Goal: Task Accomplishment & Management: Complete application form

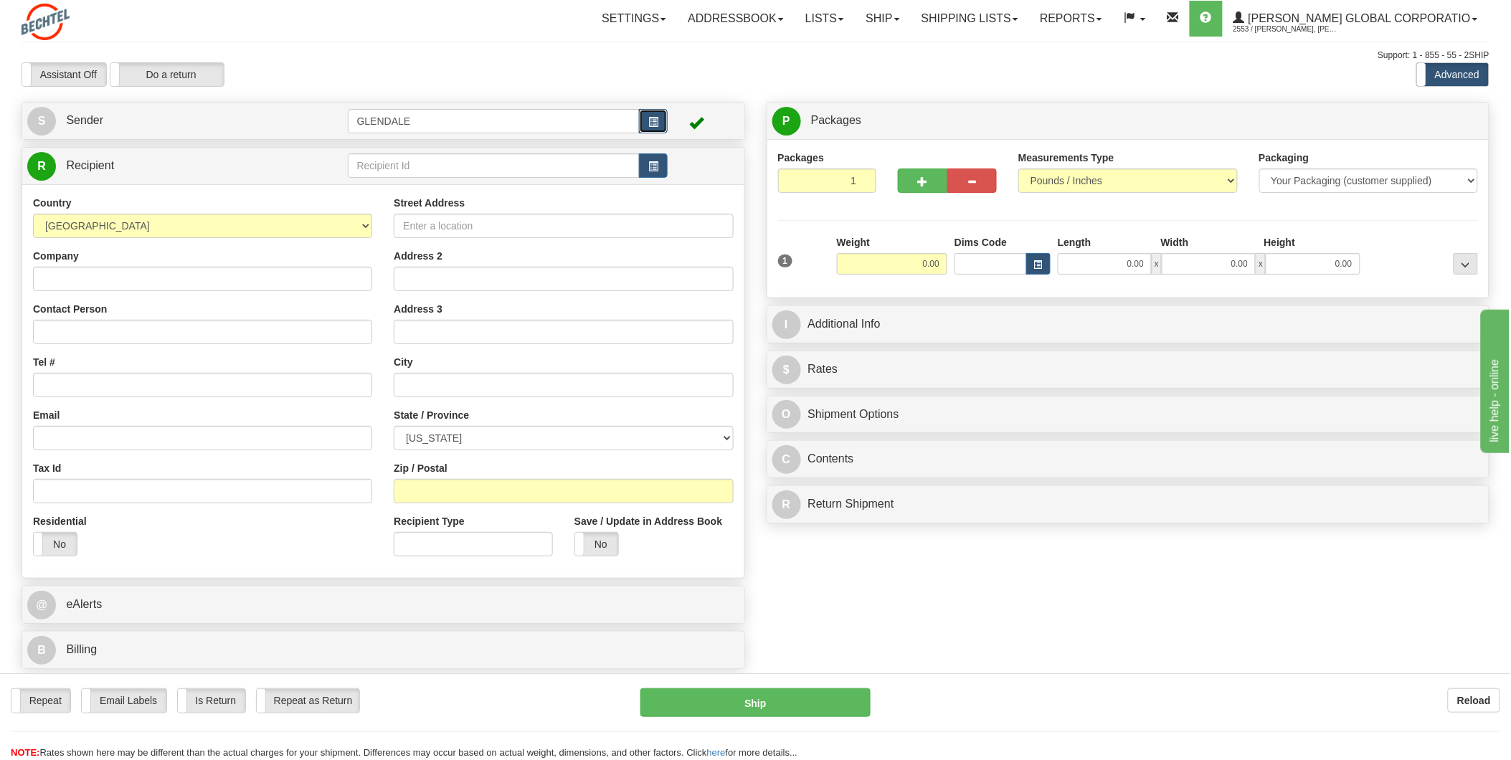
click at [649, 123] on span "button" at bounding box center [653, 122] width 10 height 9
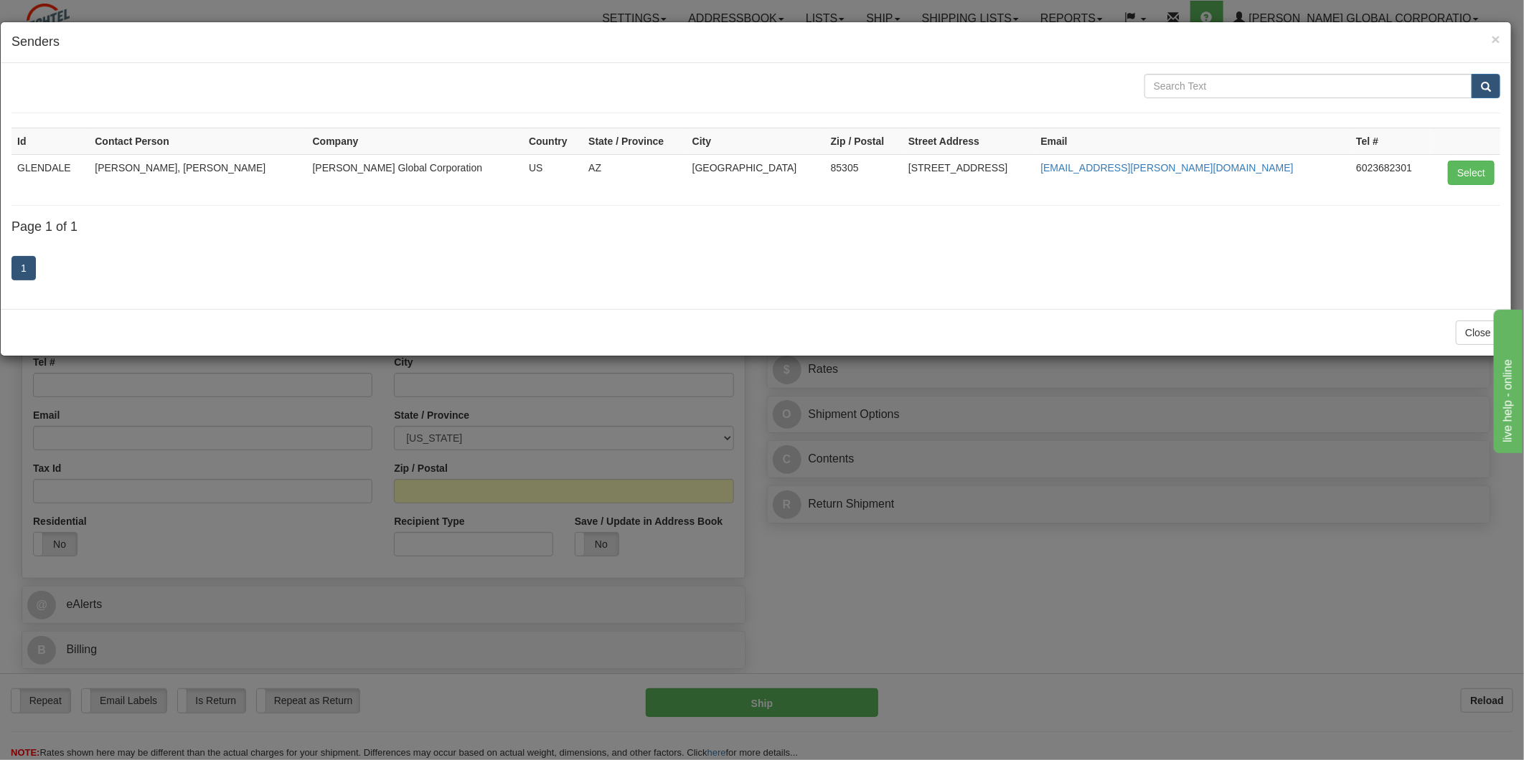
click at [206, 166] on td "[PERSON_NAME], [PERSON_NAME]" at bounding box center [197, 172] width 217 height 37
click at [1470, 171] on button "Select" at bounding box center [1471, 173] width 47 height 24
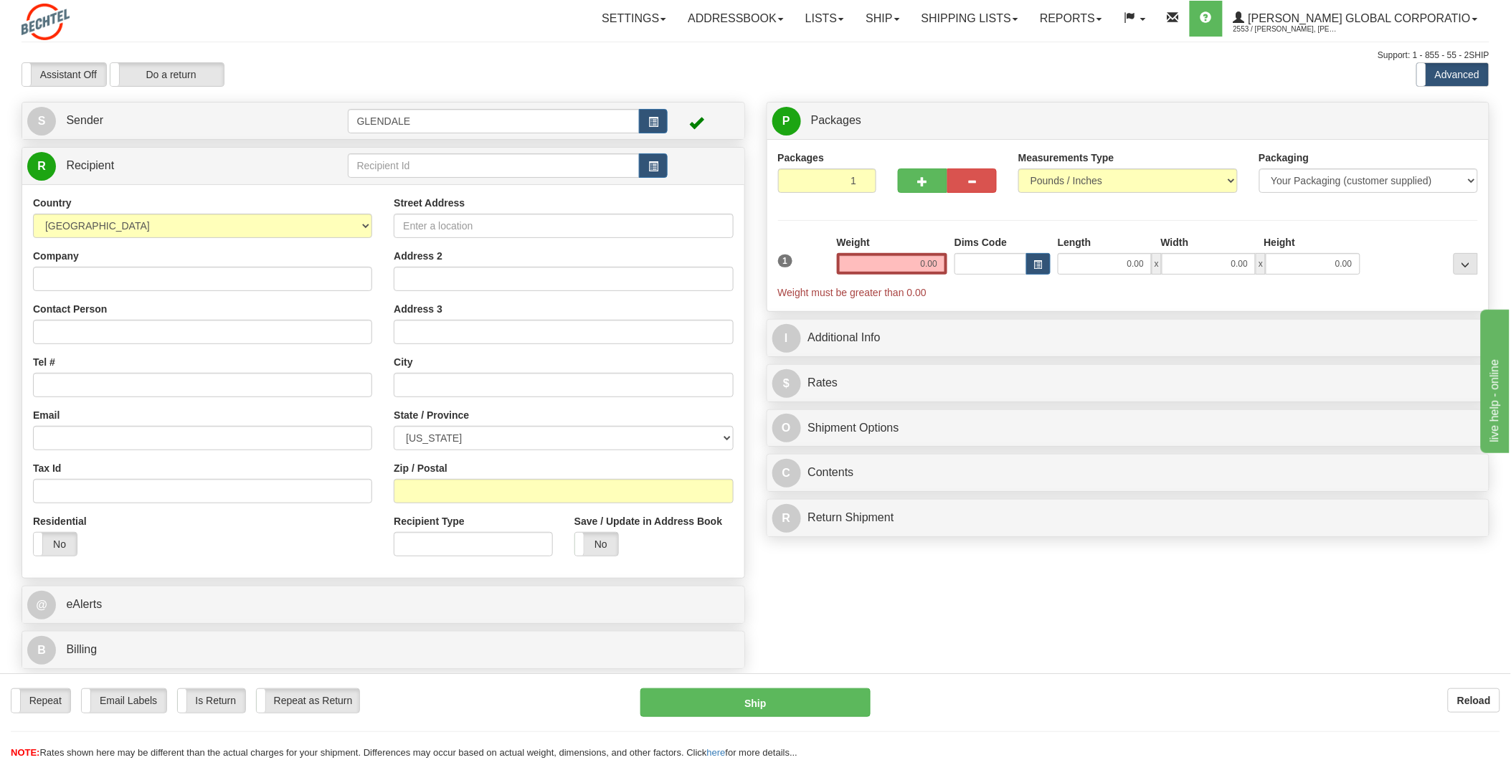
click at [697, 123] on span at bounding box center [696, 122] width 14 height 14
click at [657, 127] on button "button" at bounding box center [653, 121] width 29 height 24
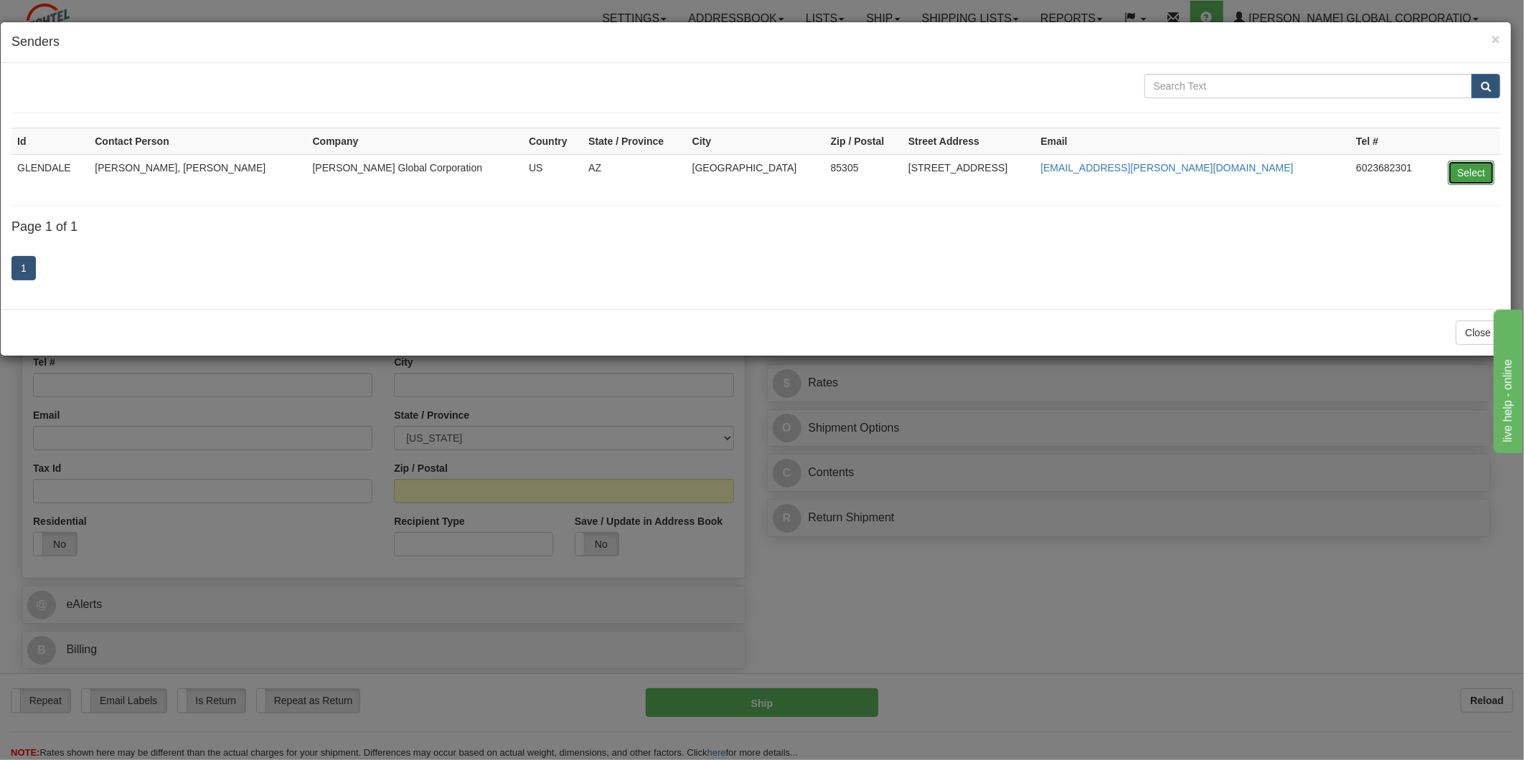
click at [1482, 172] on button "Select" at bounding box center [1471, 173] width 47 height 24
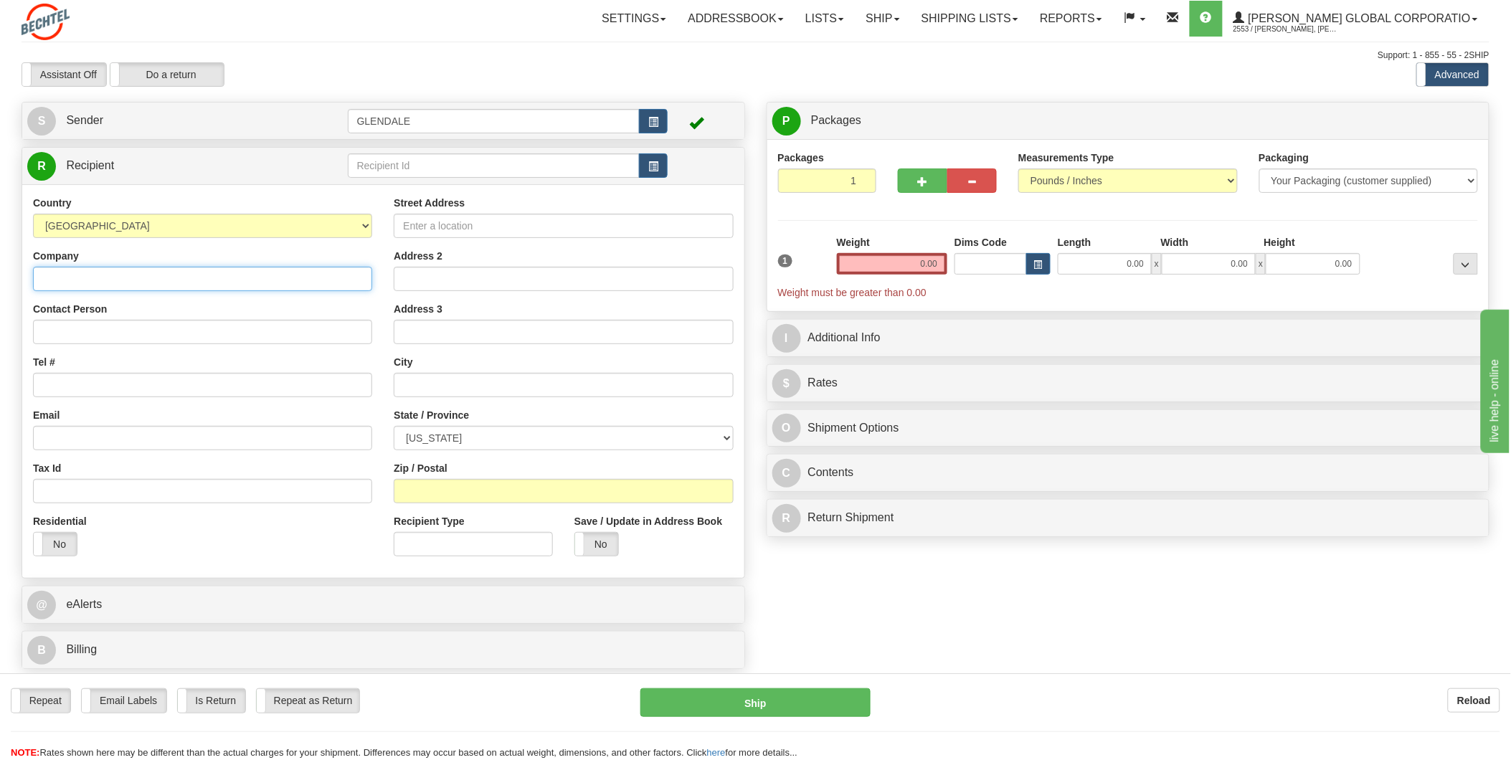
click at [131, 283] on input "Company" at bounding box center [202, 279] width 339 height 24
type input "b"
type input "[PERSON_NAME] WATC"
type input "[PERSON_NAME]"
type input "[PHONE_NUMBER]"
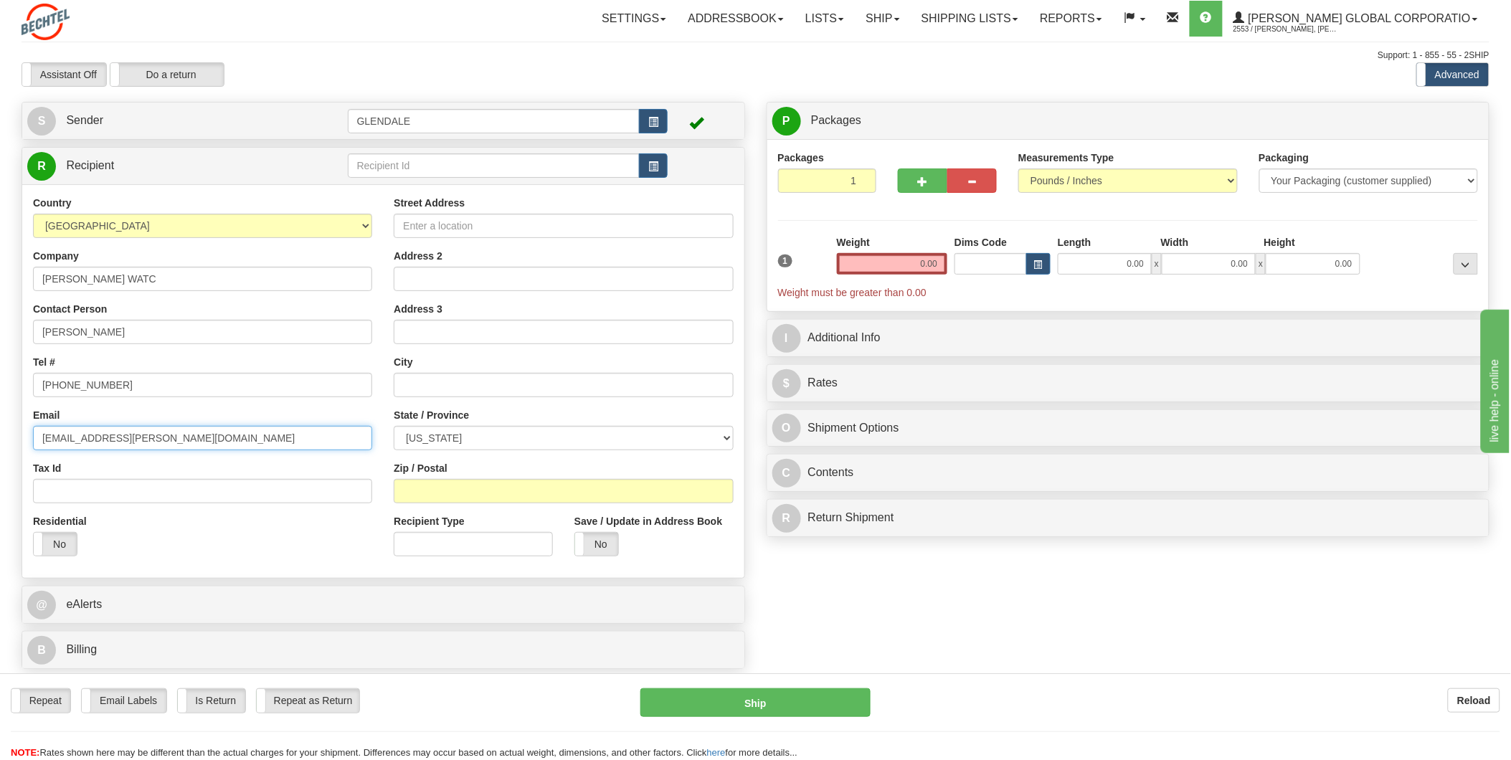
type input "[EMAIL_ADDRESS][PERSON_NAME][DOMAIN_NAME]"
type input "7"
click at [469, 222] on input "Street Address" at bounding box center [563, 226] width 339 height 24
paste input "[STREET_ADDRESS][PERSON_NAME]"
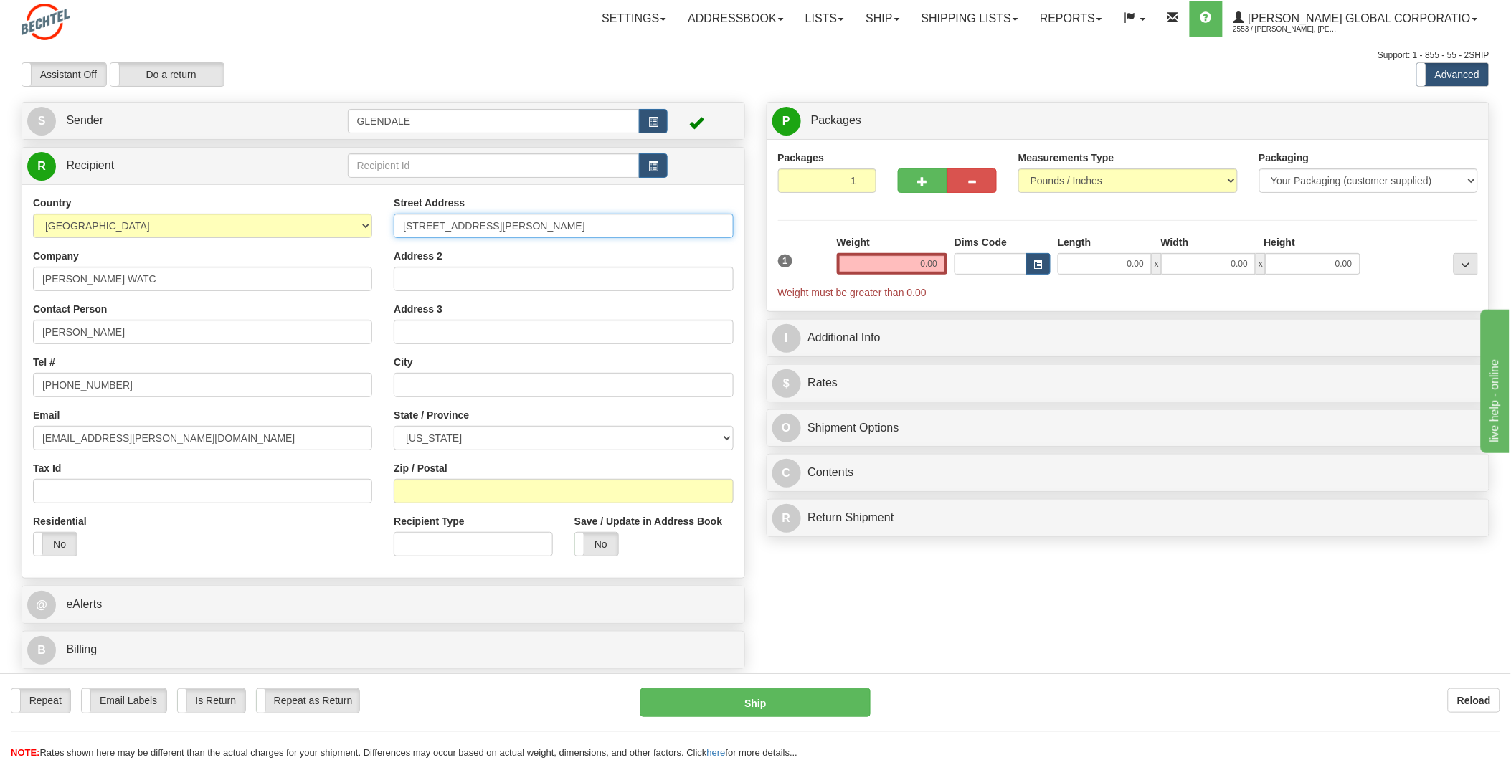
type input "[STREET_ADDRESS][PERSON_NAME]"
click at [447, 488] on input "Zip / Postal" at bounding box center [563, 491] width 339 height 24
paste input "77041"
type input "77041"
click at [440, 385] on input "text" at bounding box center [563, 385] width 339 height 24
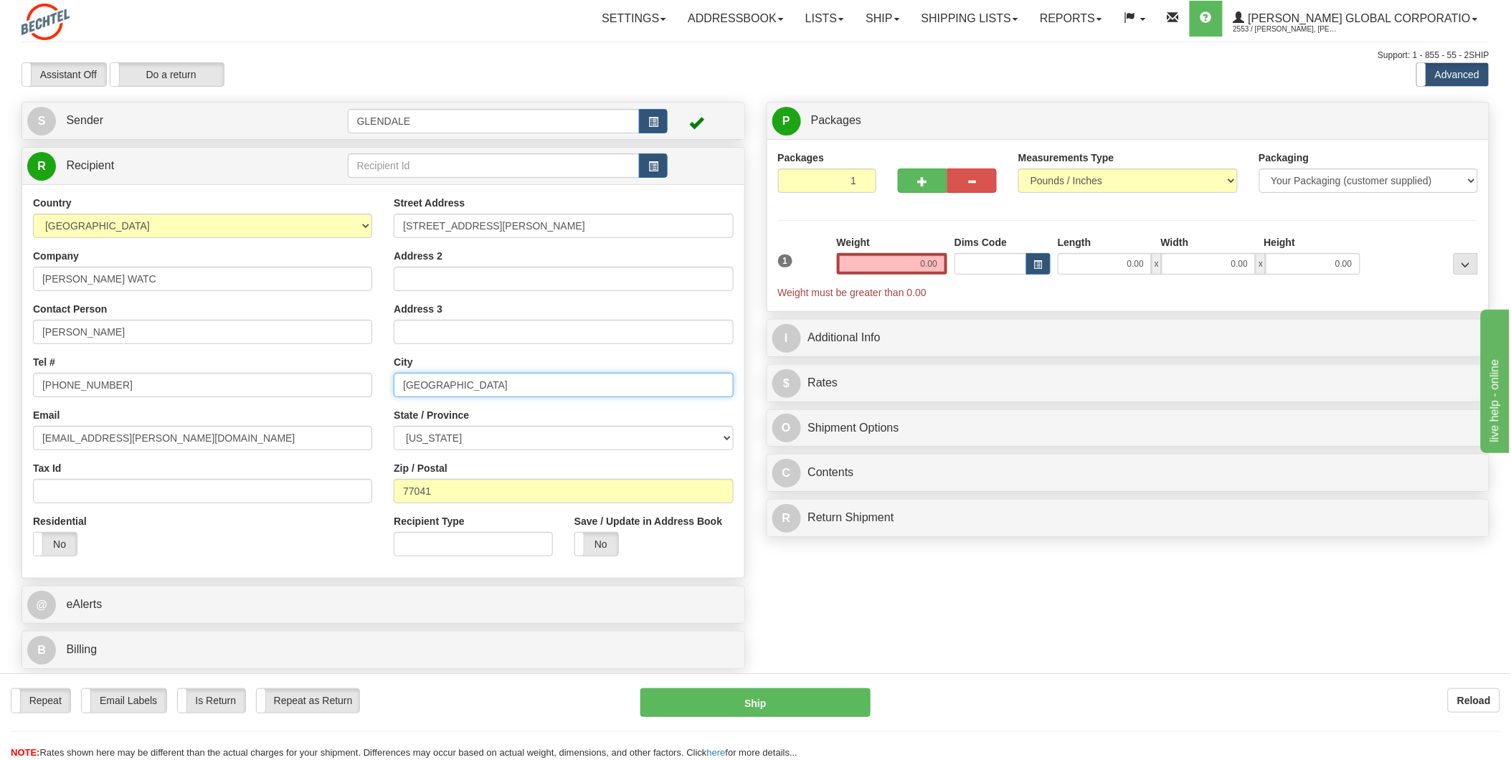
type input "[GEOGRAPHIC_DATA]"
select select "[GEOGRAPHIC_DATA]"
click at [491, 547] on input "Recipient Type" at bounding box center [473, 544] width 159 height 24
click at [596, 549] on label "No" at bounding box center [596, 544] width 43 height 23
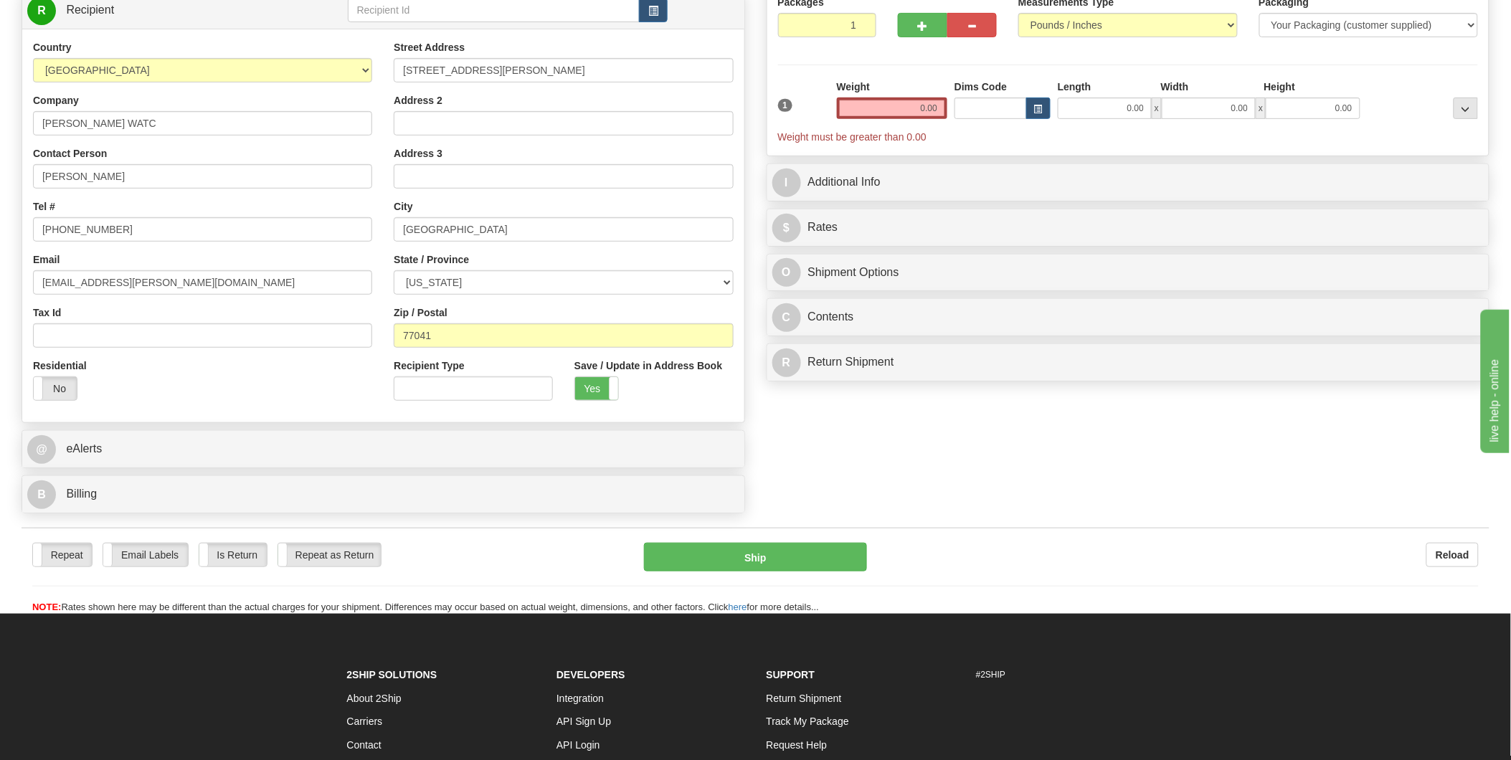
scroll to position [159, 0]
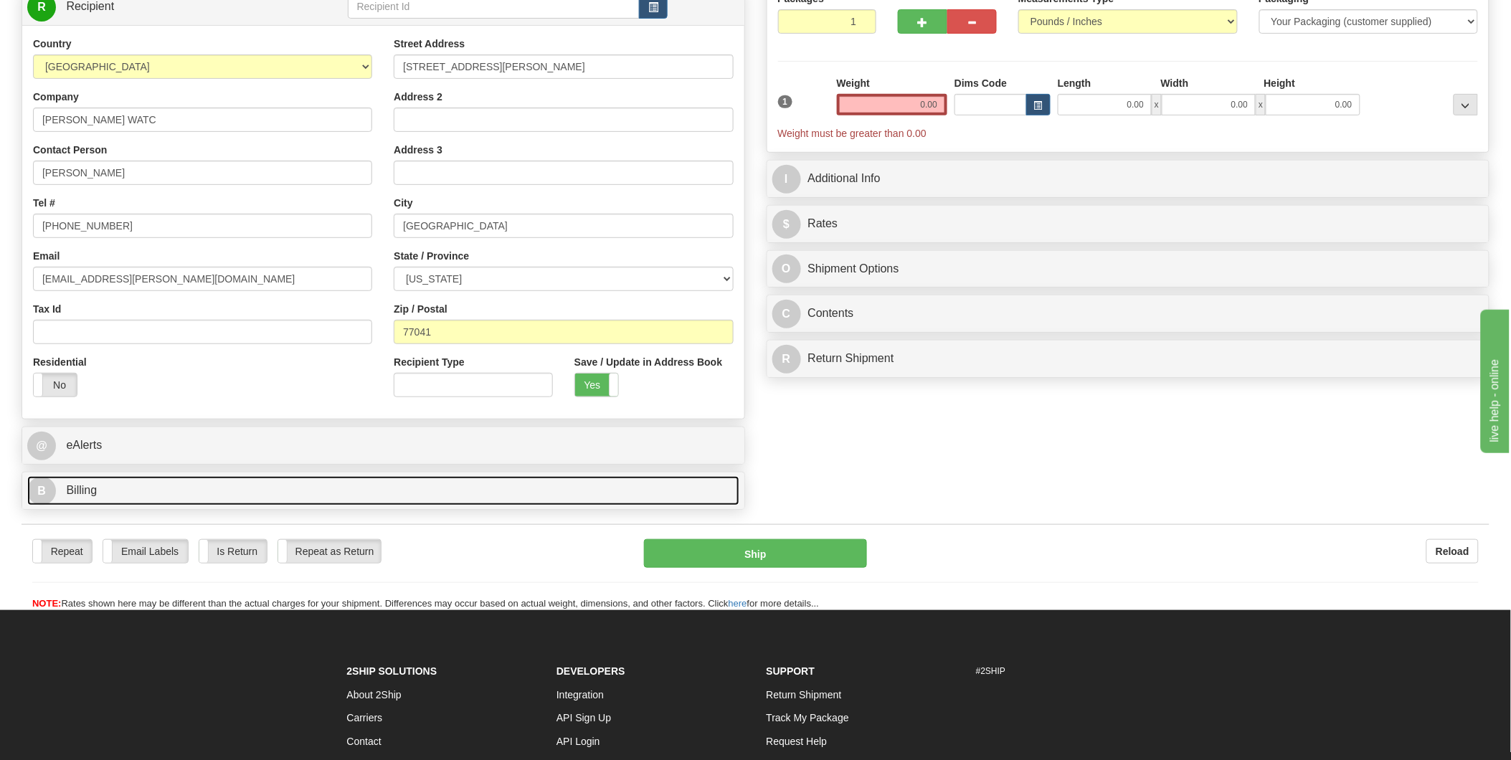
click at [356, 490] on link "B Billing" at bounding box center [383, 490] width 712 height 29
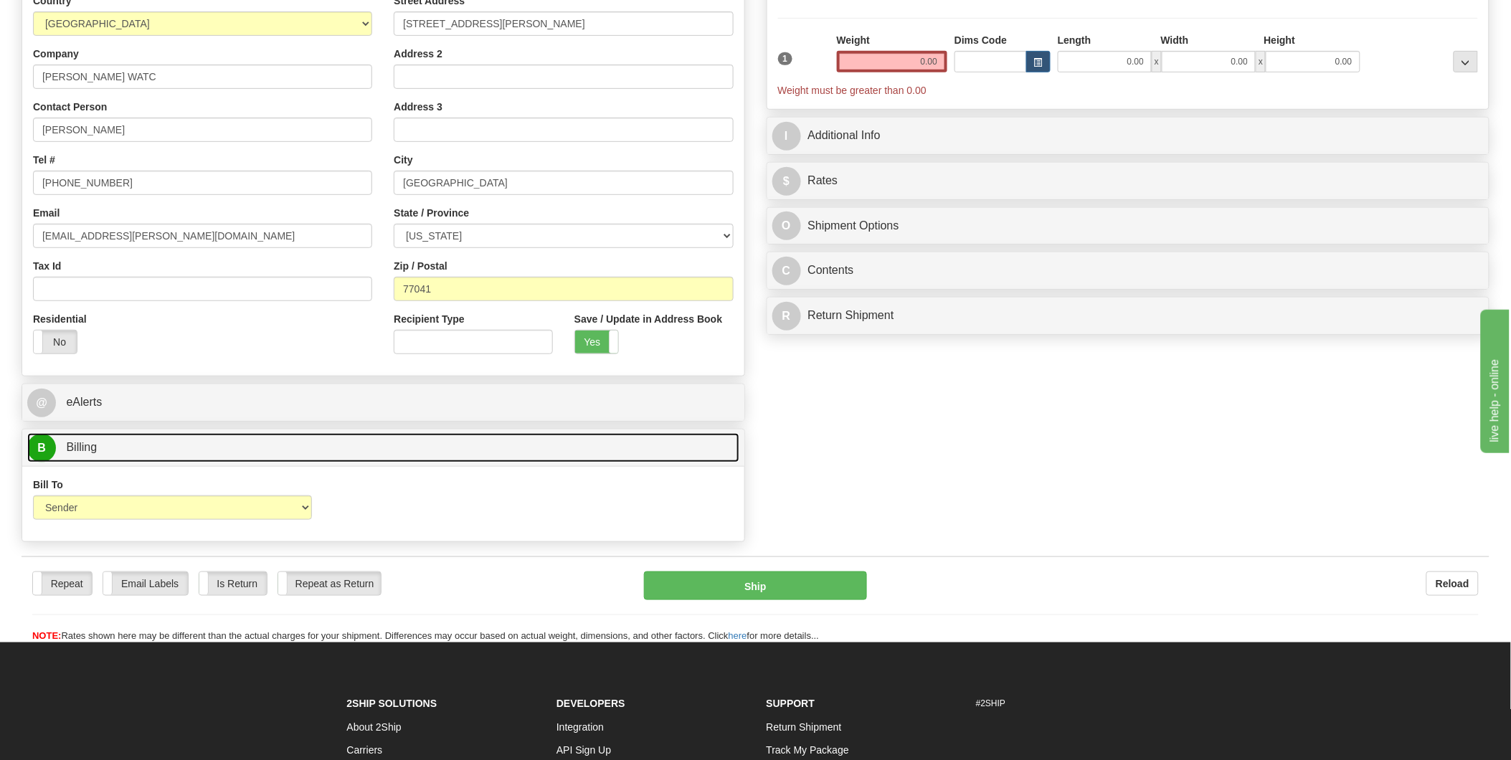
scroll to position [239, 0]
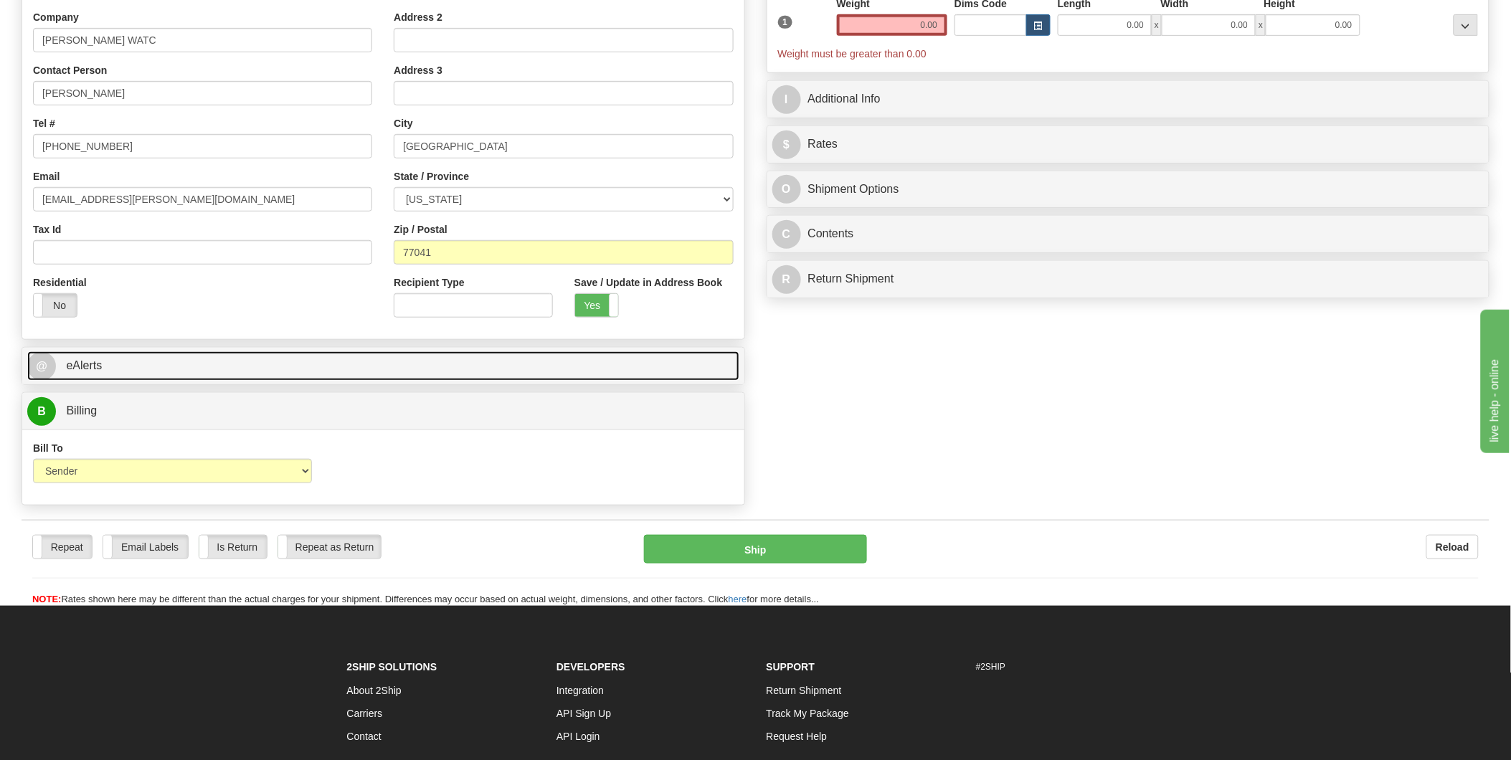
click at [341, 355] on link "@ eAlerts" at bounding box center [383, 365] width 712 height 29
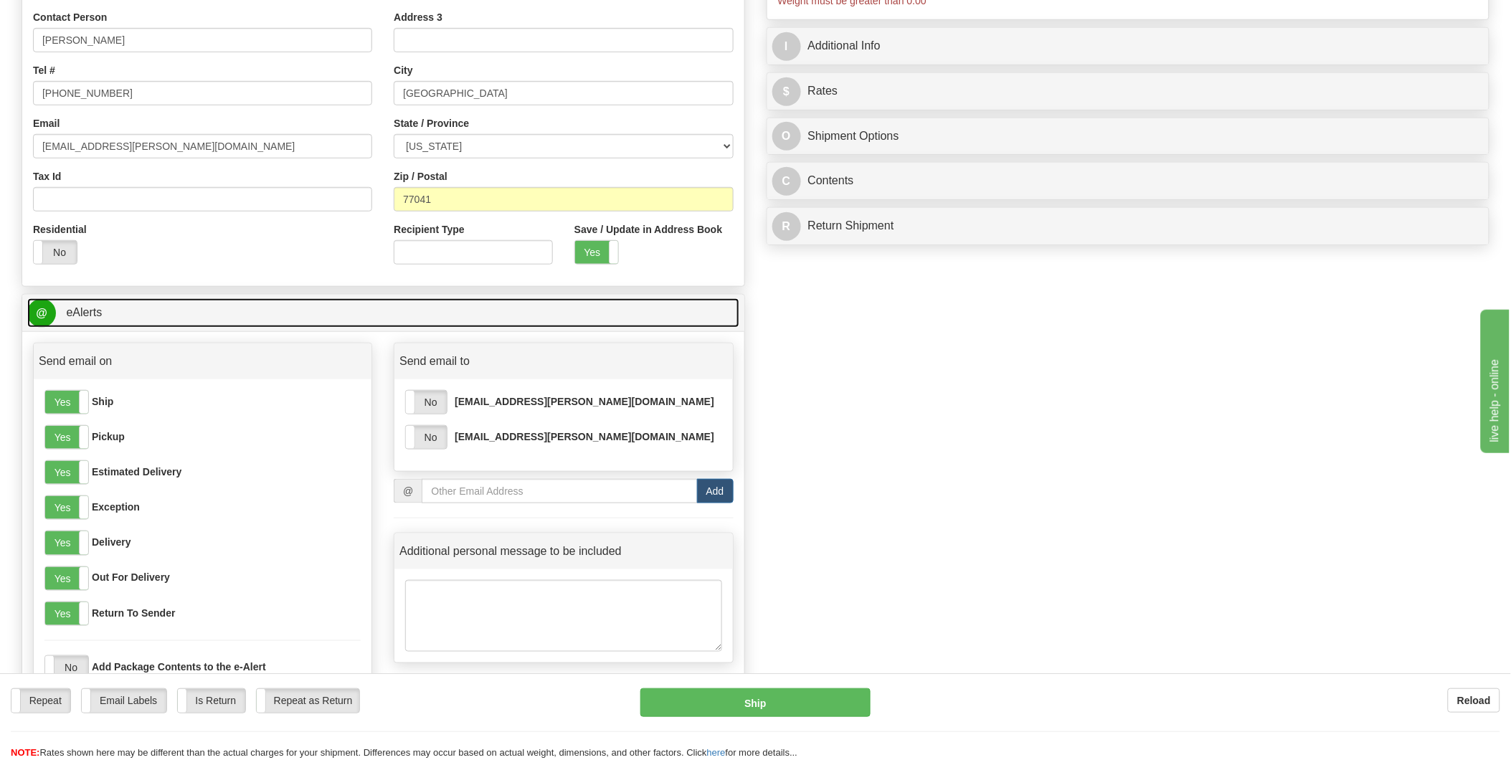
scroll to position [318, 0]
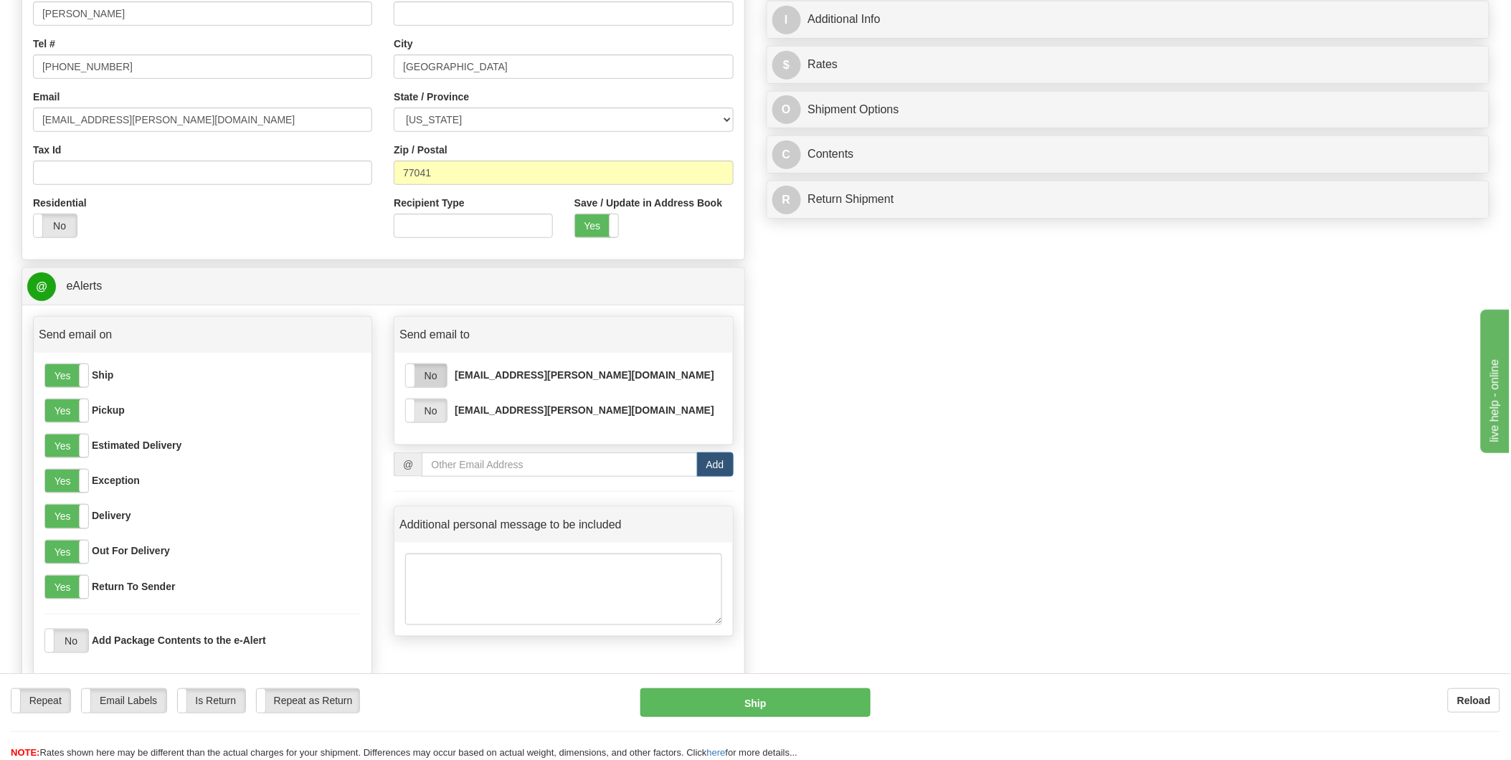
click at [428, 376] on label "No" at bounding box center [426, 375] width 41 height 23
click at [453, 468] on input "email" at bounding box center [559, 465] width 275 height 24
type input "T"
type input "B"
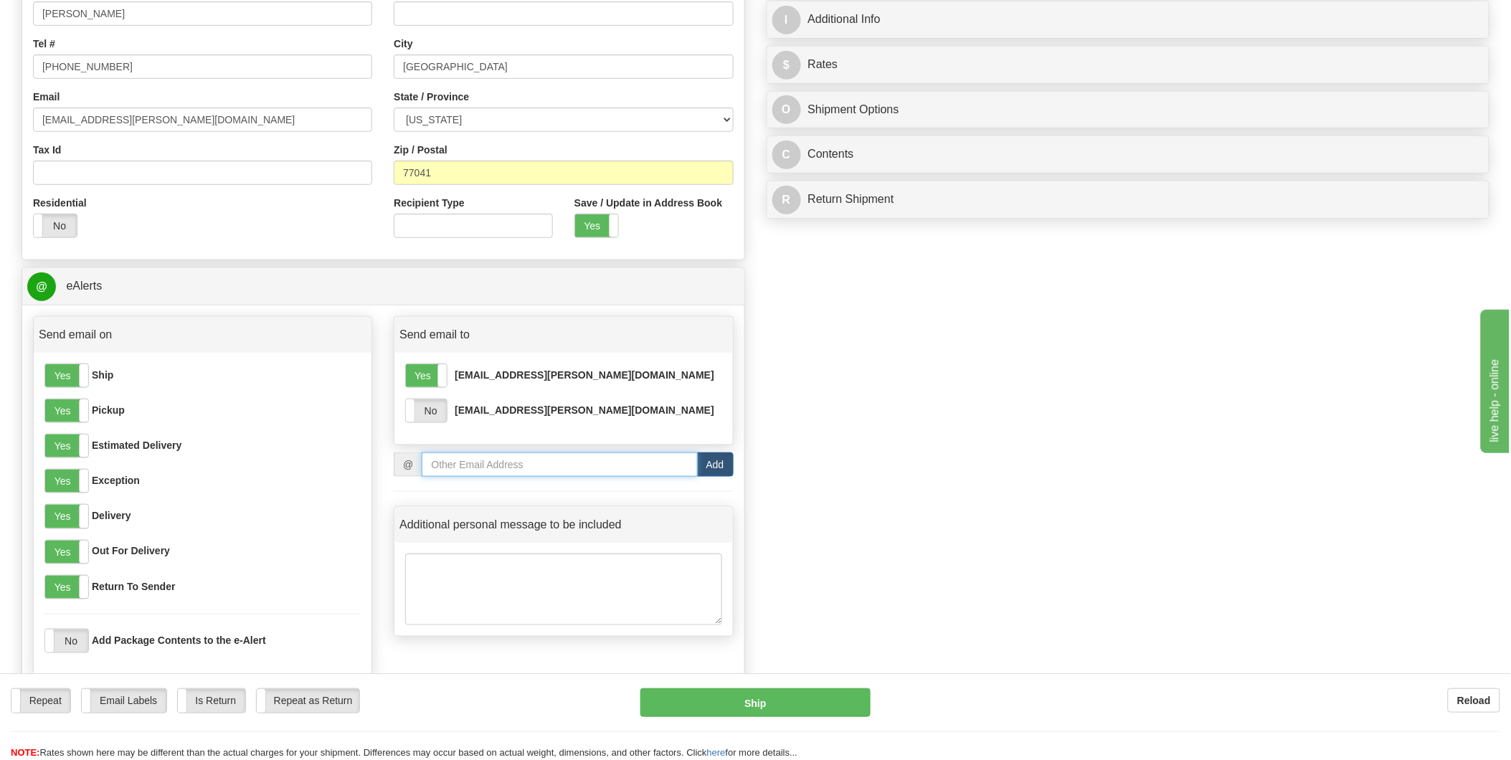
type input "B"
type input "T"
type input "P"
click at [461, 456] on input "email" at bounding box center [559, 465] width 275 height 24
type input "[EMAIL_ADDRESS][PERSON_NAME][DOMAIN_NAME]"
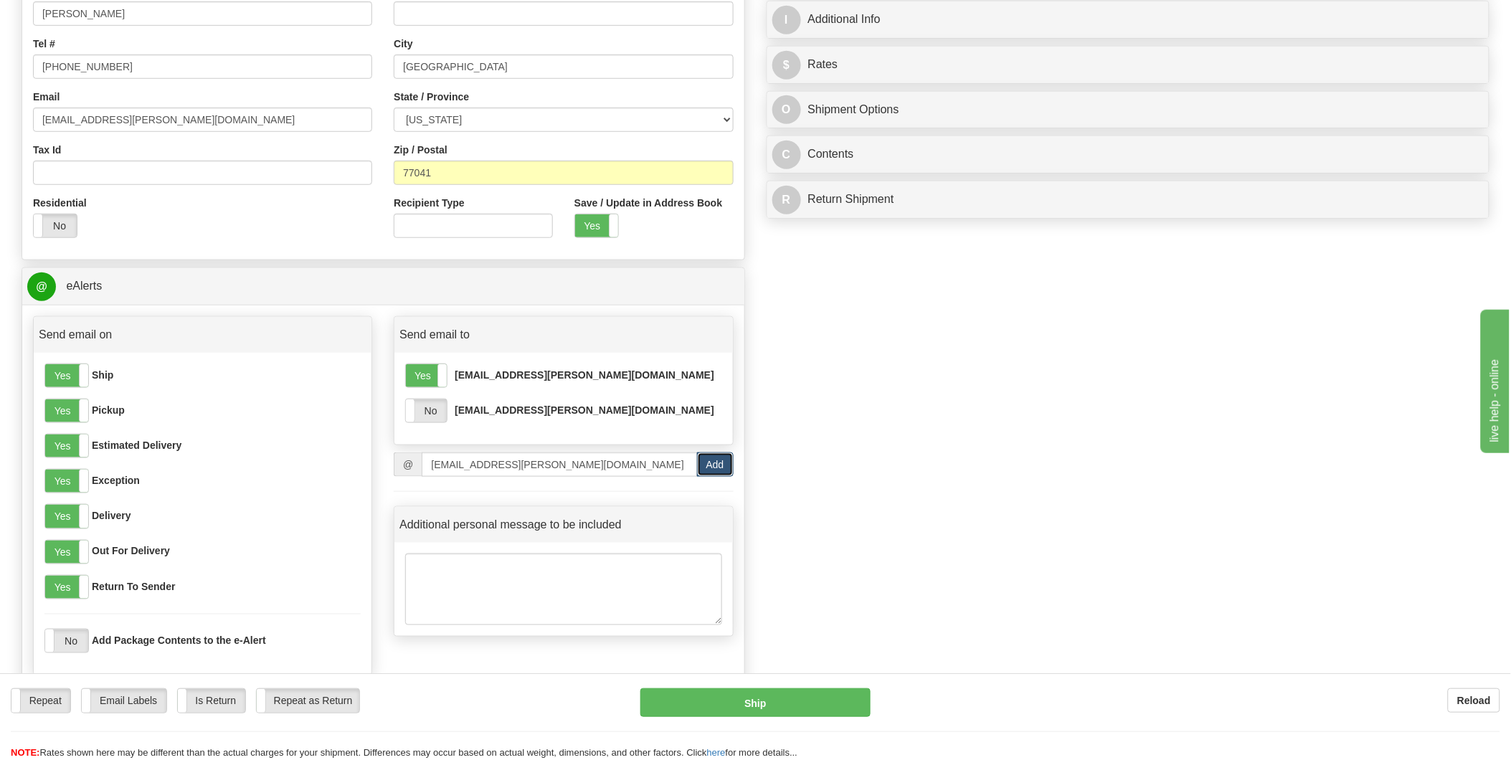
click at [712, 468] on button "Add" at bounding box center [715, 465] width 37 height 24
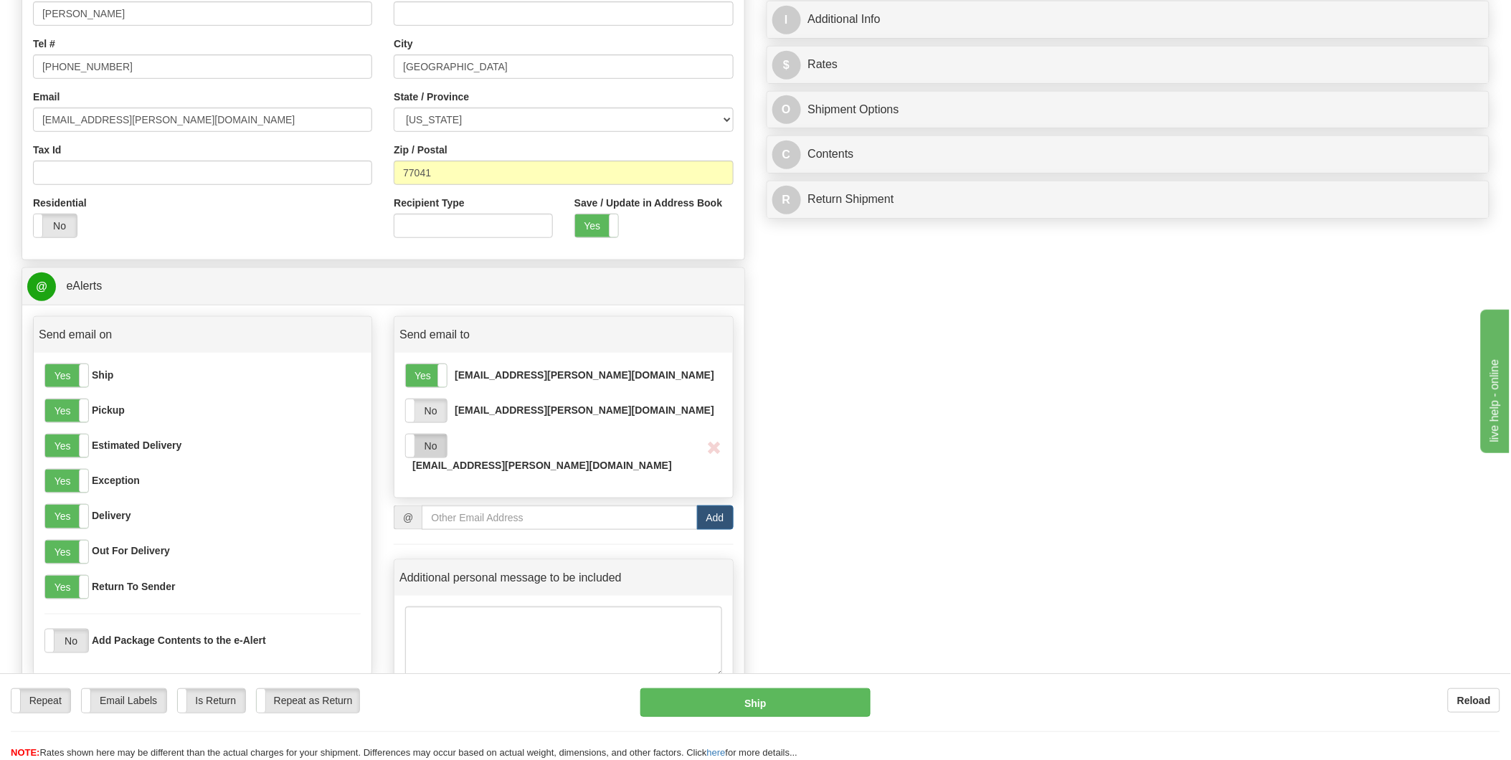
click at [416, 450] on label "No" at bounding box center [426, 446] width 41 height 23
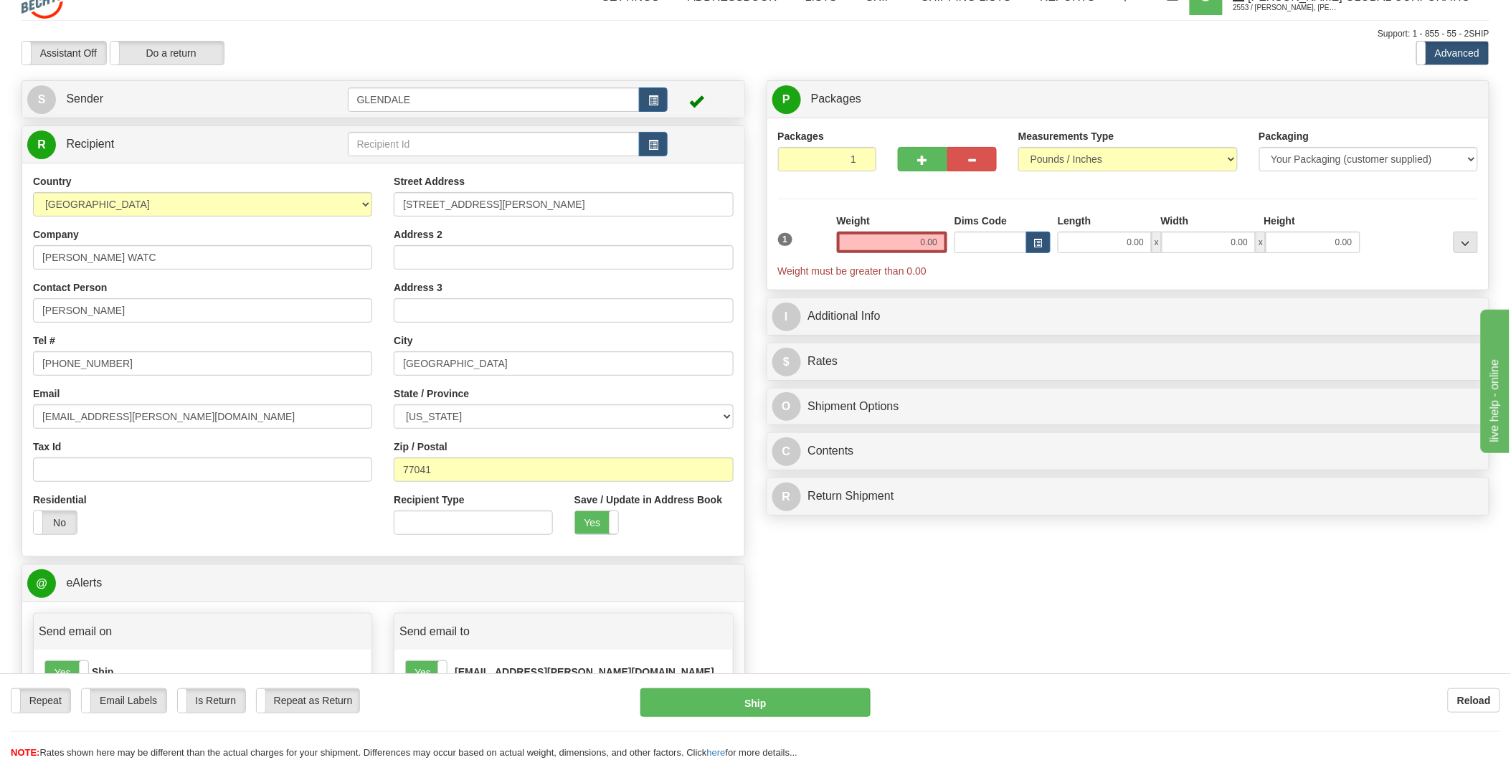
scroll to position [0, 0]
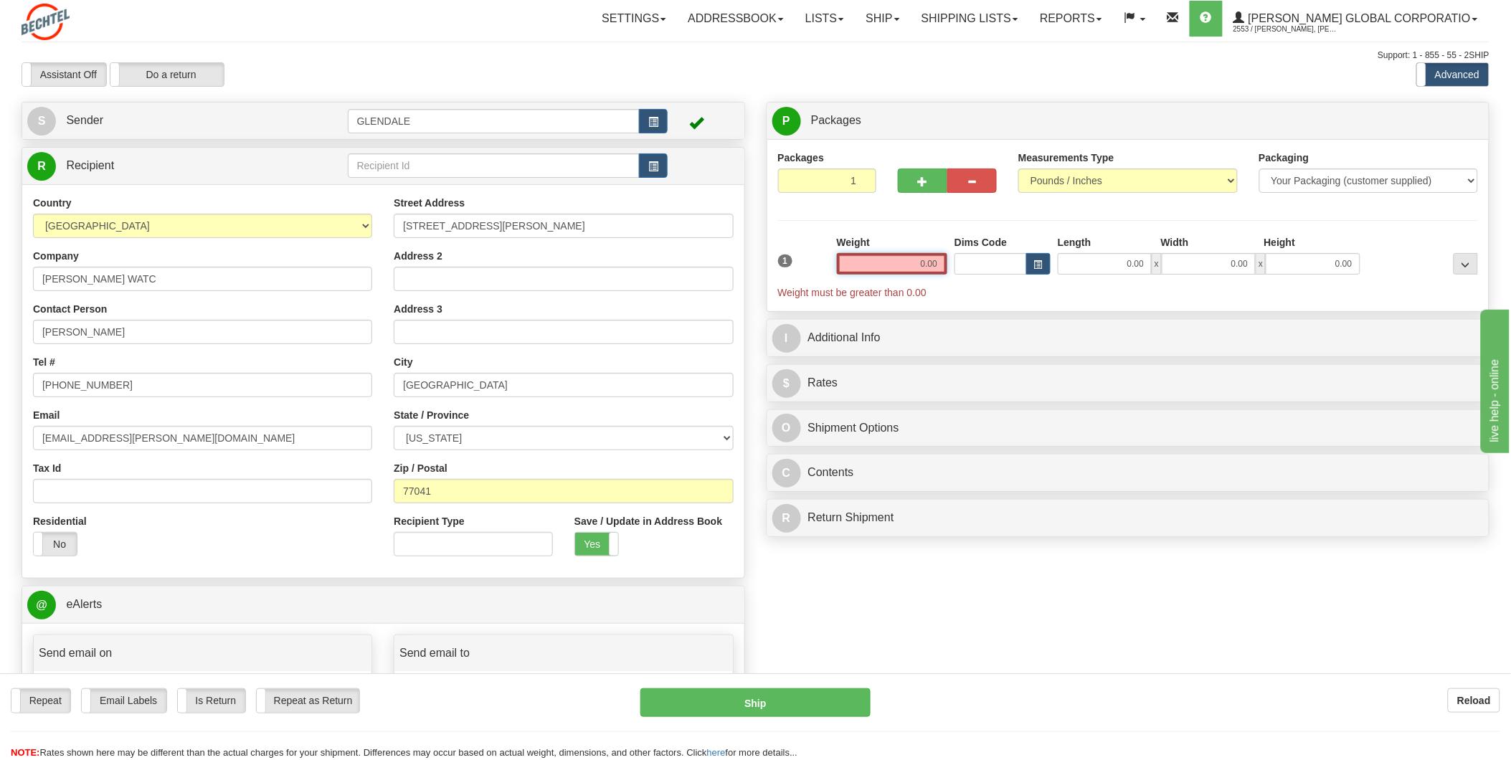
click at [902, 266] on input "0.00" at bounding box center [892, 264] width 110 height 22
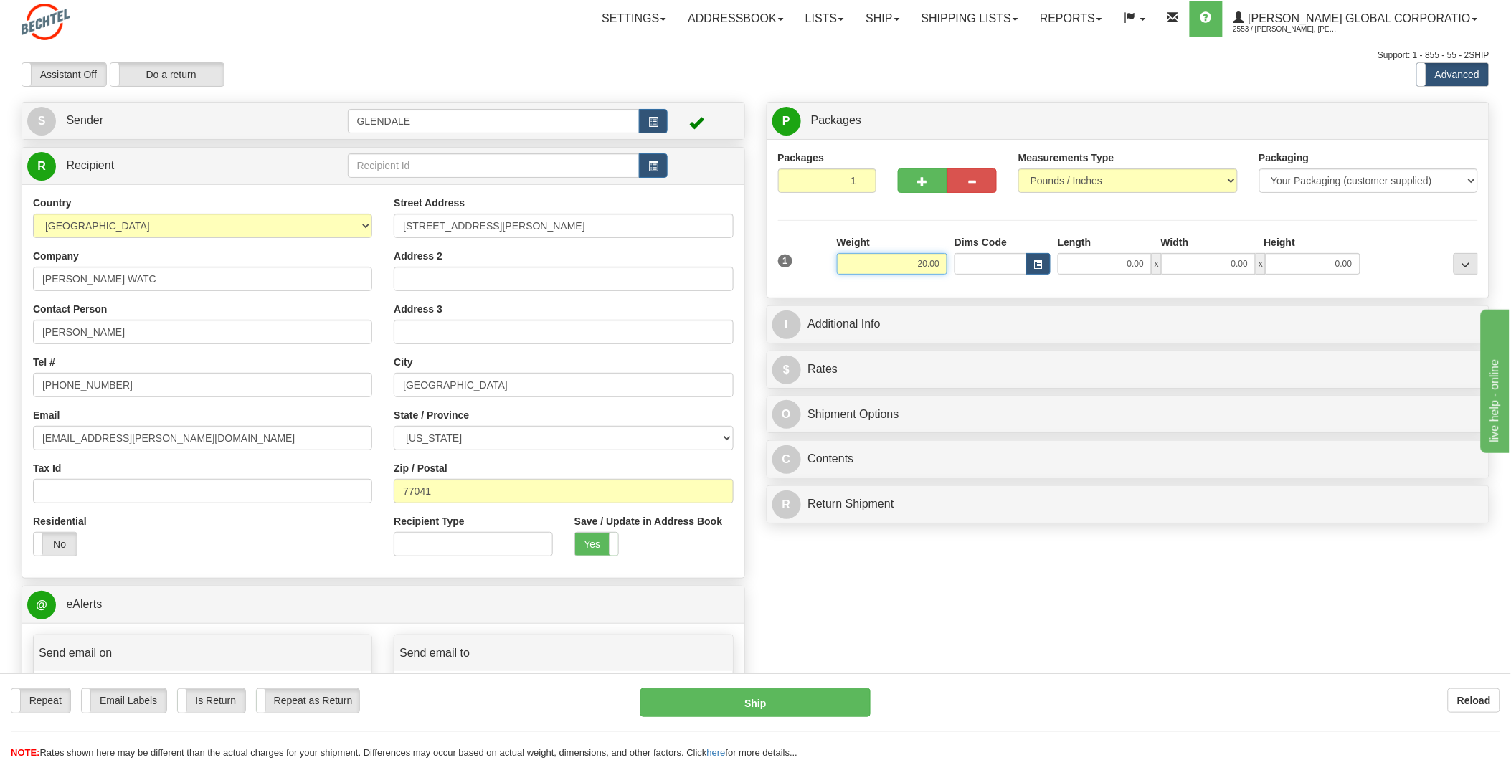
type input "20.00"
click at [998, 263] on input "Dims Code" at bounding box center [991, 264] width 72 height 22
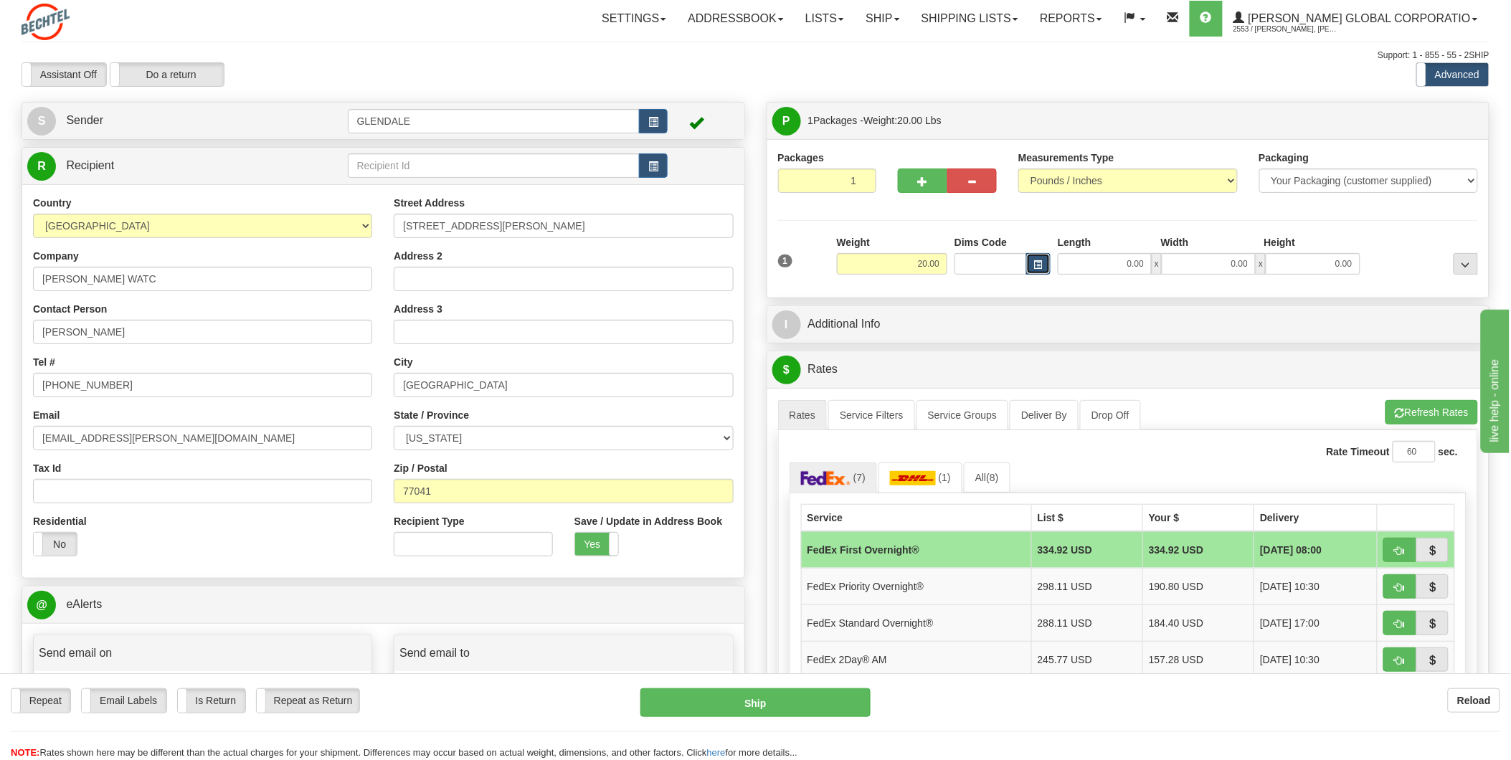
click at [1037, 261] on span "button" at bounding box center [1038, 265] width 9 height 8
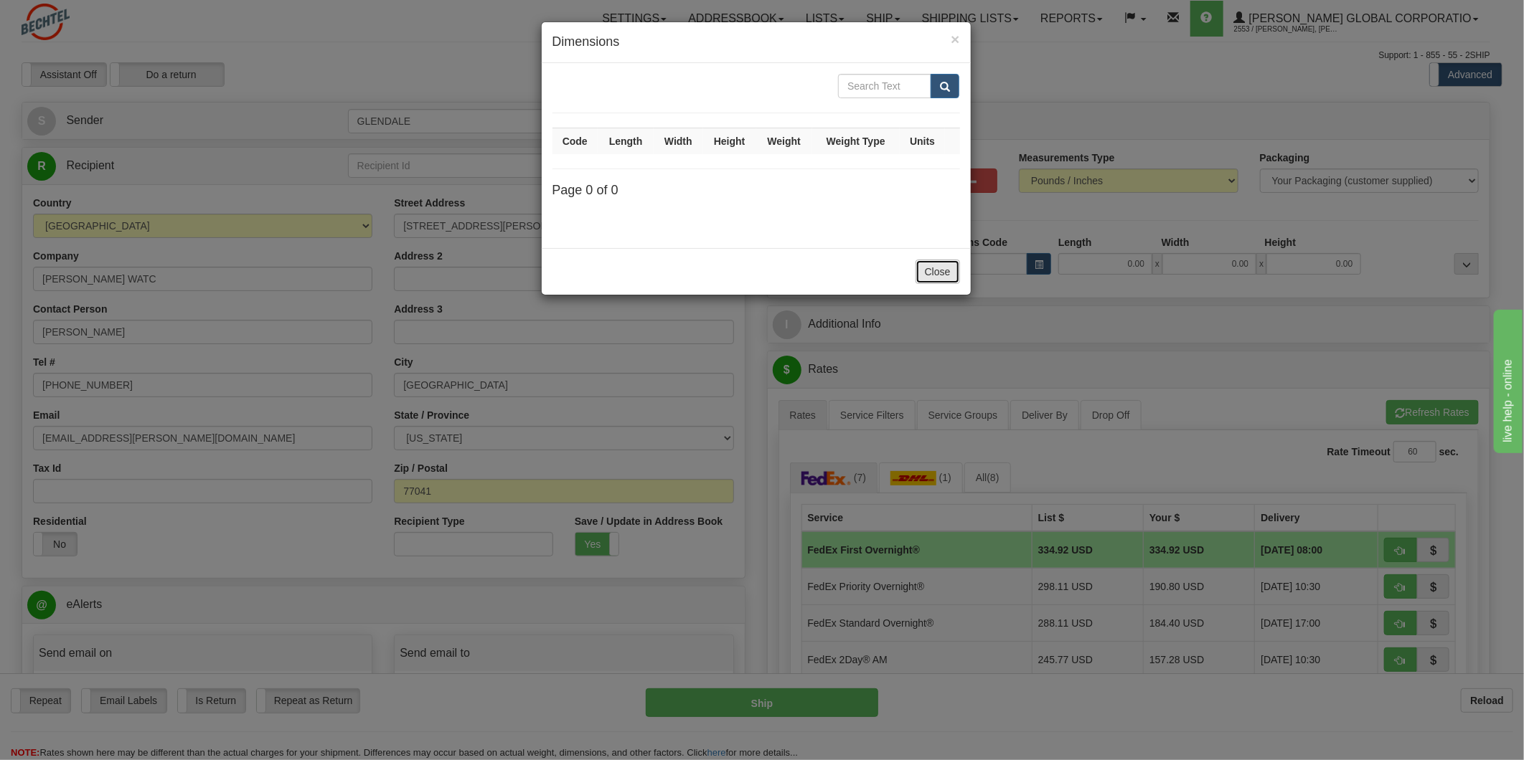
click at [935, 273] on button "Close" at bounding box center [937, 272] width 44 height 24
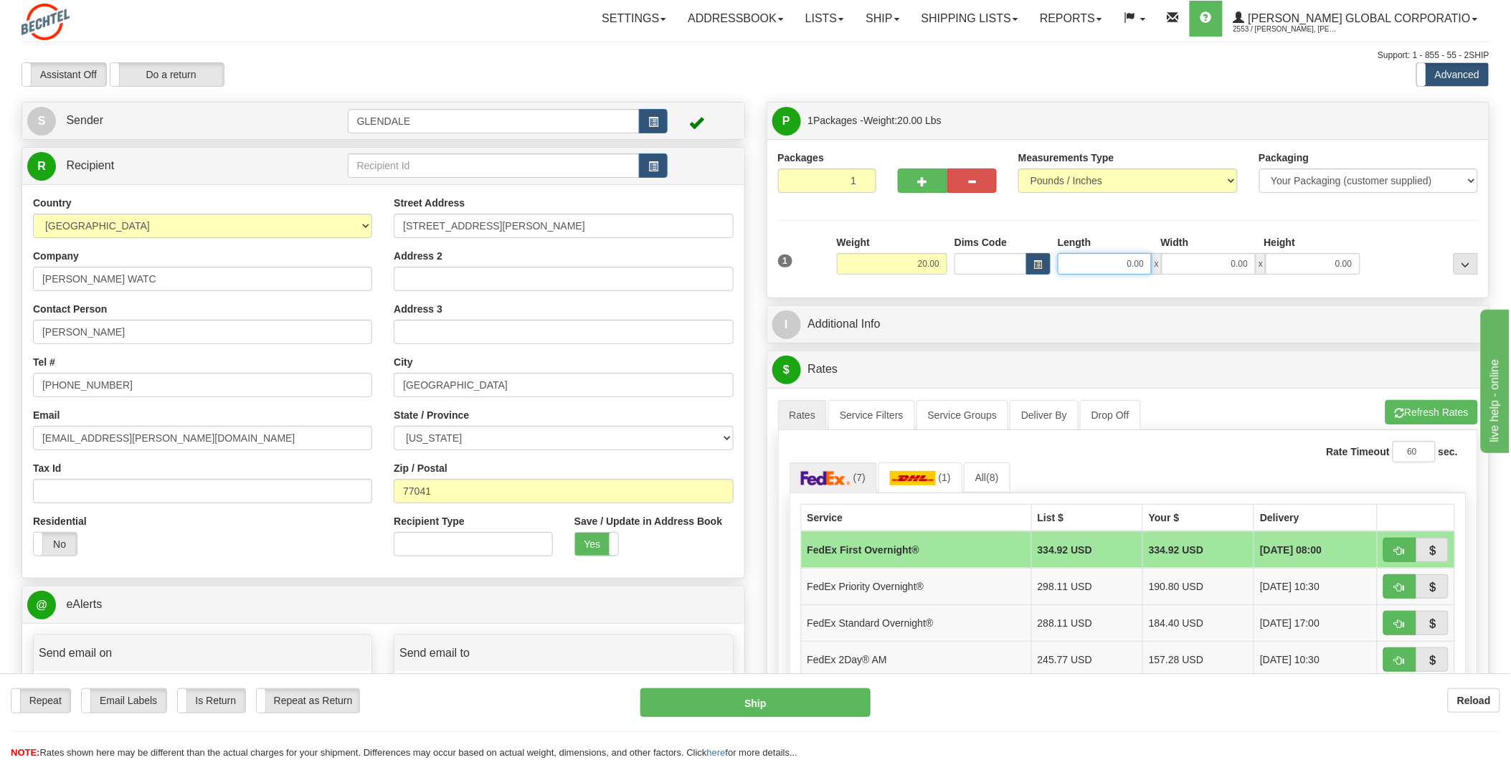
click at [1096, 273] on input "0.00" at bounding box center [1105, 264] width 94 height 22
type input "11.00"
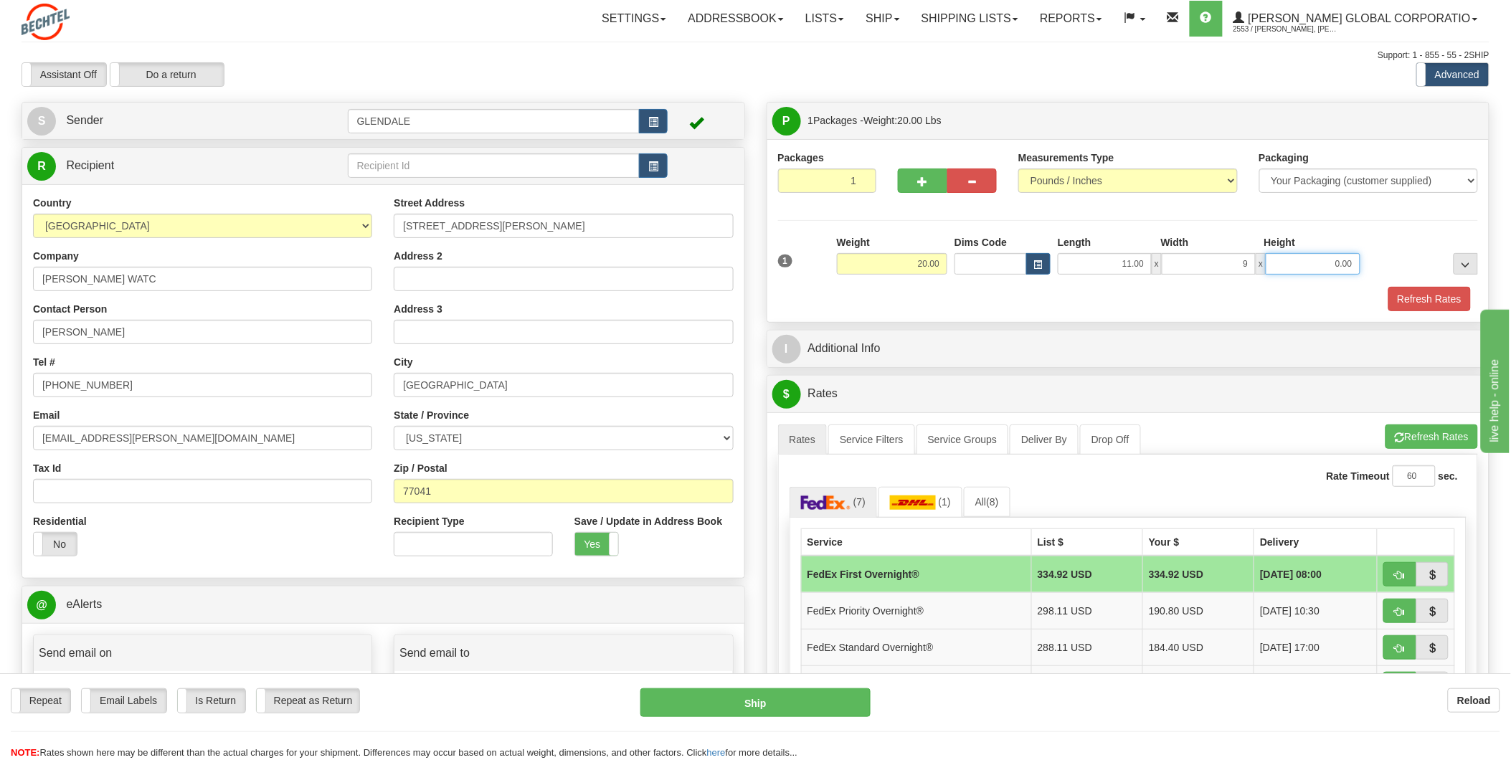
type input "9.00"
click button "Delete" at bounding box center [0, 0] width 0 height 0
type input "7.00"
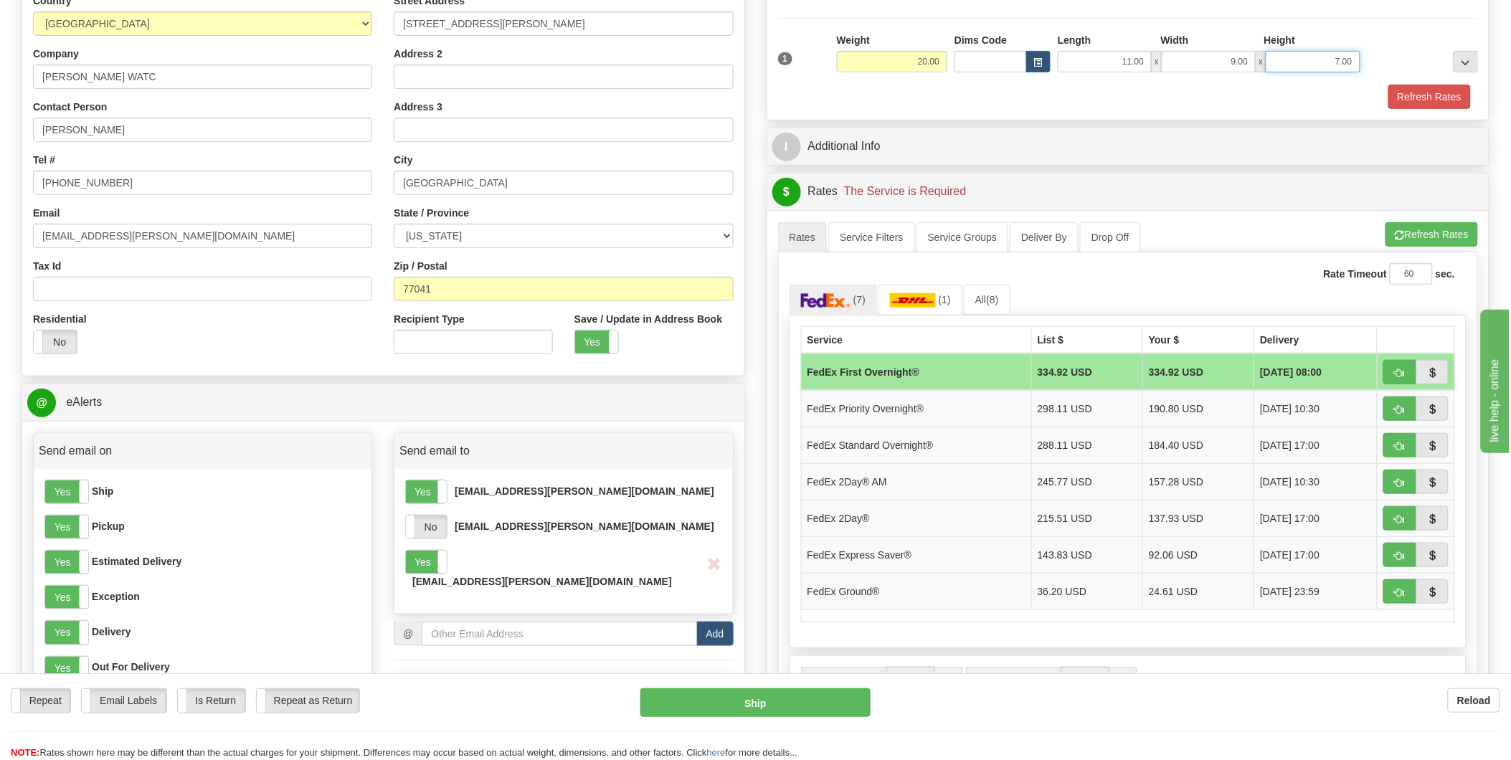
scroll to position [239, 0]
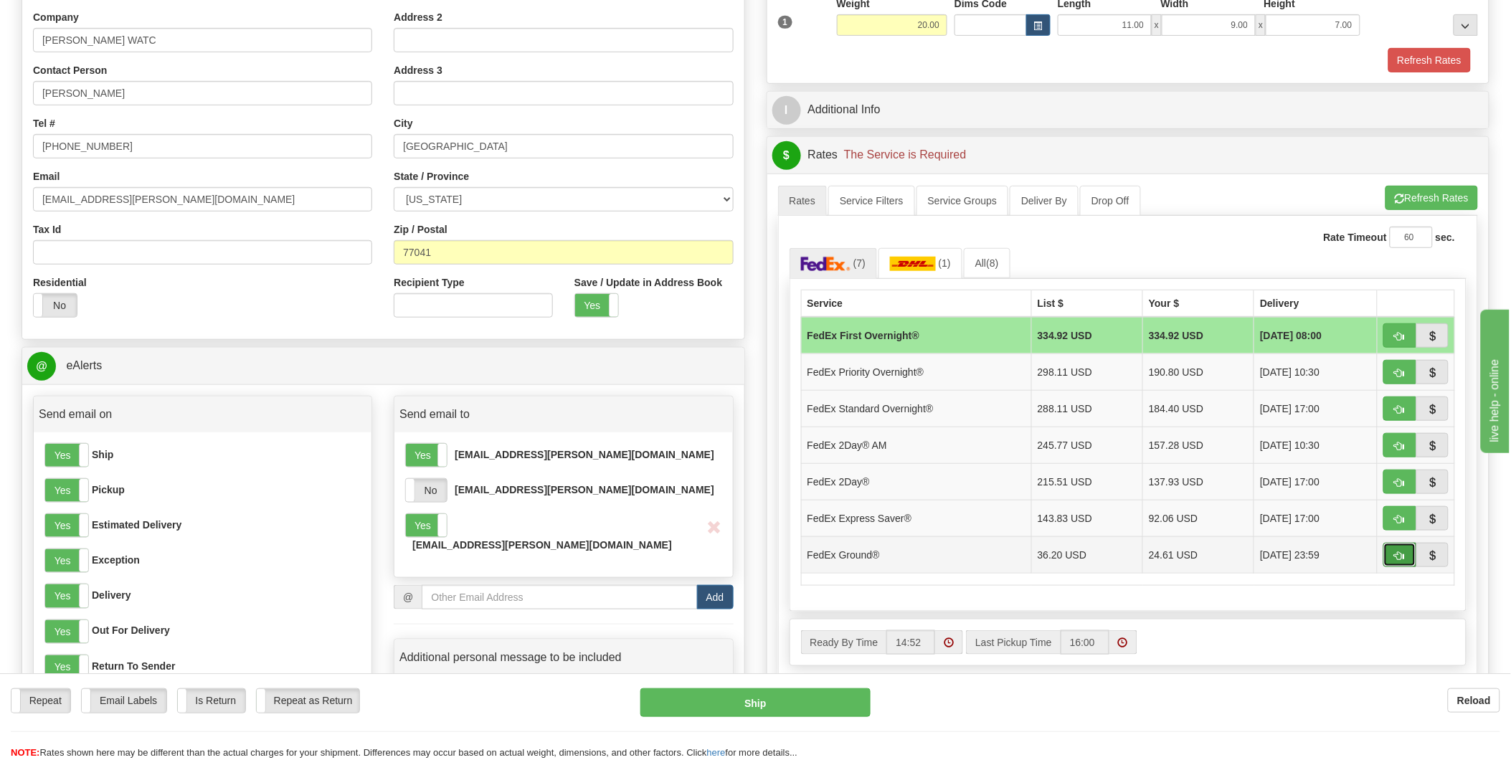
click at [1407, 557] on button "button" at bounding box center [1400, 555] width 33 height 24
type input "92"
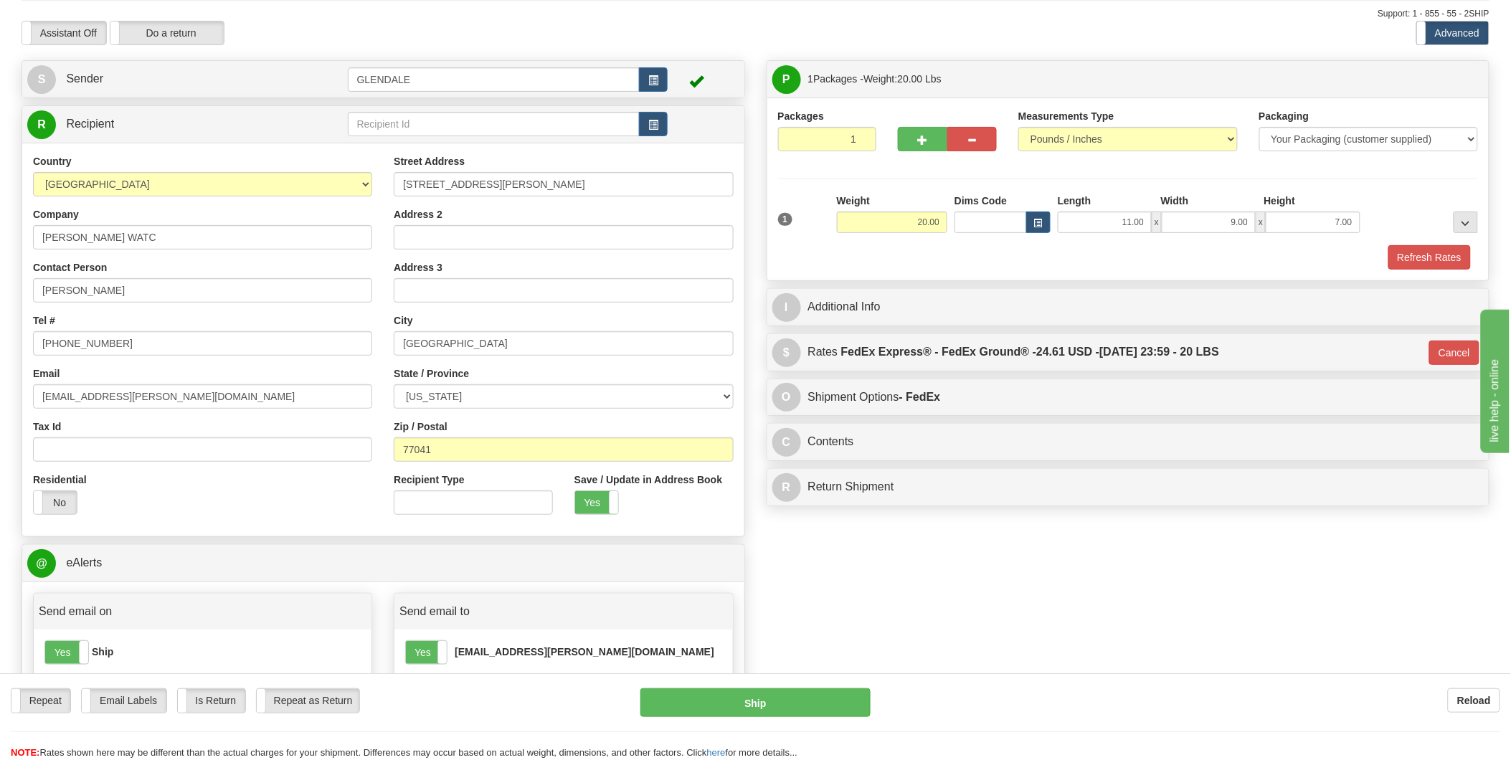
scroll to position [0, 0]
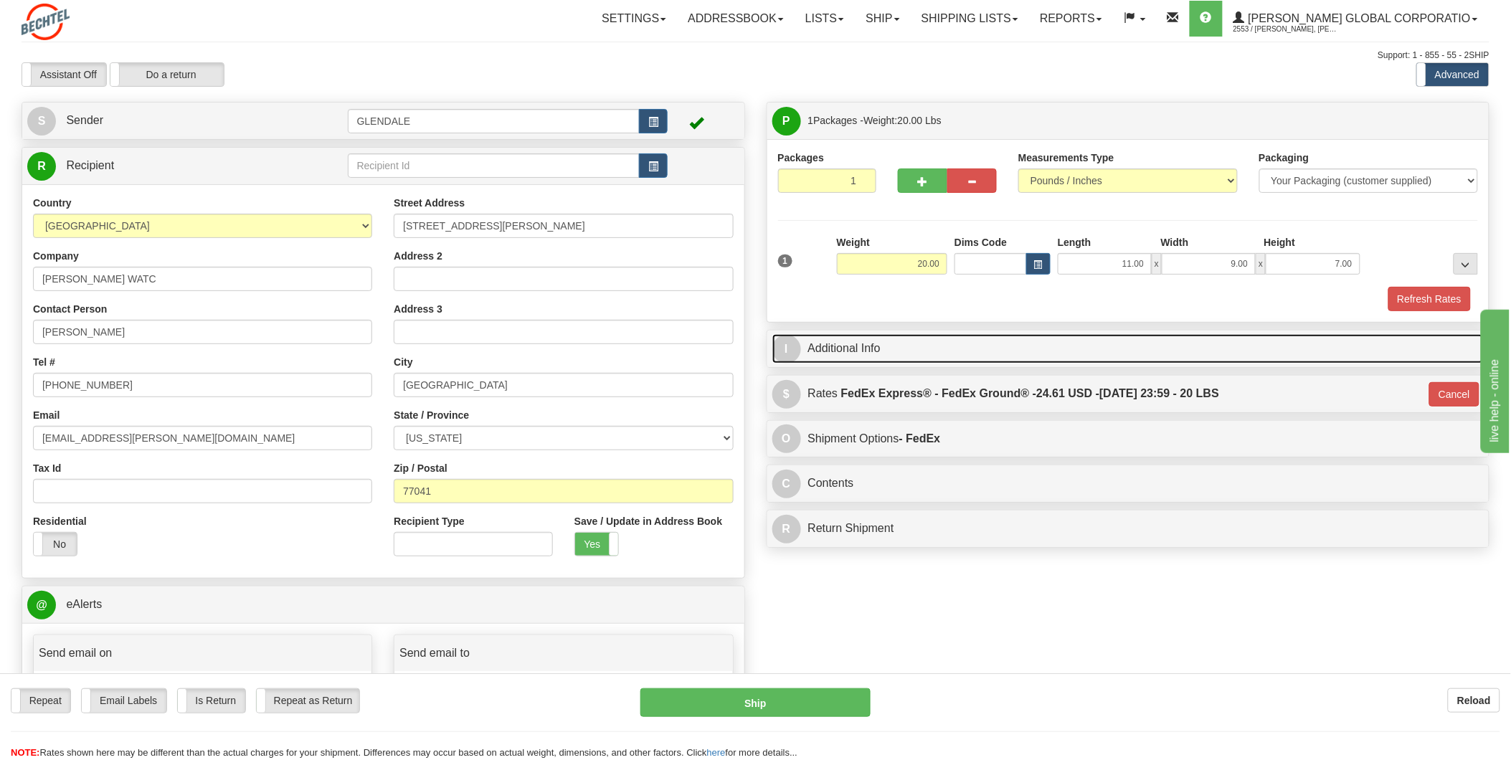
click at [981, 356] on link "I Additional Info" at bounding box center [1129, 348] width 712 height 29
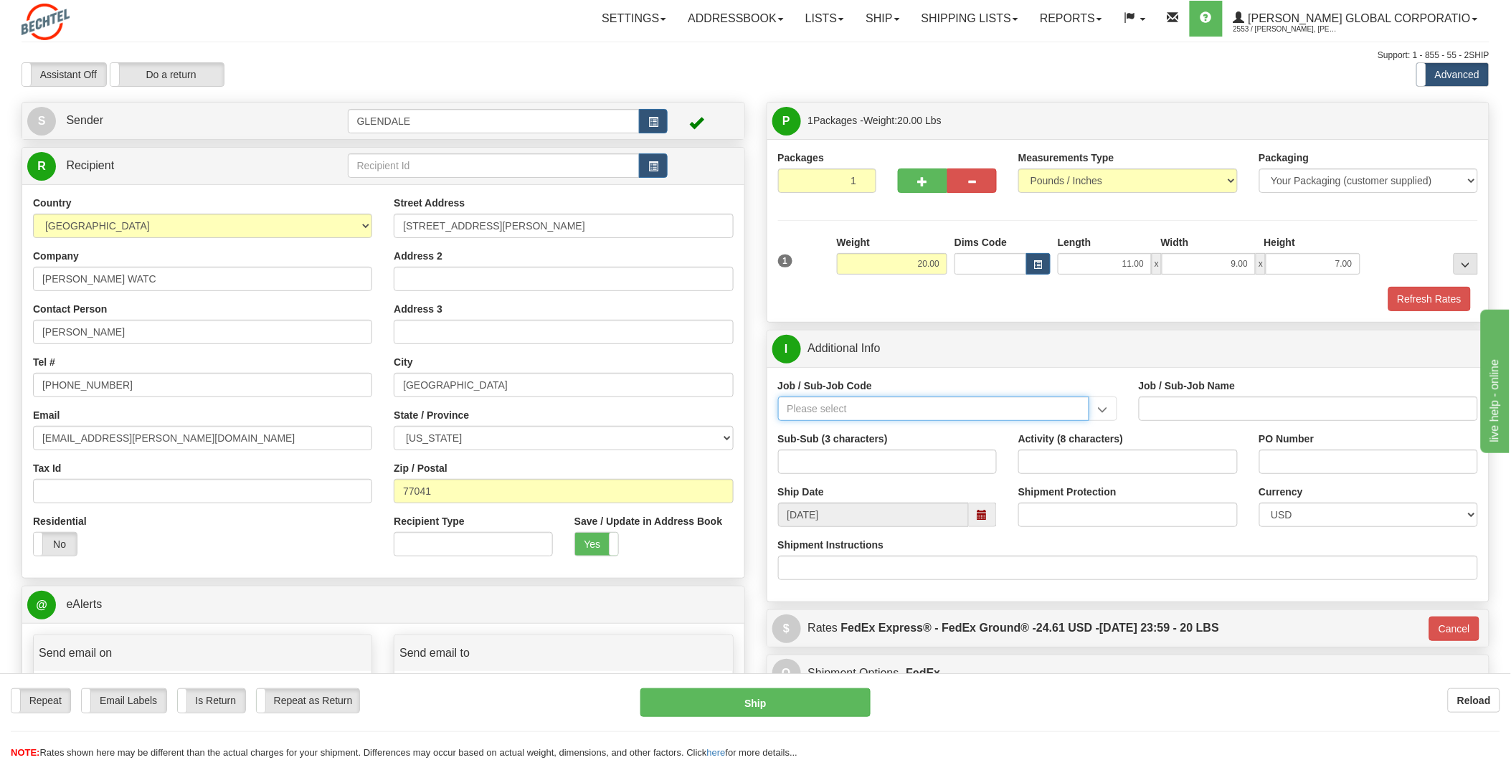
click at [960, 409] on input "Job / Sub-Job Code" at bounding box center [933, 409] width 311 height 24
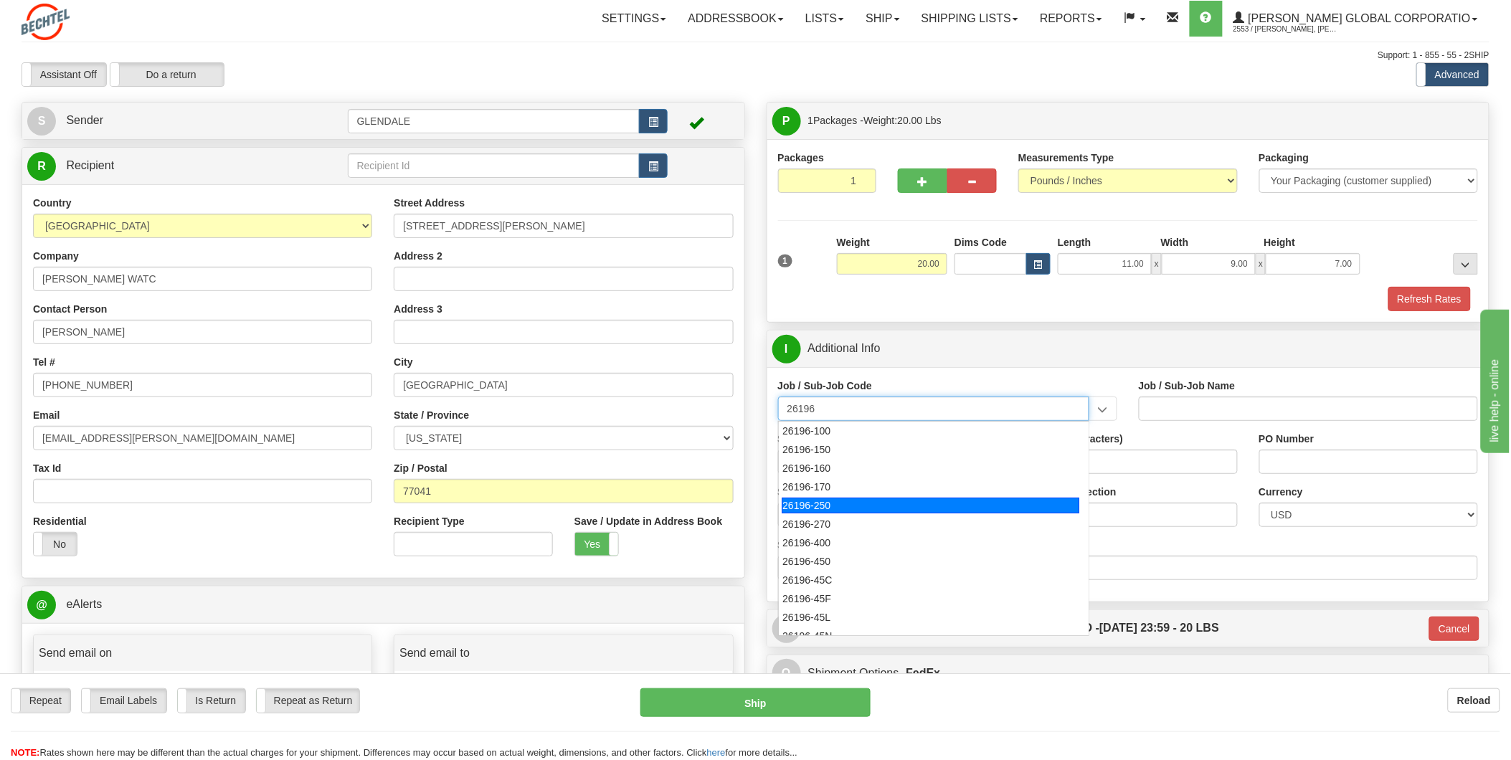
click at [976, 503] on div "26196-250" at bounding box center [931, 506] width 298 height 16
type input "26196-250"
type input "PORT [PERSON_NAME] LNG - FIELD MATERIAL REQUISTIONS"
type input "26196-250"
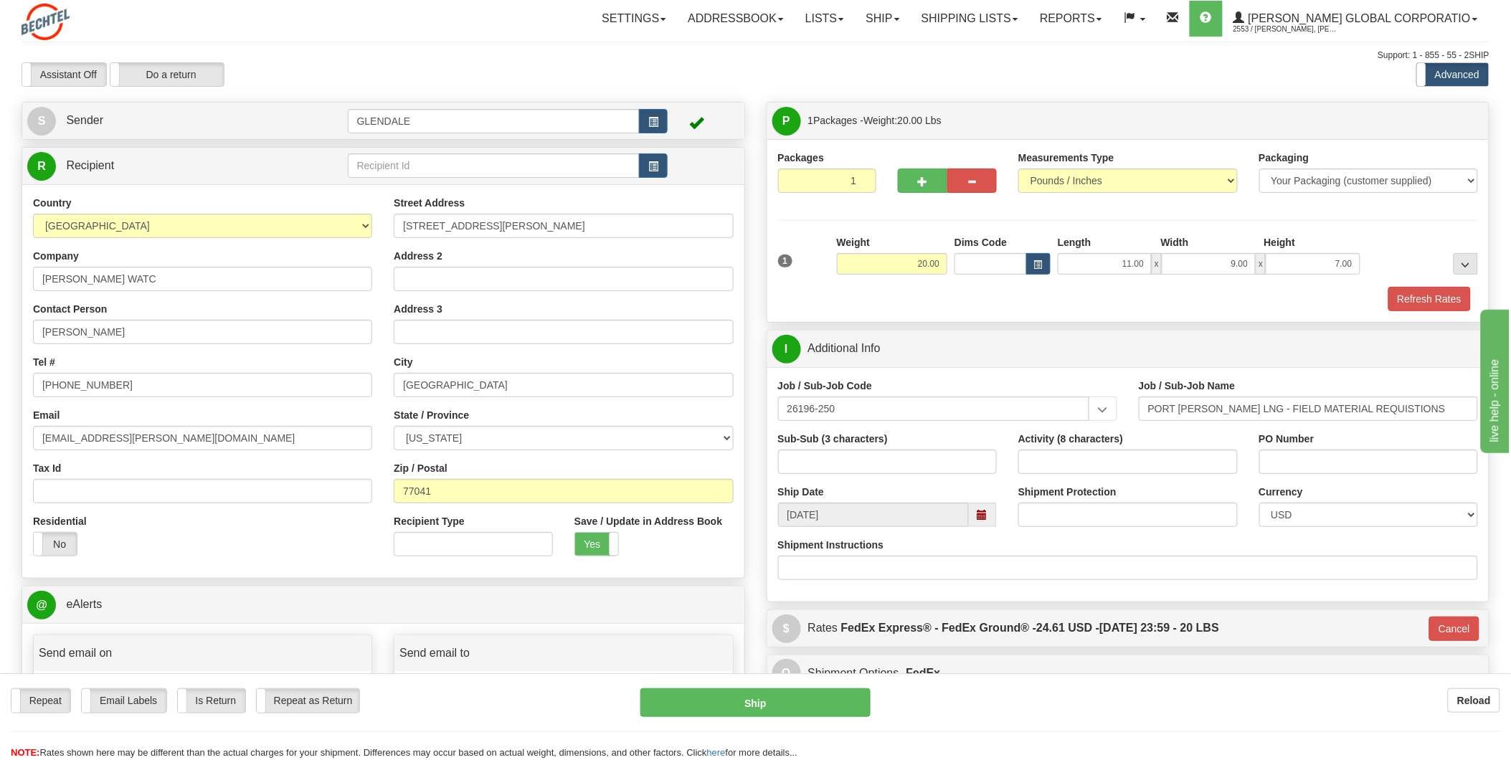
click at [986, 516] on span at bounding box center [983, 515] width 10 height 10
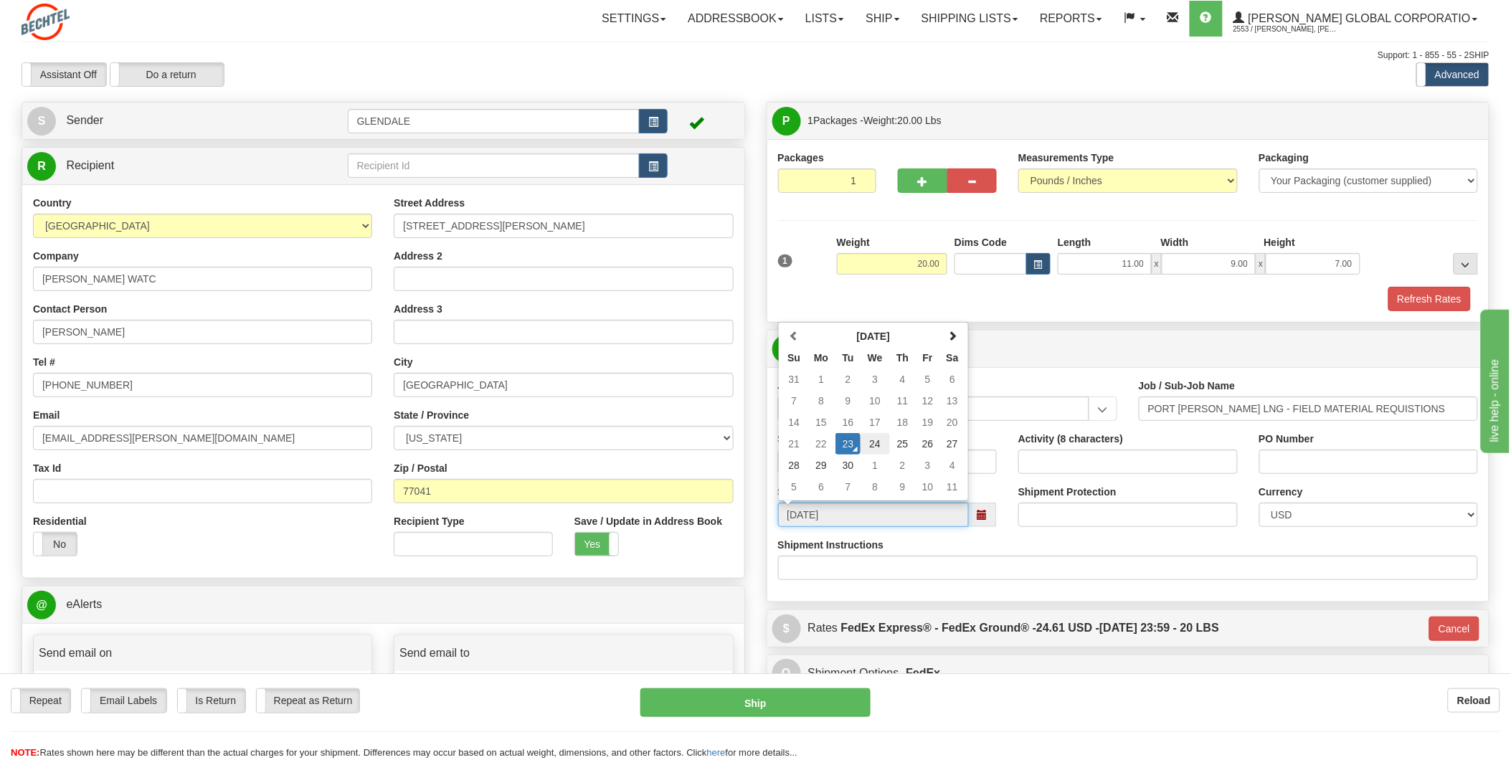
click at [879, 447] on td "24" at bounding box center [875, 444] width 29 height 22
type input "[DATE]"
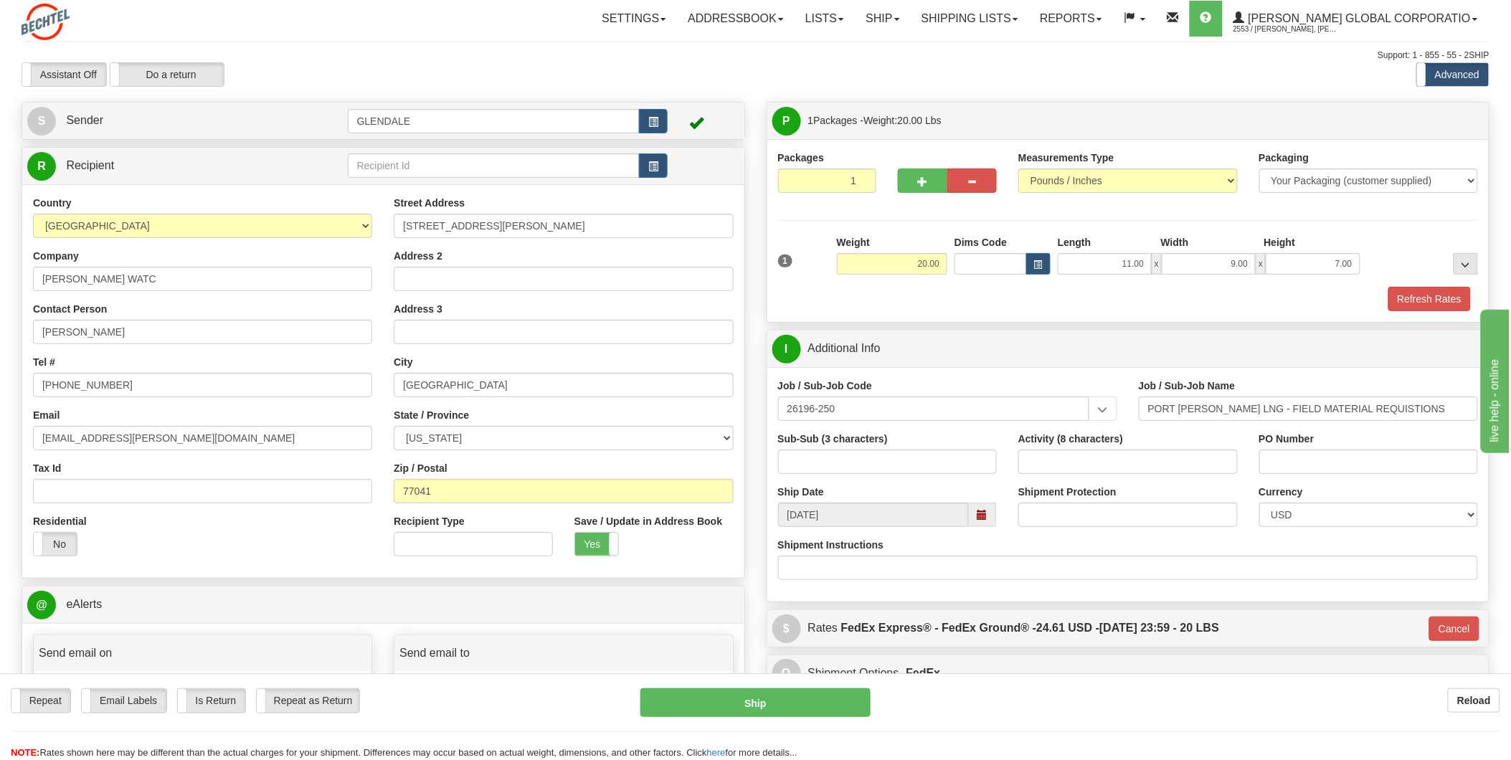
scroll to position [80, 0]
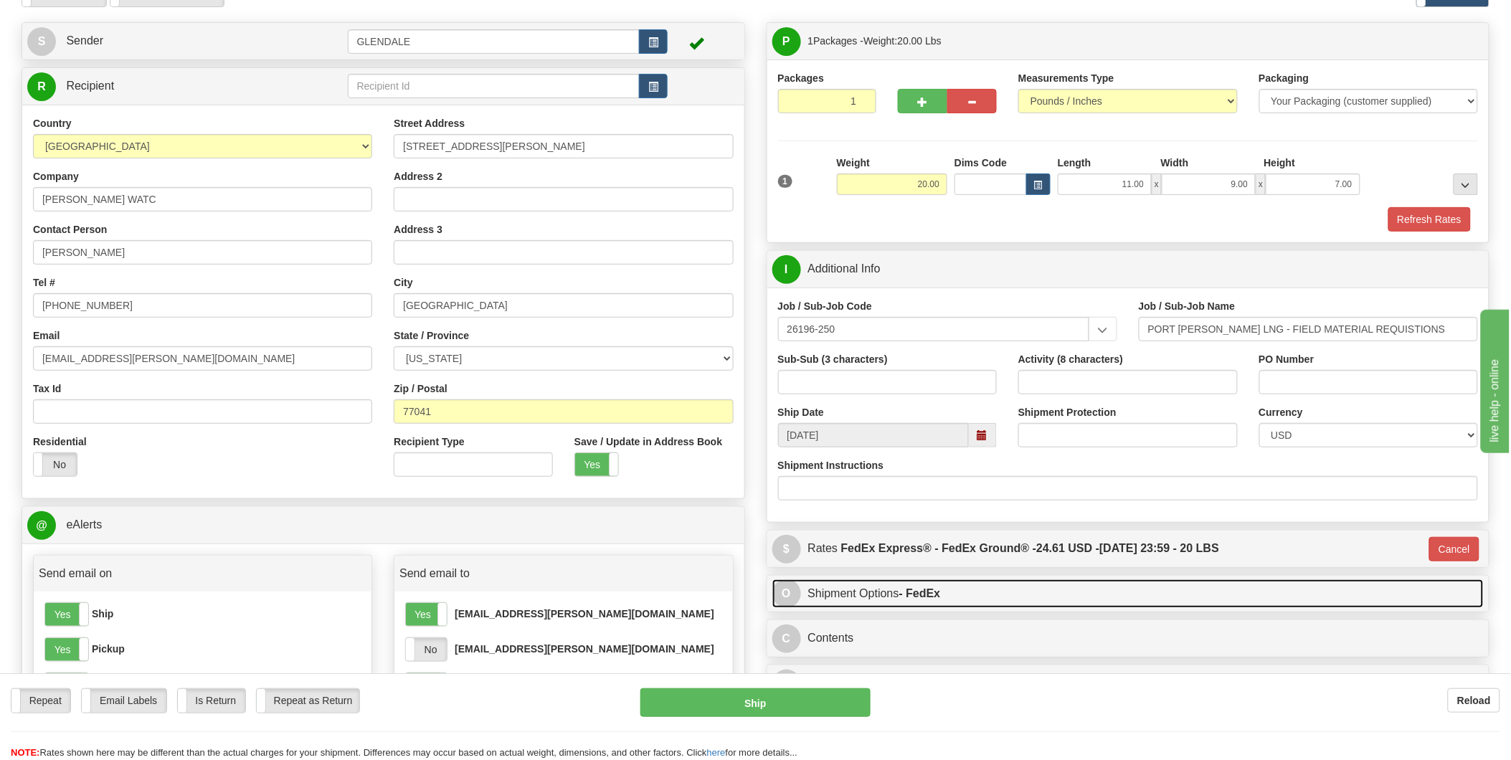
click at [1103, 599] on link "O Shipment Options - FedEx" at bounding box center [1129, 594] width 712 height 29
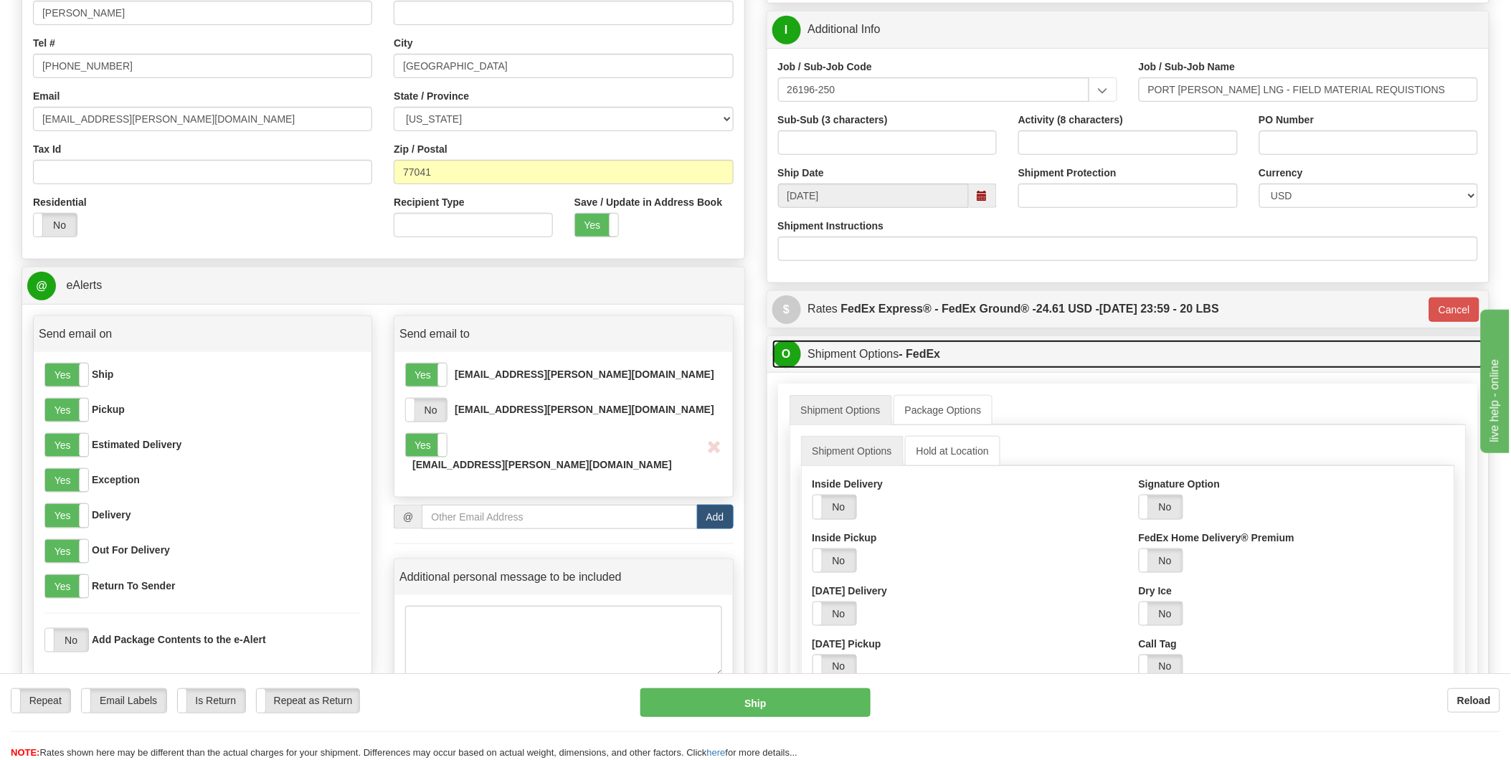
scroll to position [398, 0]
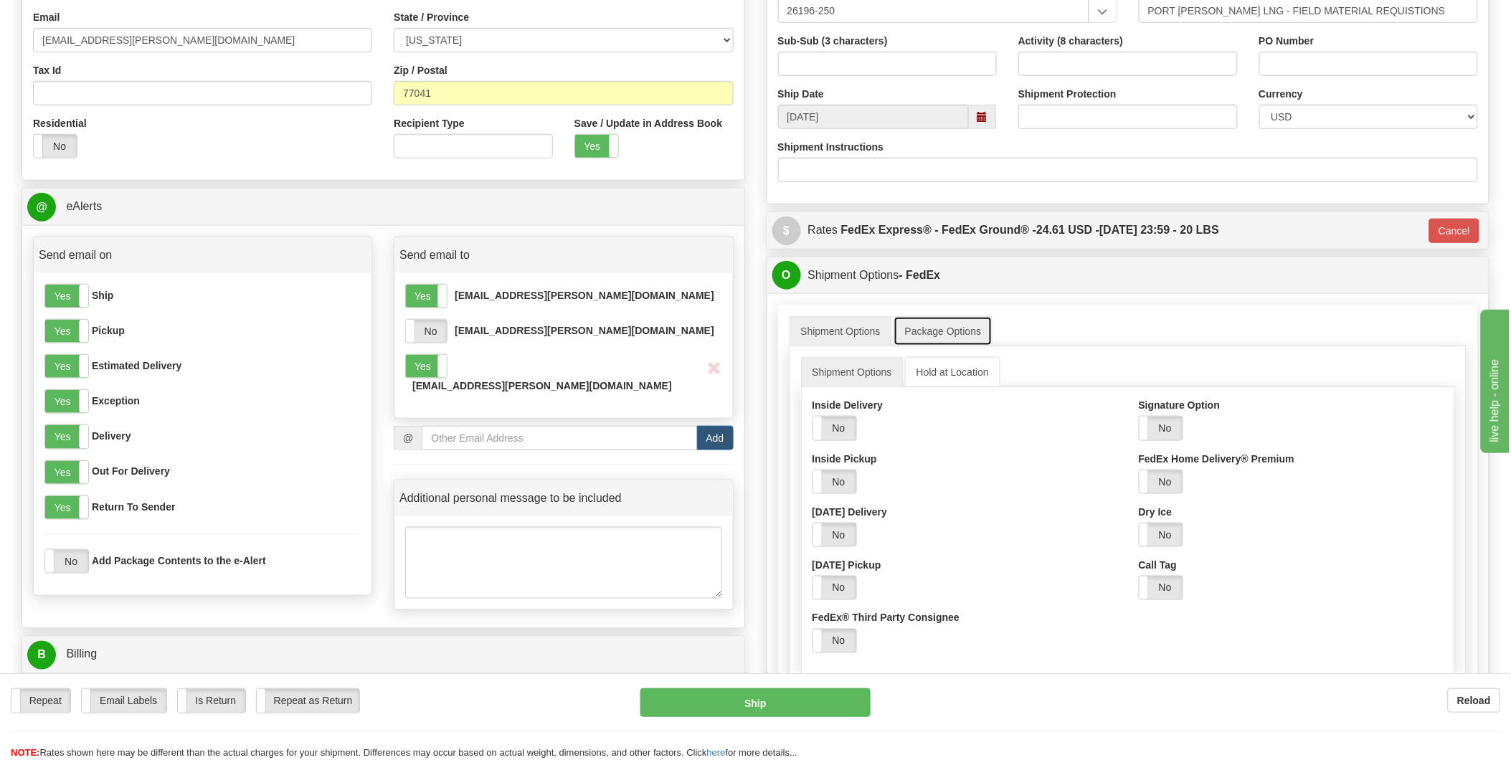
click at [957, 338] on link "Package Options" at bounding box center [944, 331] width 100 height 30
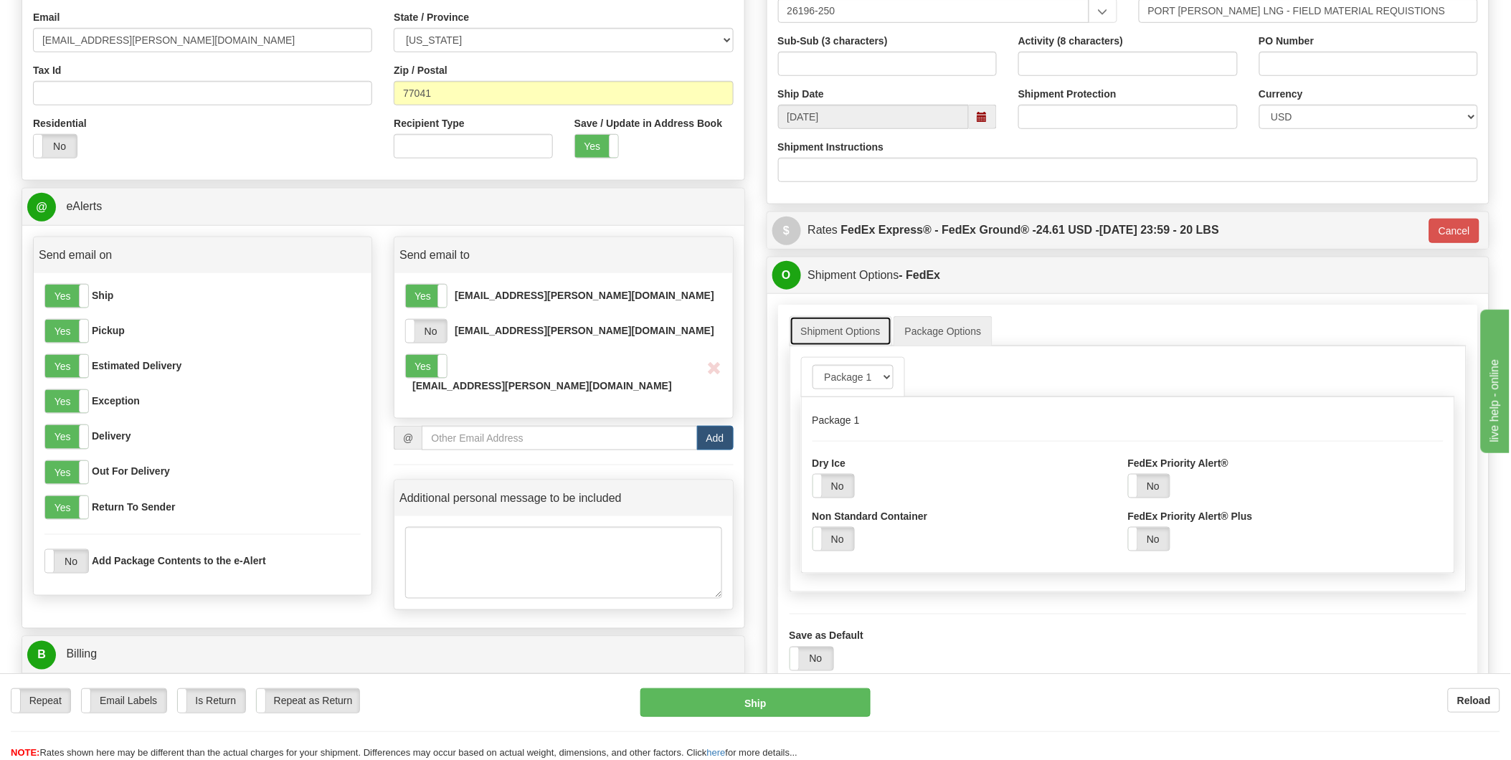
click at [847, 337] on link "Shipment Options" at bounding box center [841, 331] width 103 height 30
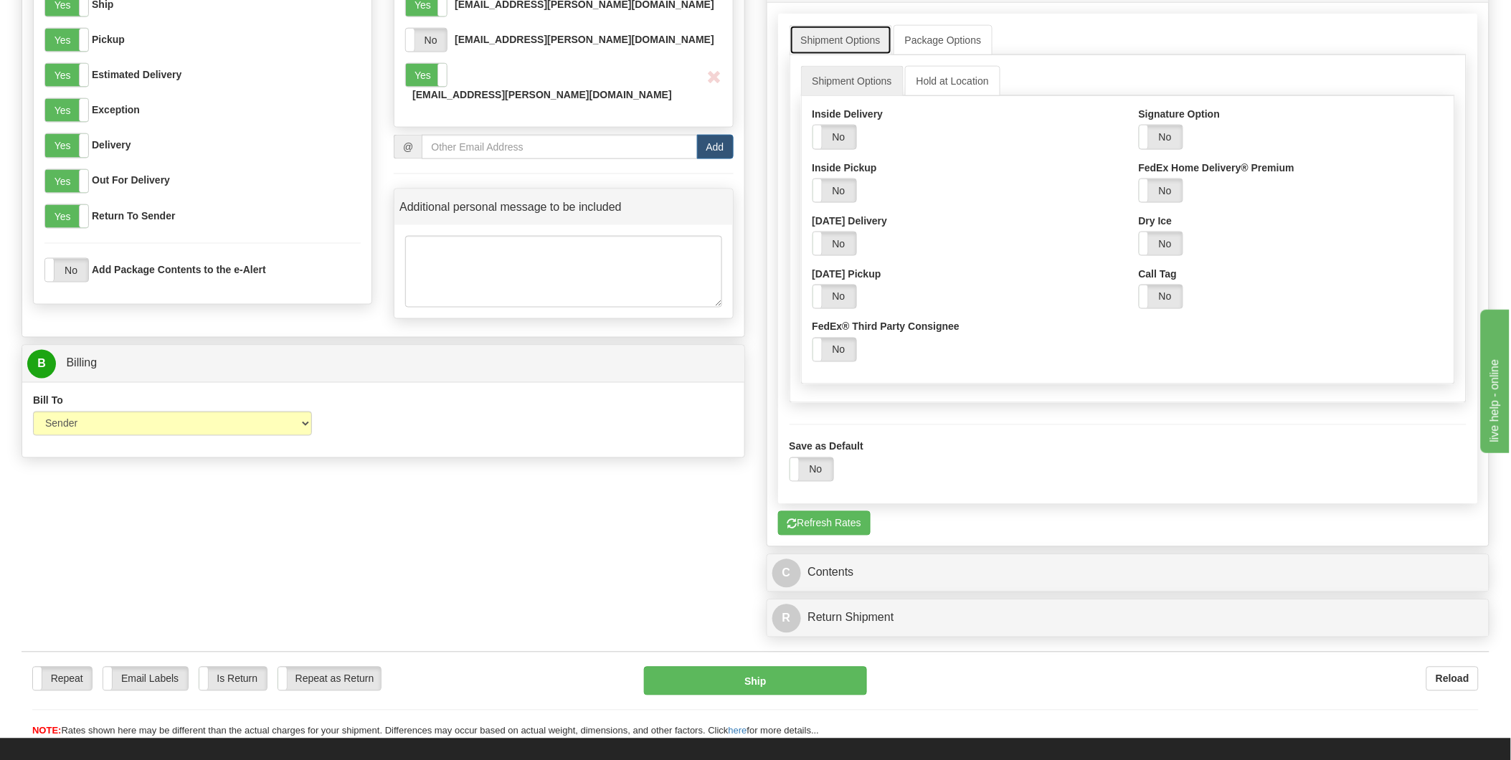
scroll to position [717, 0]
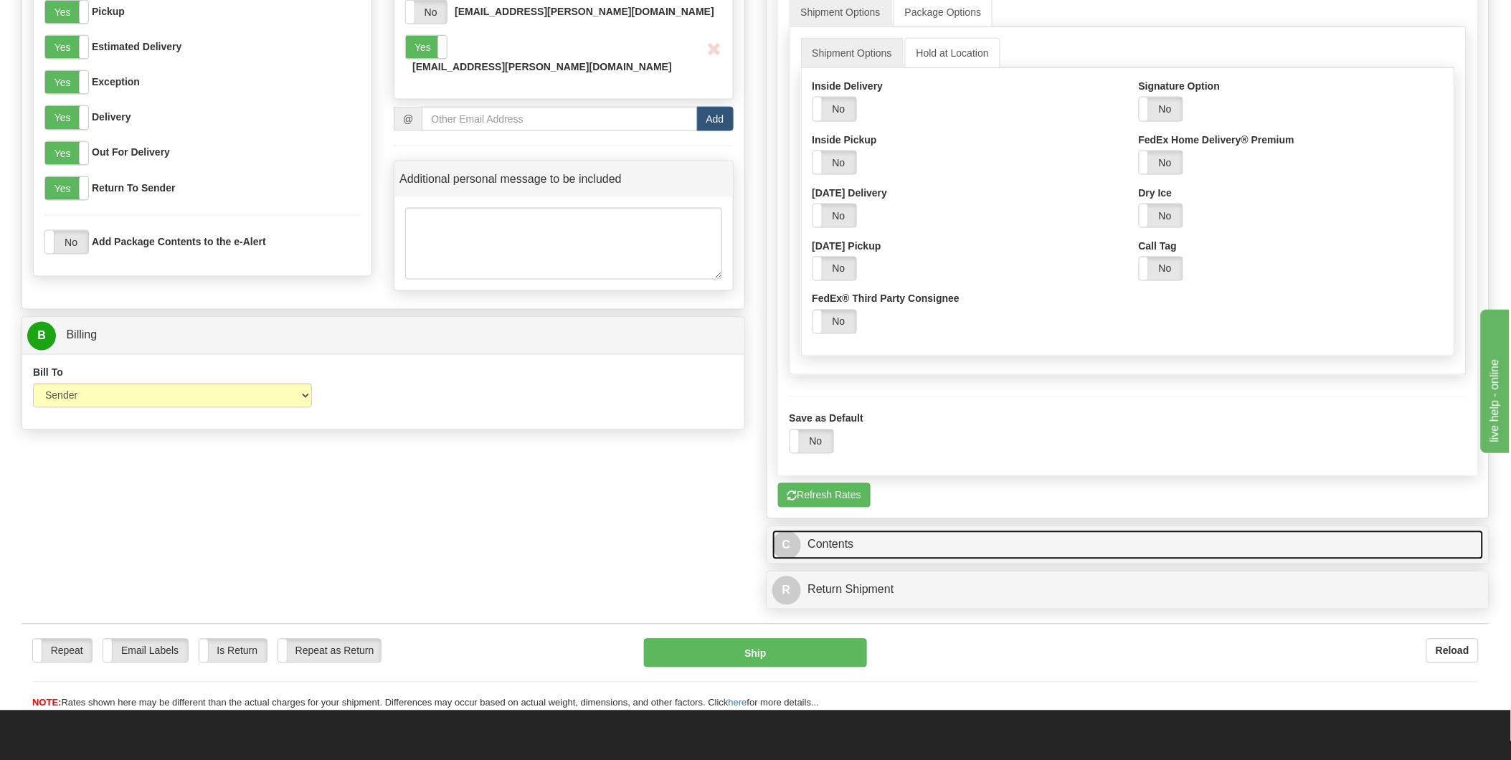
click at [849, 553] on link "C Contents" at bounding box center [1129, 545] width 712 height 29
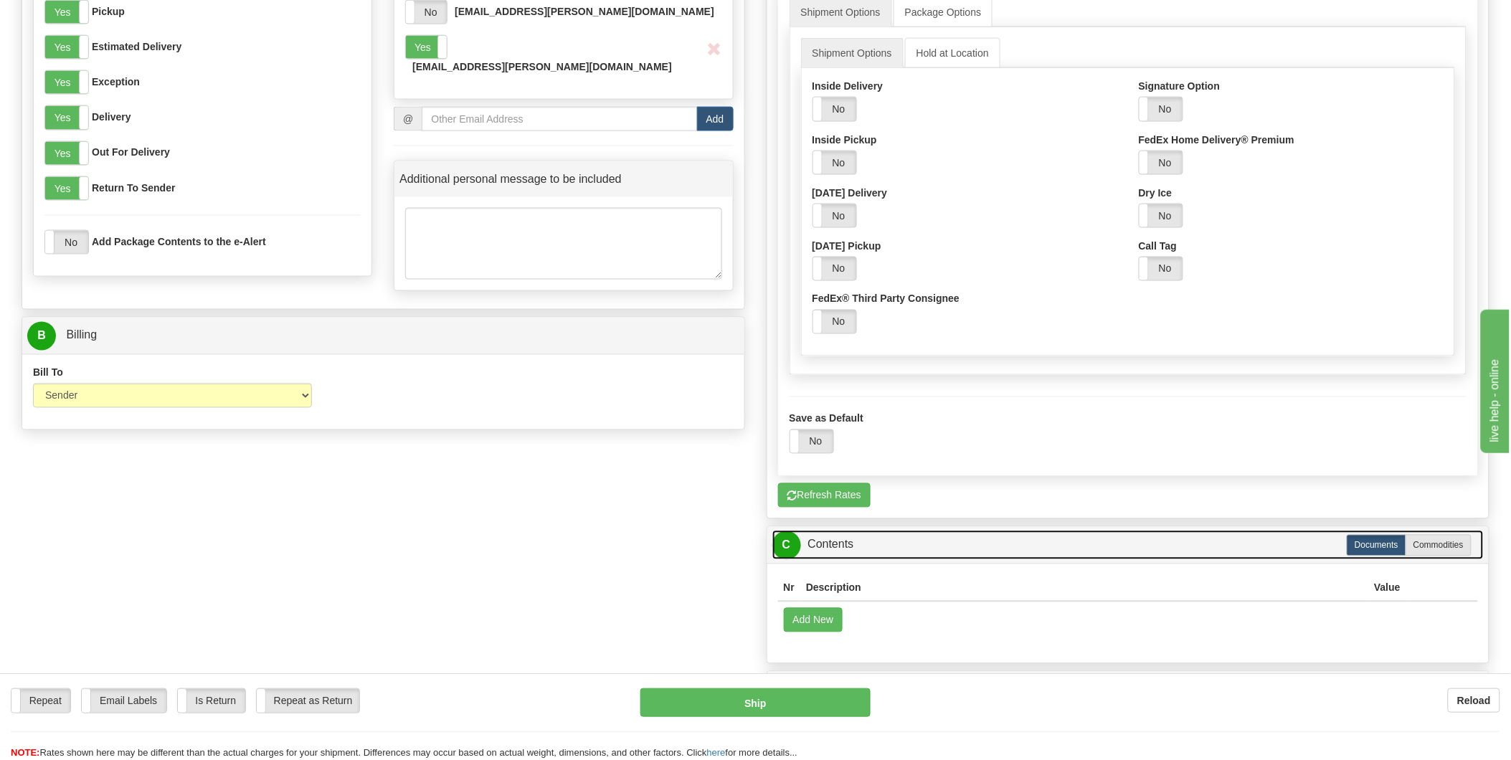
click at [907, 543] on link "C Contents" at bounding box center [1129, 545] width 712 height 29
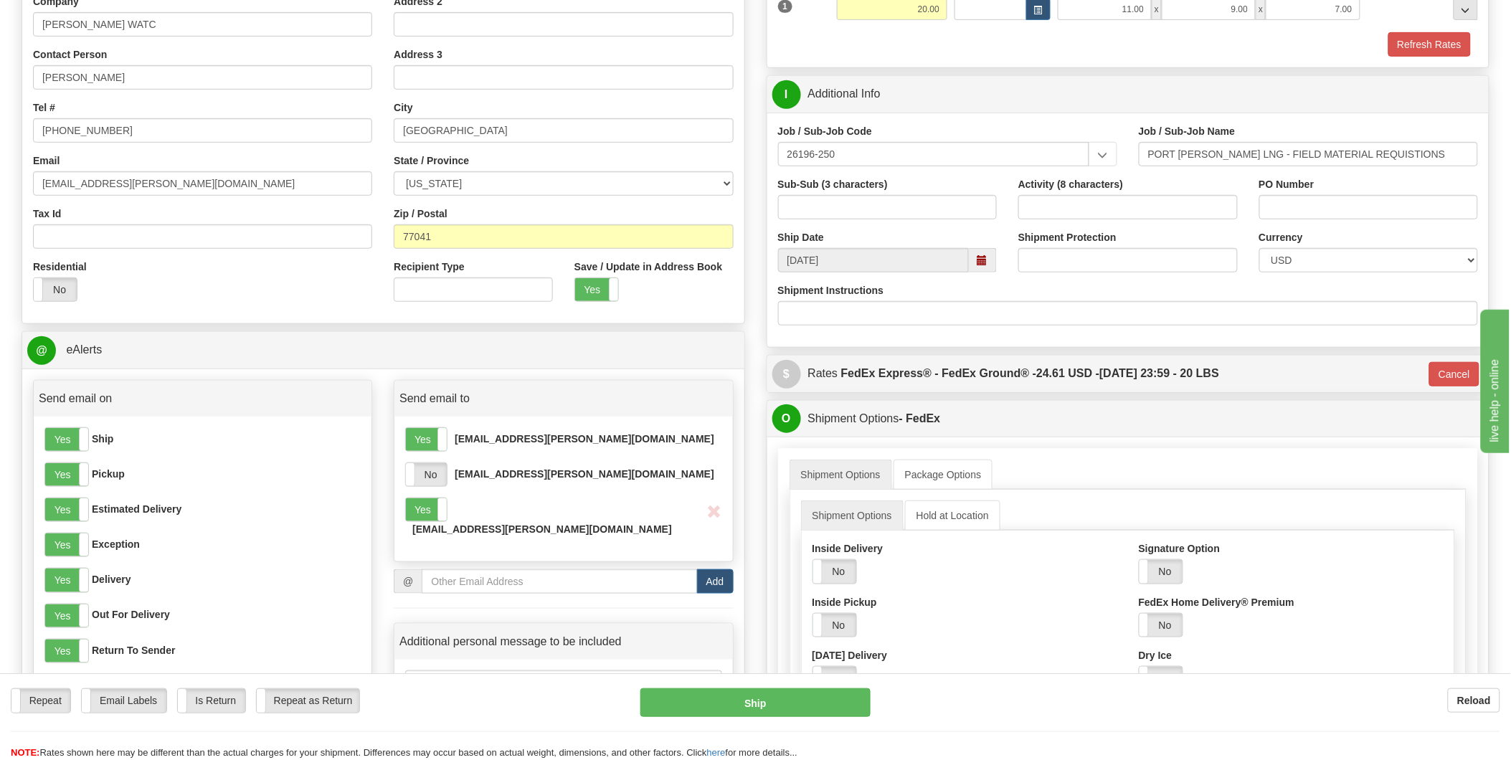
scroll to position [239, 0]
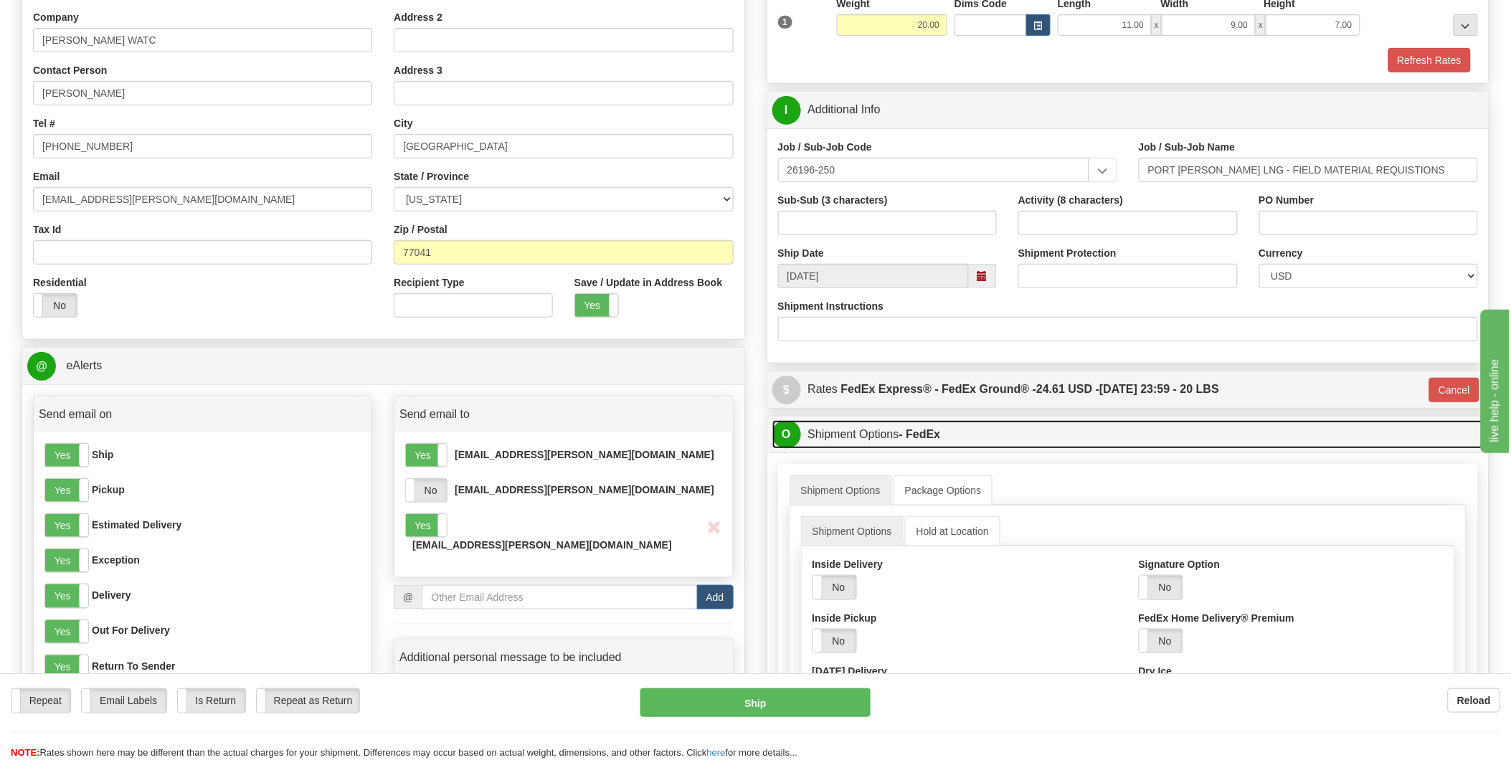
click at [976, 433] on link "O Shipment Options - FedEx" at bounding box center [1129, 434] width 712 height 29
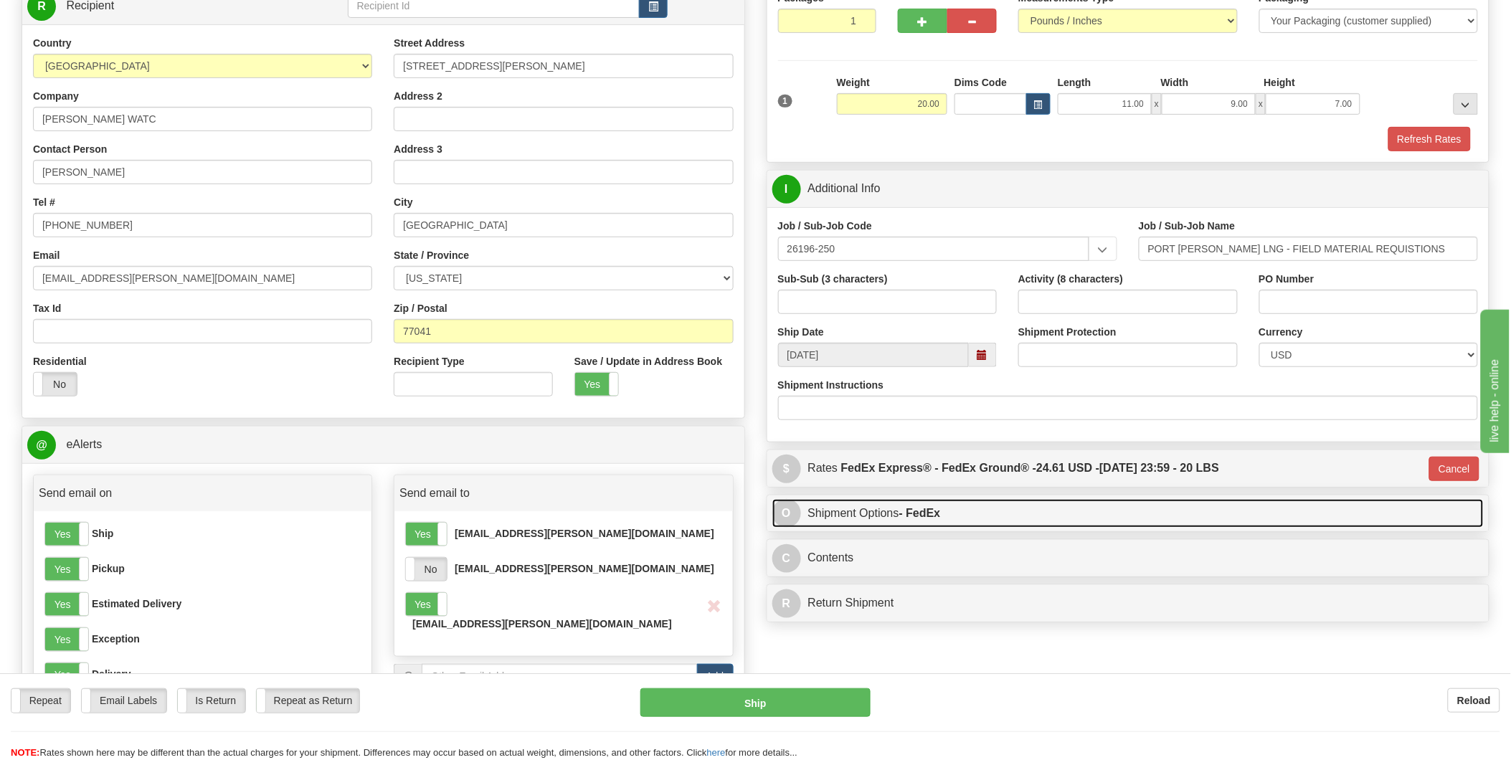
scroll to position [159, 0]
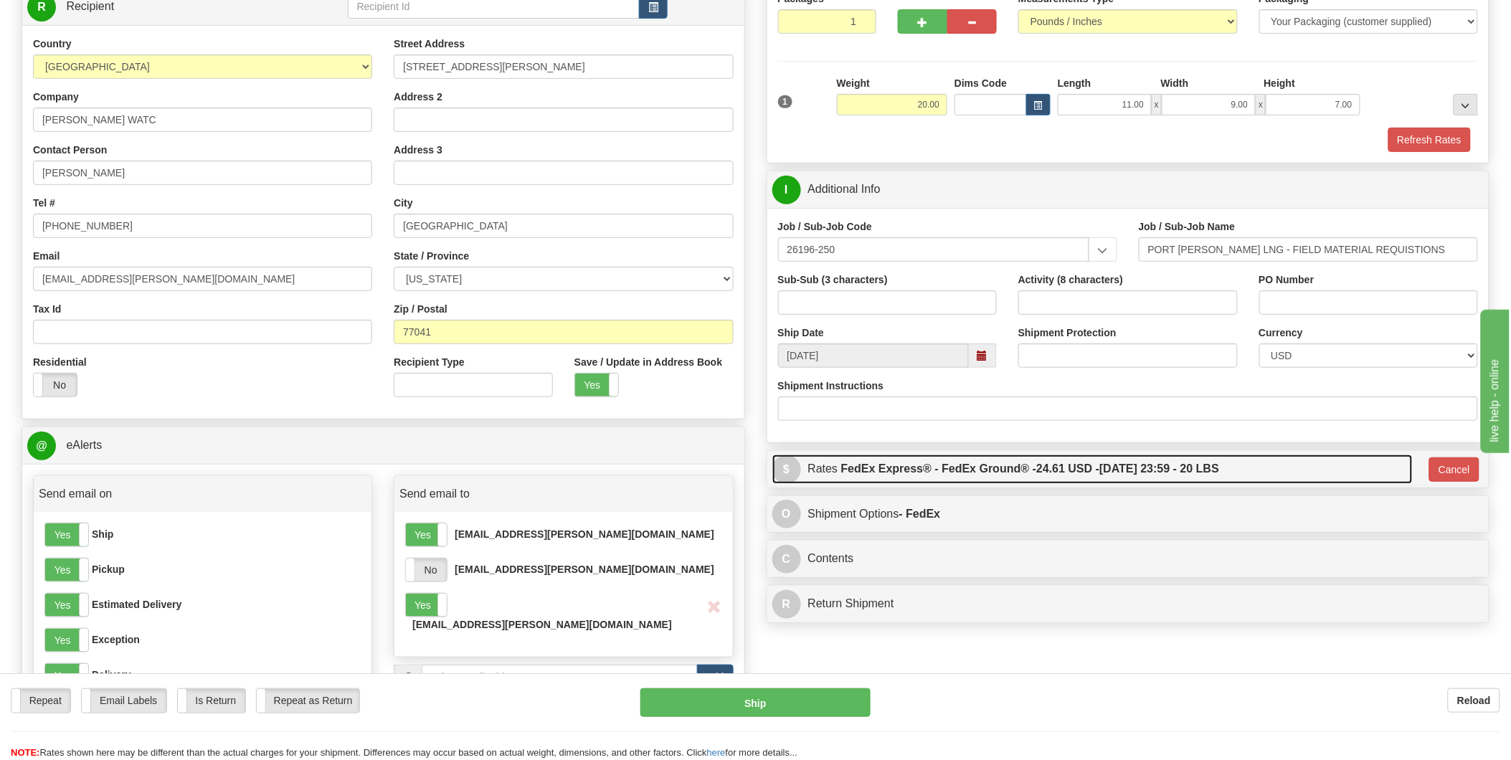
click at [1330, 471] on link "$ Rates FedEx Express® - FedEx Ground® - 24.61 USD - [DATE] 23:59 - 20 LBS" at bounding box center [1093, 469] width 641 height 29
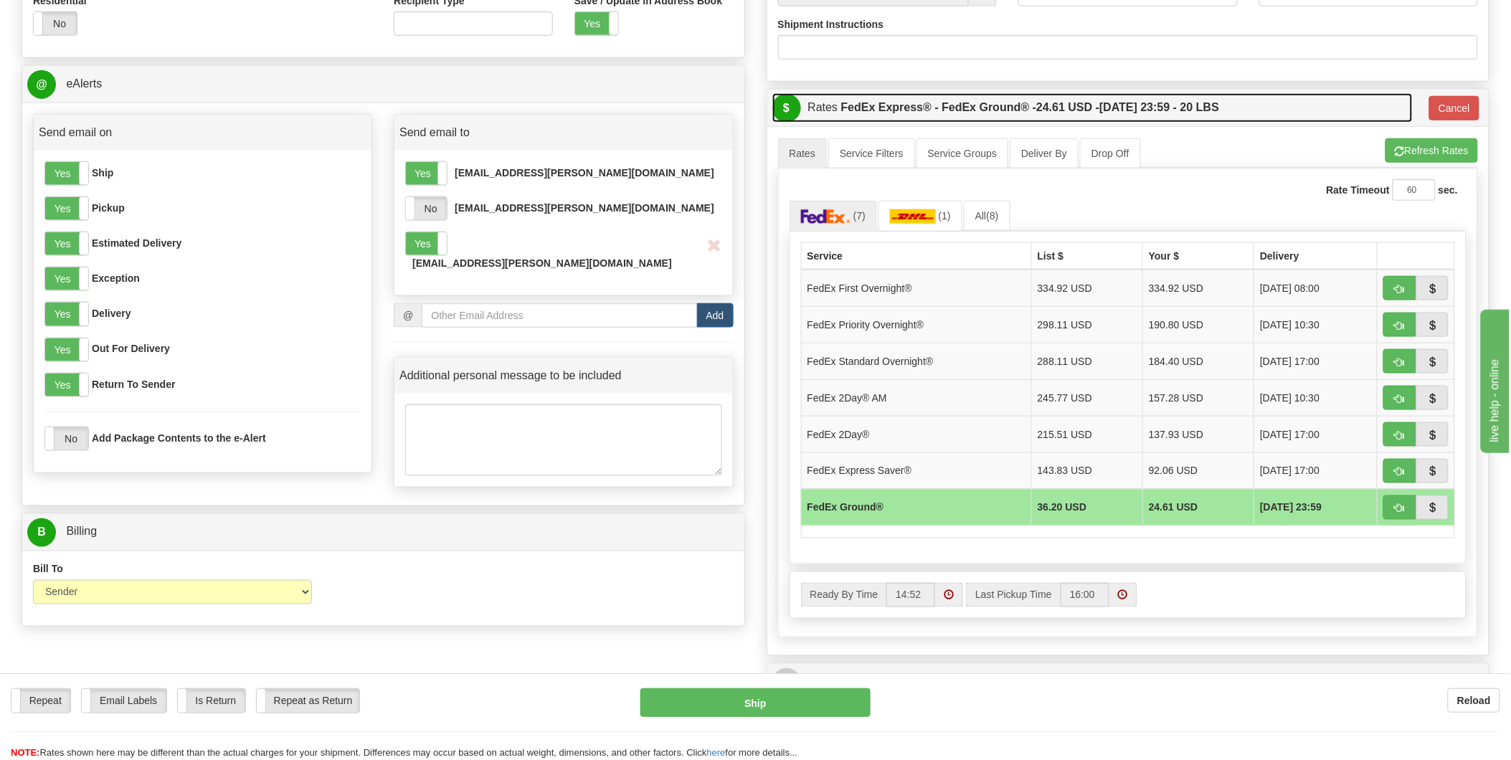
scroll to position [557, 0]
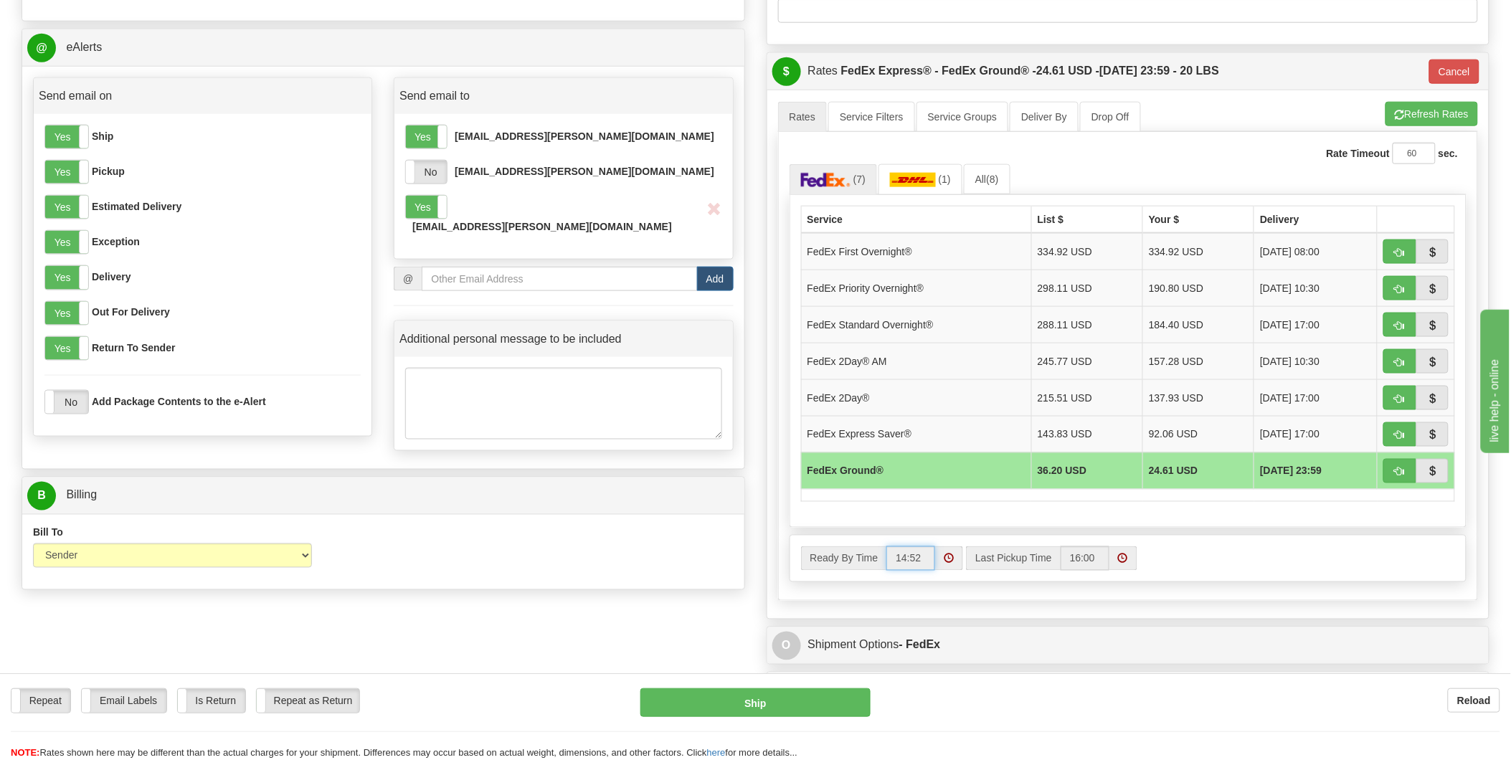
click at [921, 560] on input "14:52" at bounding box center [911, 559] width 49 height 24
click at [950, 561] on span at bounding box center [949, 559] width 10 height 10
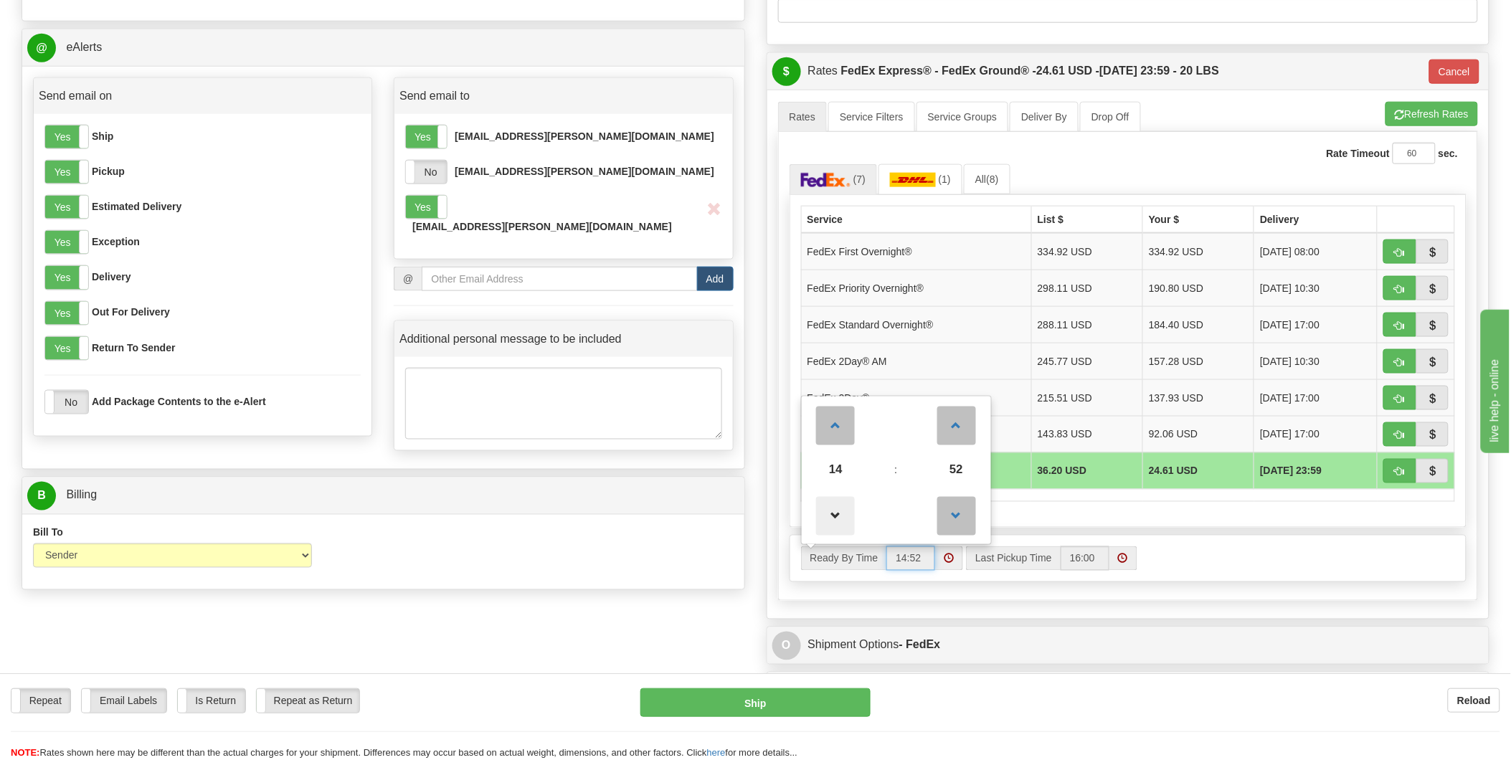
click at [833, 516] on span at bounding box center [835, 516] width 39 height 39
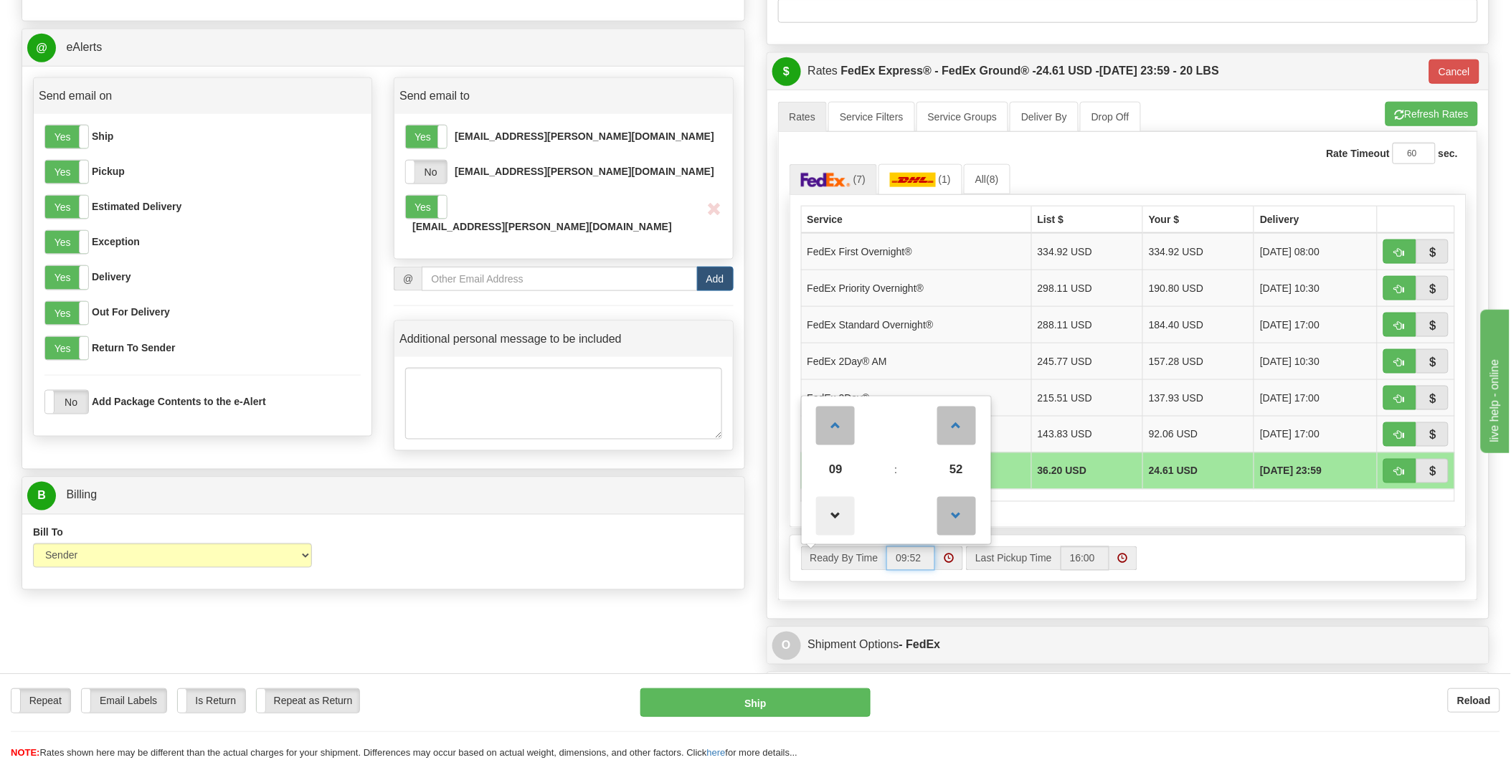
click at [833, 516] on span at bounding box center [835, 516] width 39 height 39
click at [834, 425] on span at bounding box center [835, 426] width 39 height 39
click at [958, 525] on span at bounding box center [957, 516] width 39 height 39
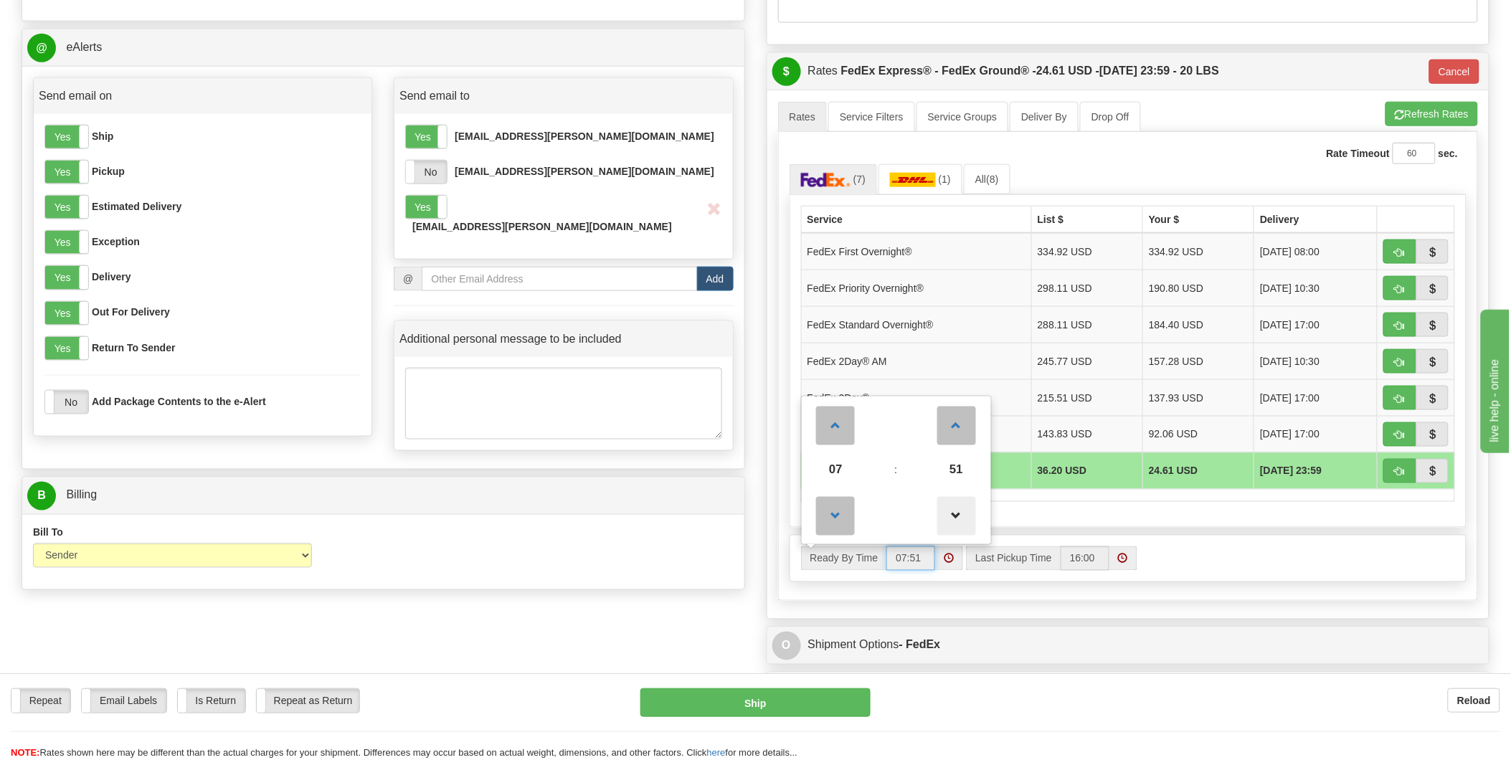
click at [957, 521] on span at bounding box center [957, 516] width 39 height 39
click at [962, 430] on span at bounding box center [957, 426] width 39 height 39
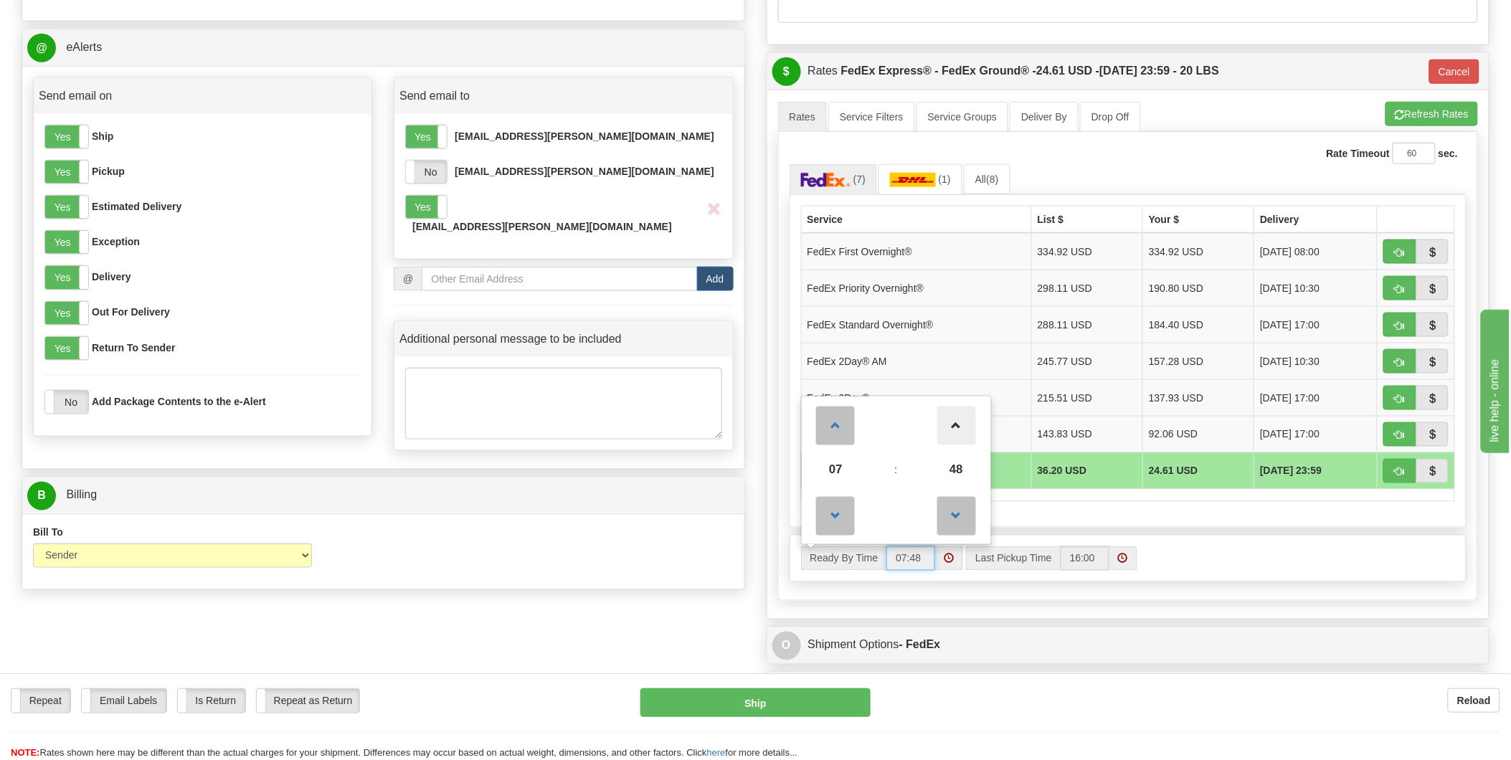
click at [962, 430] on span at bounding box center [957, 426] width 39 height 39
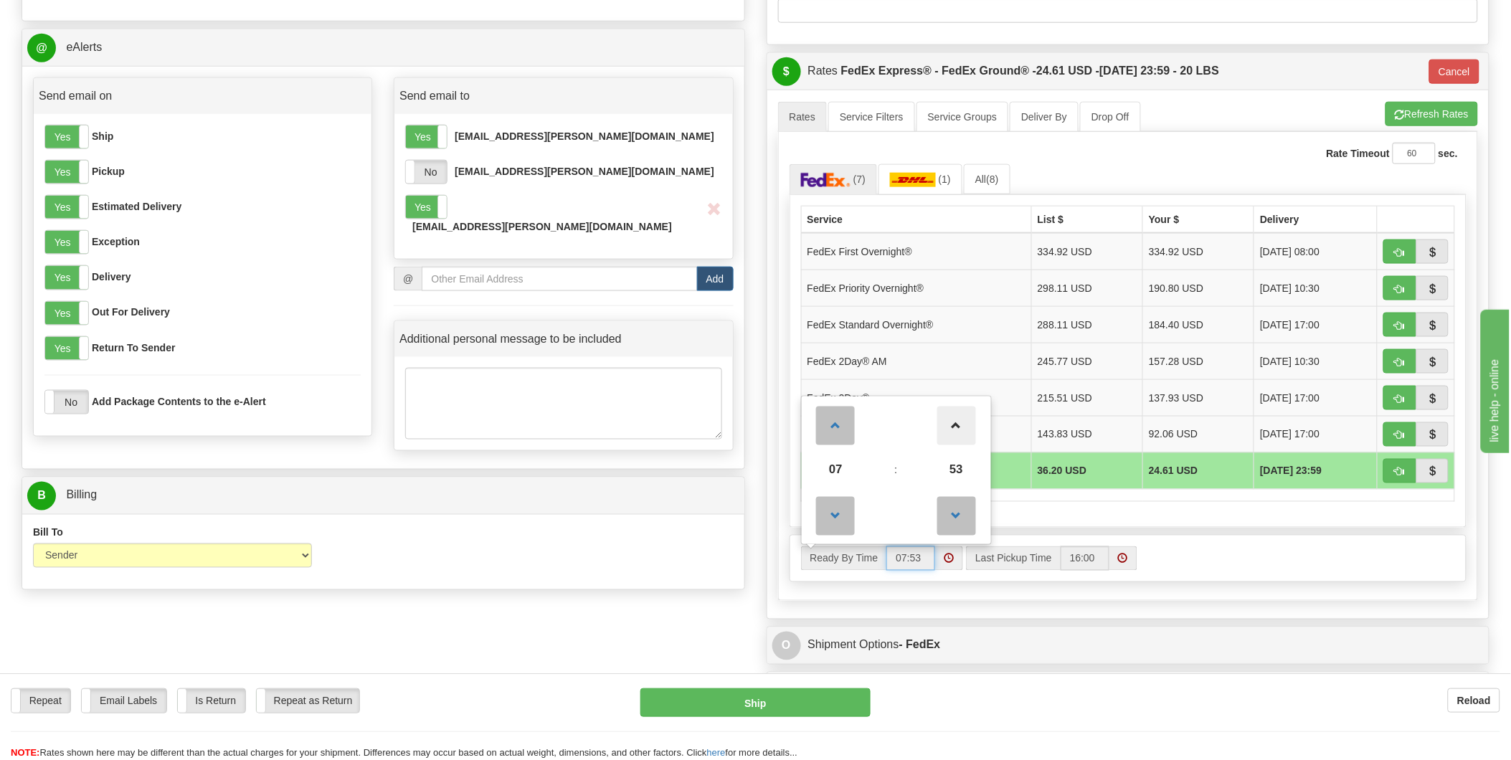
click at [962, 430] on span at bounding box center [957, 426] width 39 height 39
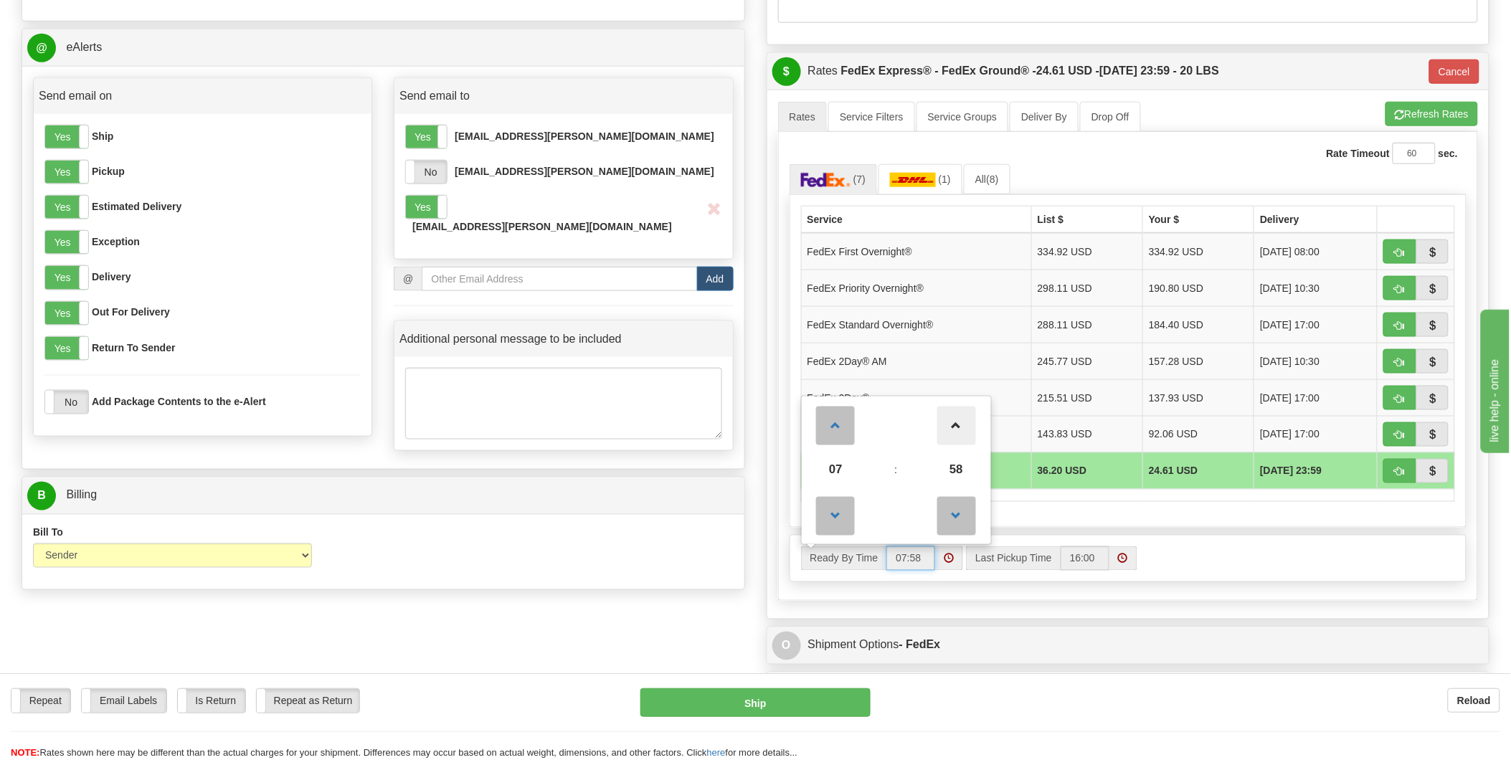
click at [962, 430] on span at bounding box center [957, 426] width 39 height 39
click at [952, 524] on span at bounding box center [957, 516] width 39 height 39
click at [953, 522] on span at bounding box center [957, 516] width 39 height 39
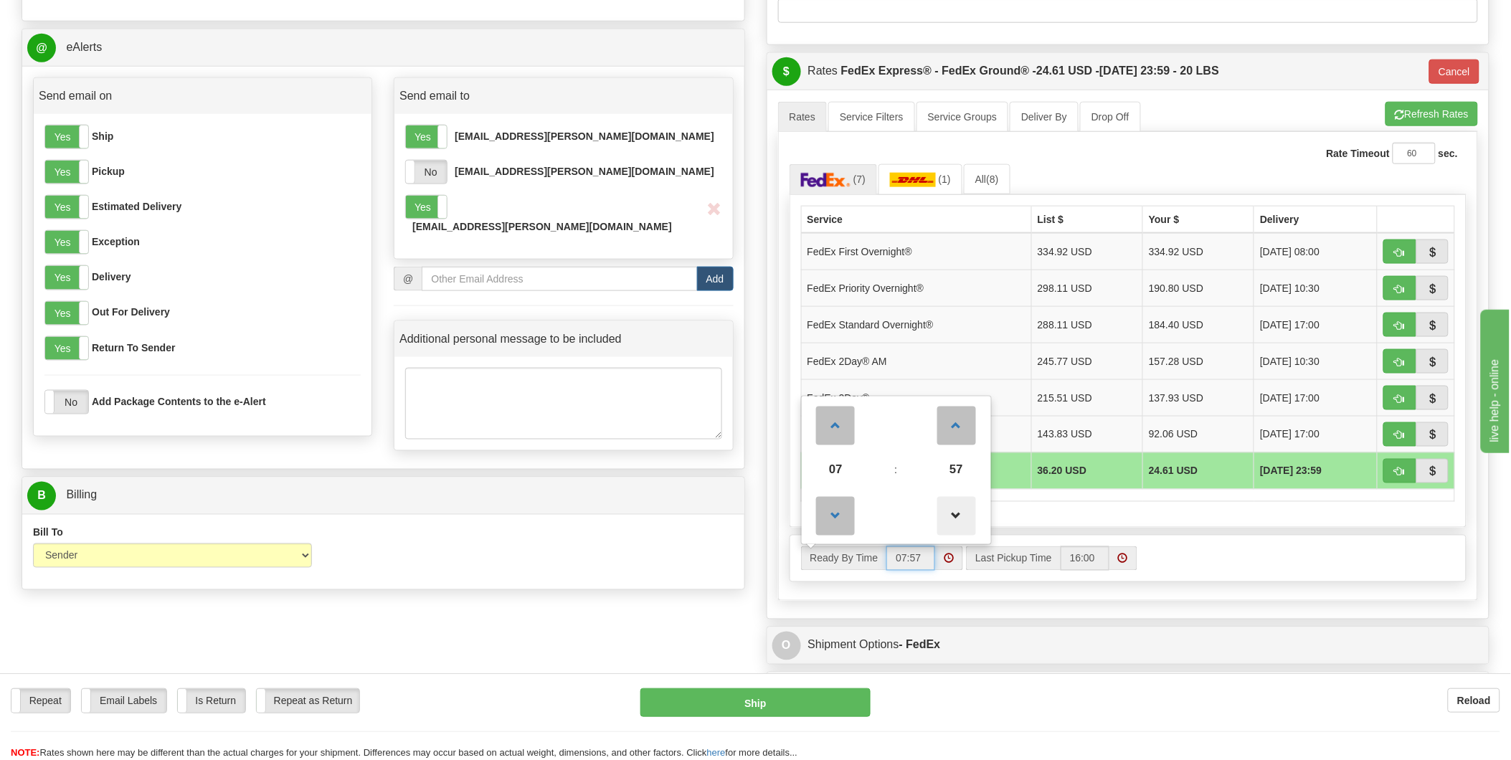
click at [953, 522] on span at bounding box center [957, 516] width 39 height 39
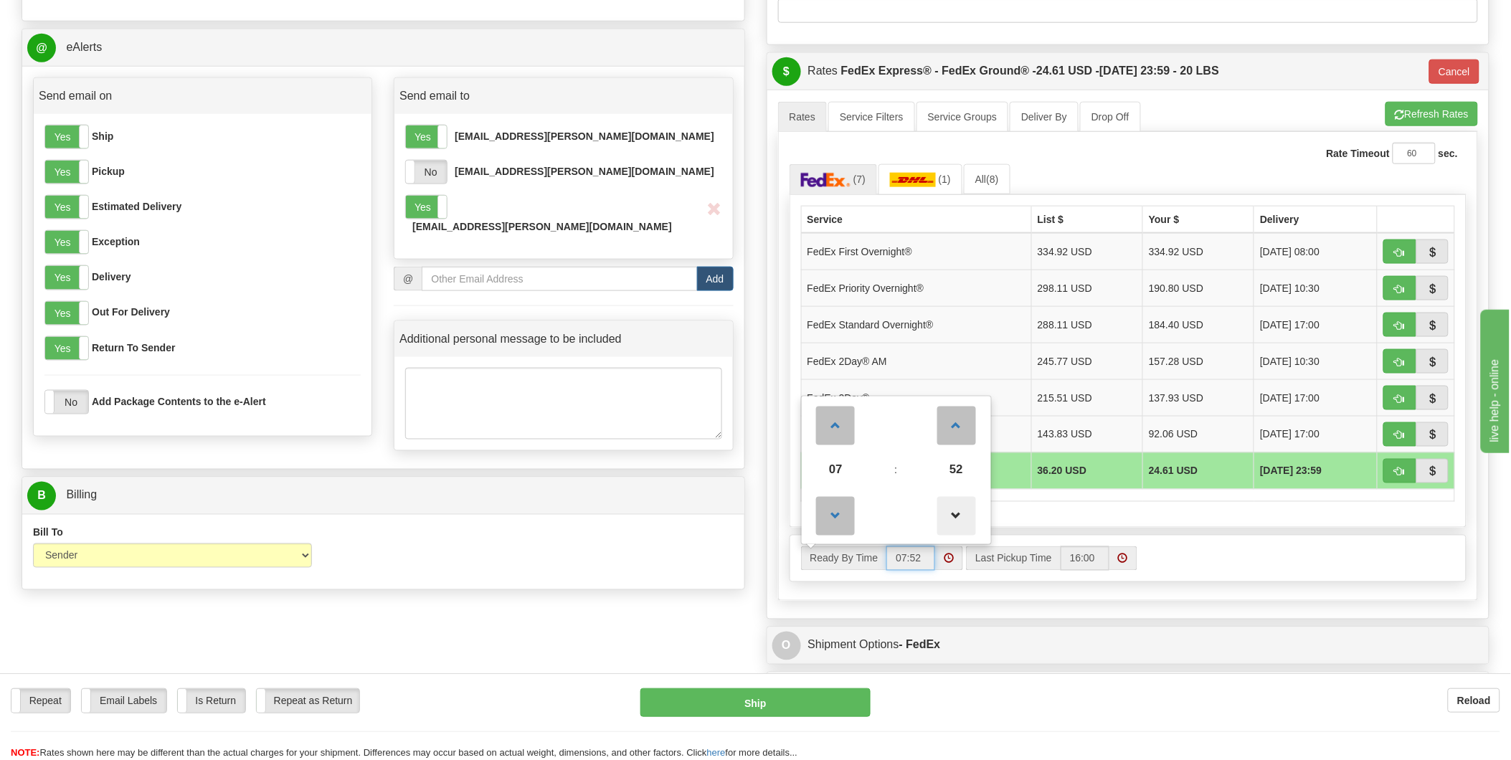
click at [953, 522] on span at bounding box center [957, 516] width 39 height 39
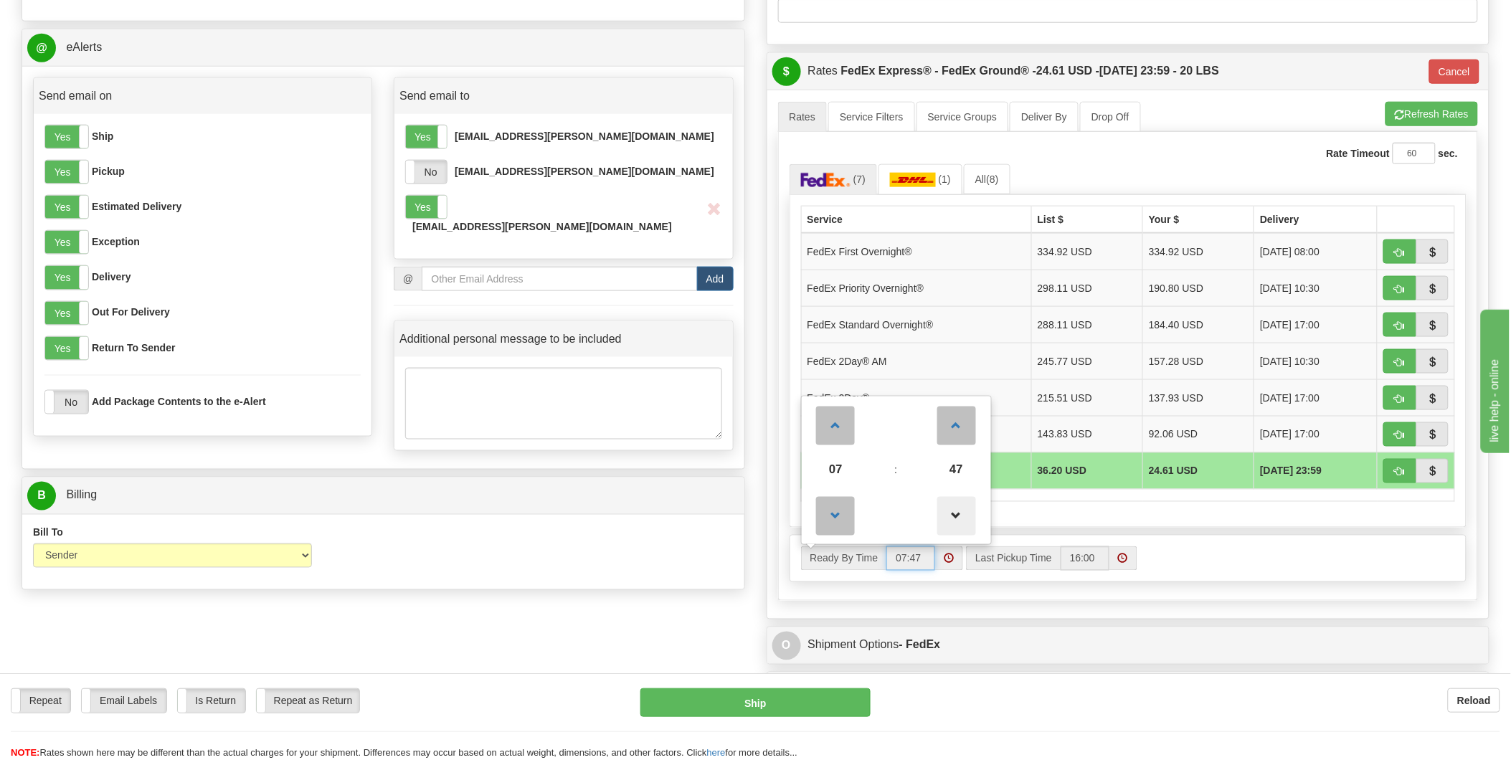
click at [953, 522] on span at bounding box center [957, 516] width 39 height 39
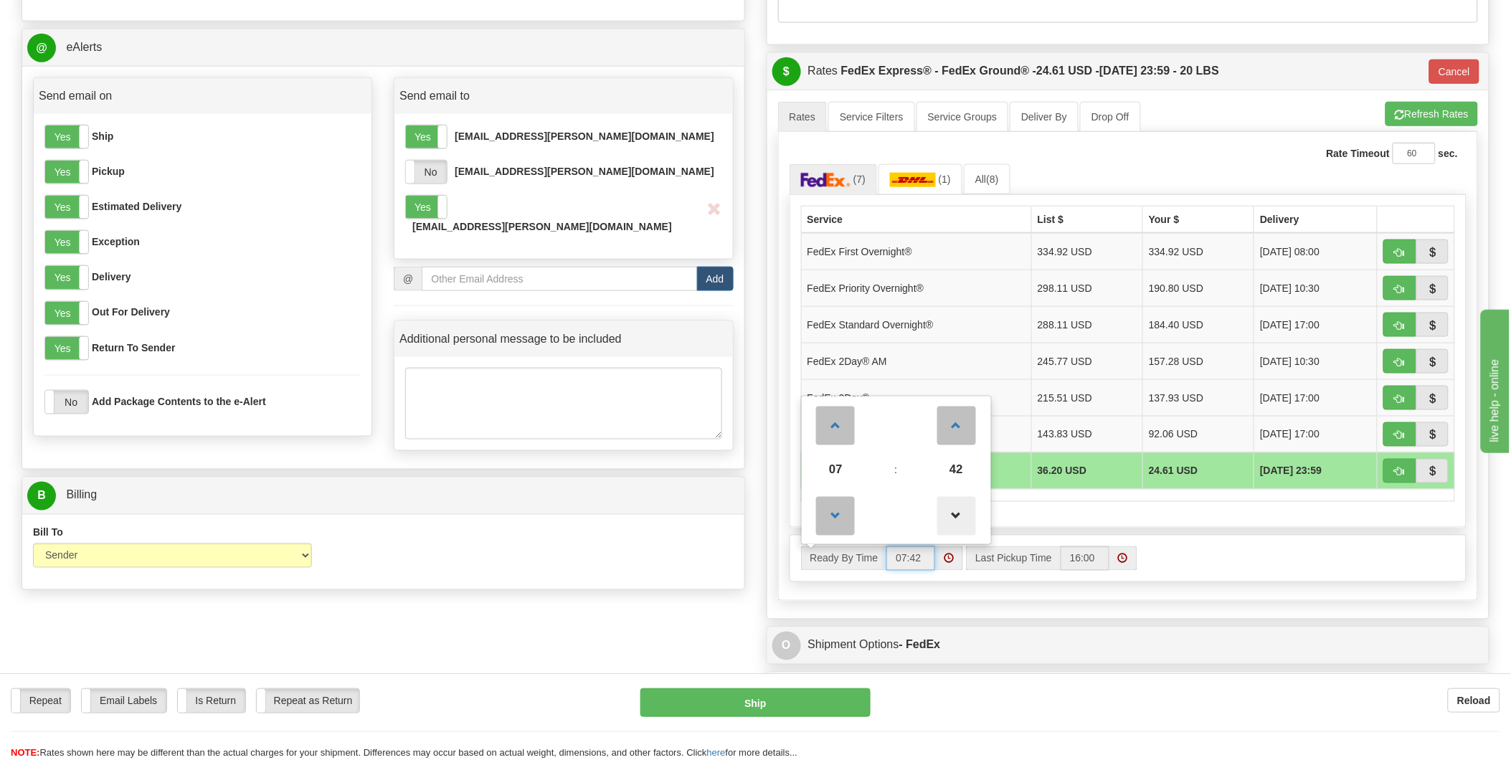
click at [953, 522] on span at bounding box center [957, 516] width 39 height 39
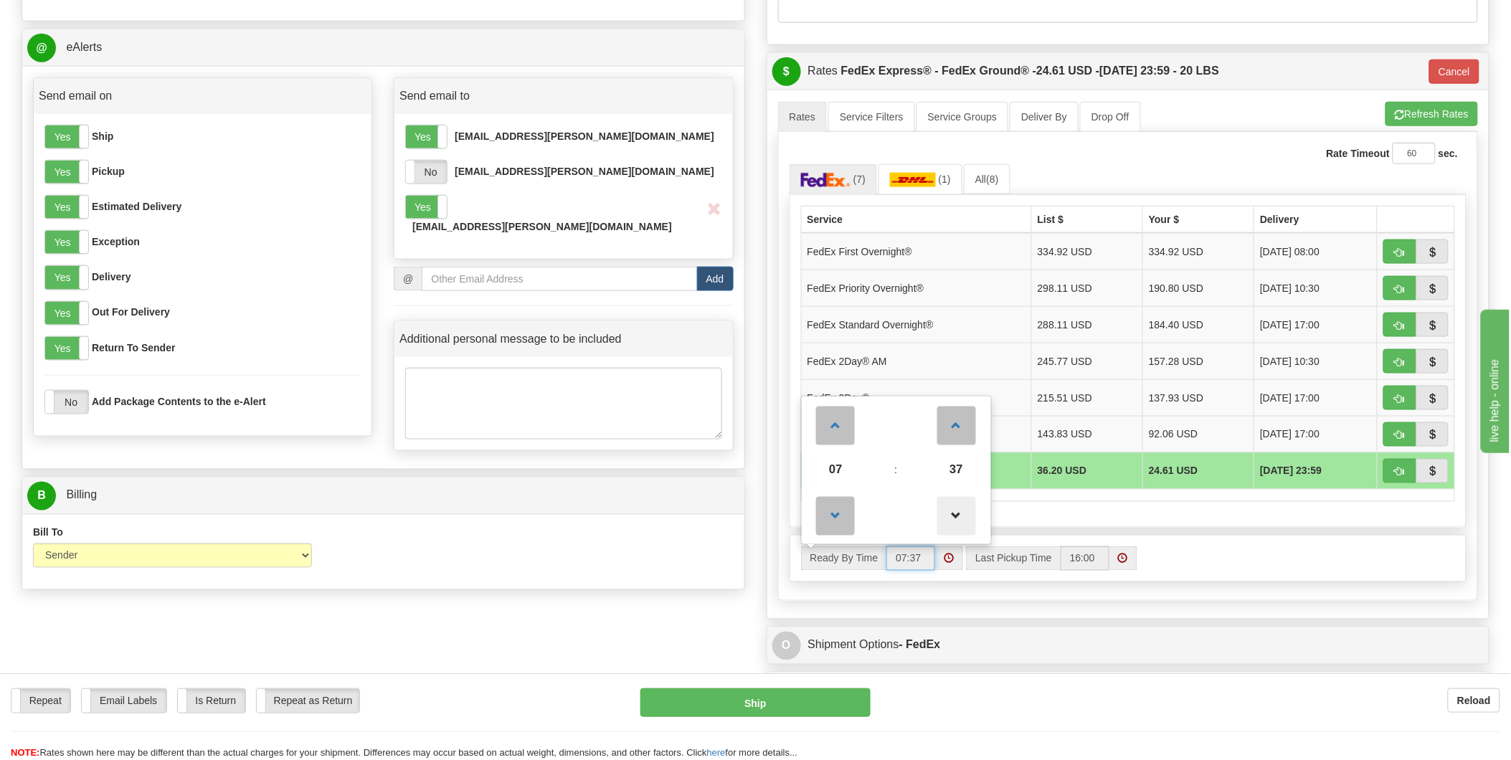
click at [953, 522] on span at bounding box center [957, 516] width 39 height 39
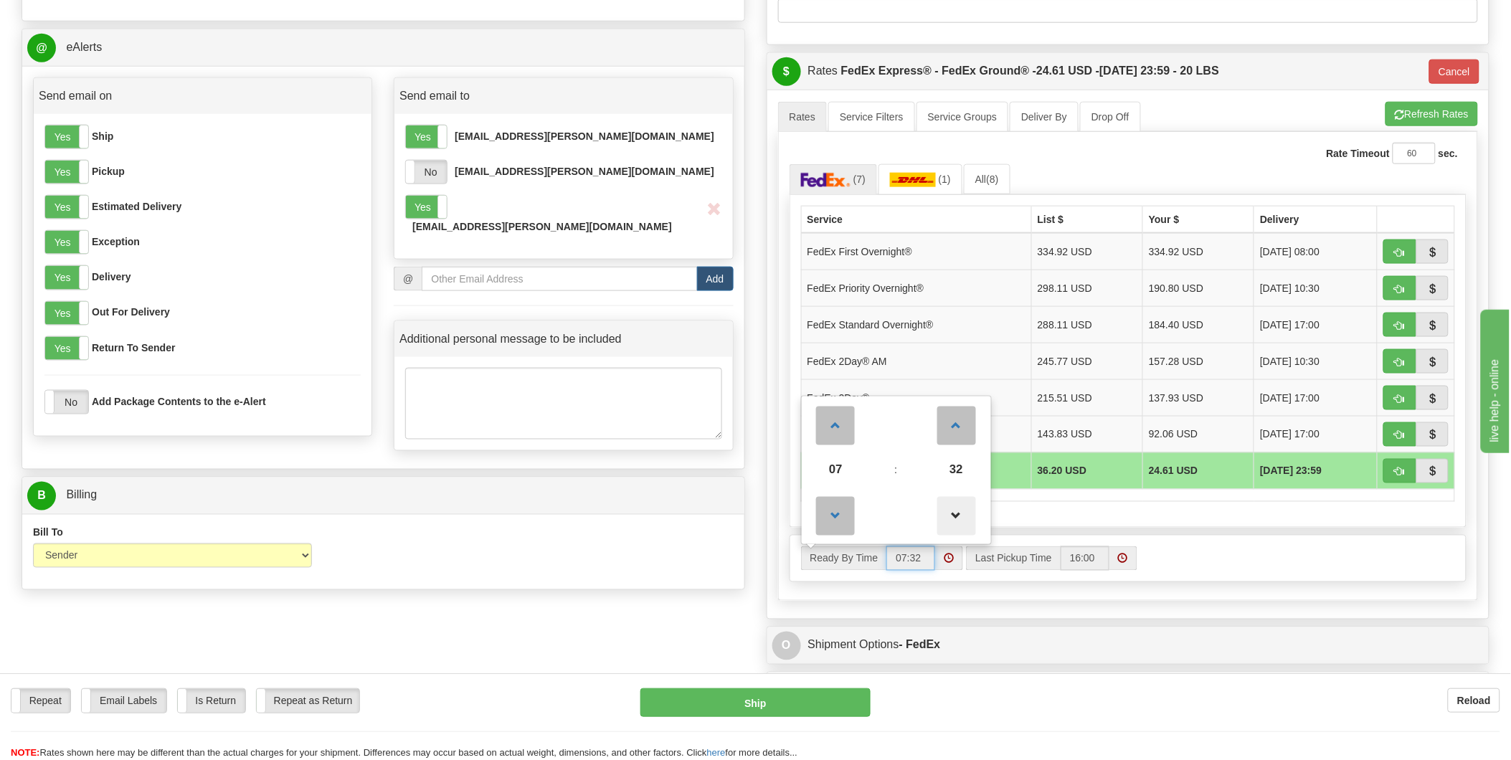
click at [953, 522] on span at bounding box center [957, 516] width 39 height 39
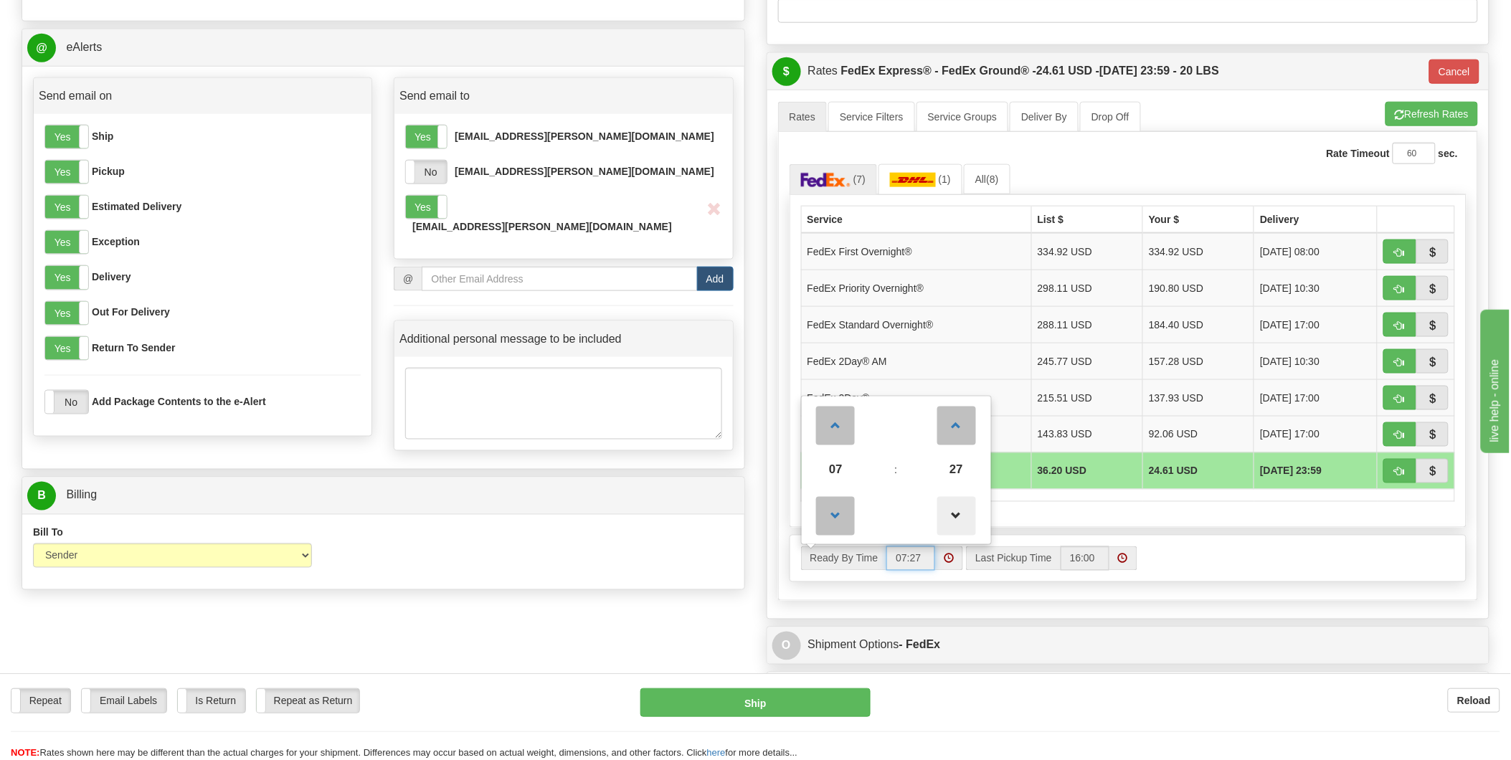
click at [953, 522] on span at bounding box center [957, 516] width 39 height 39
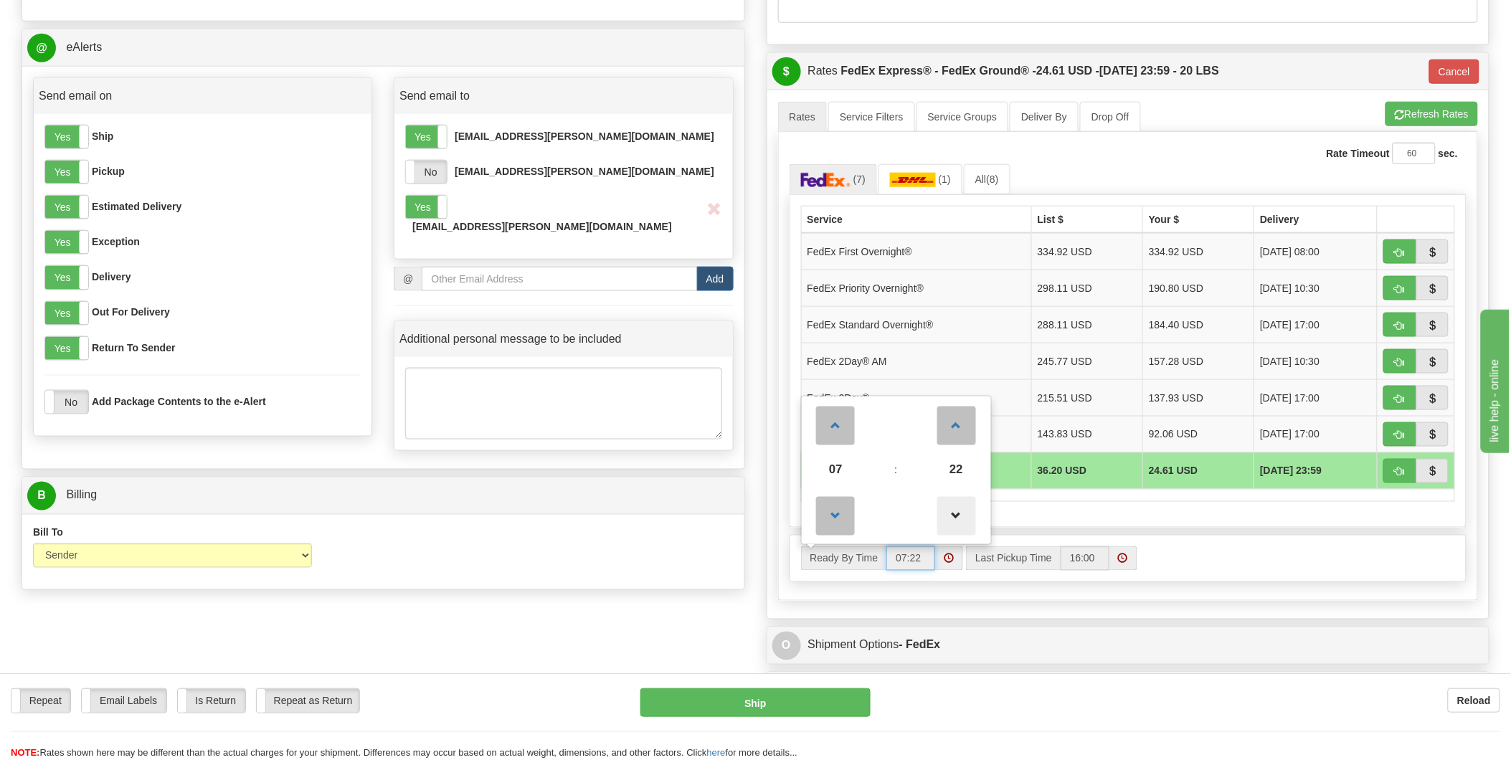
click at [953, 522] on span at bounding box center [957, 516] width 39 height 39
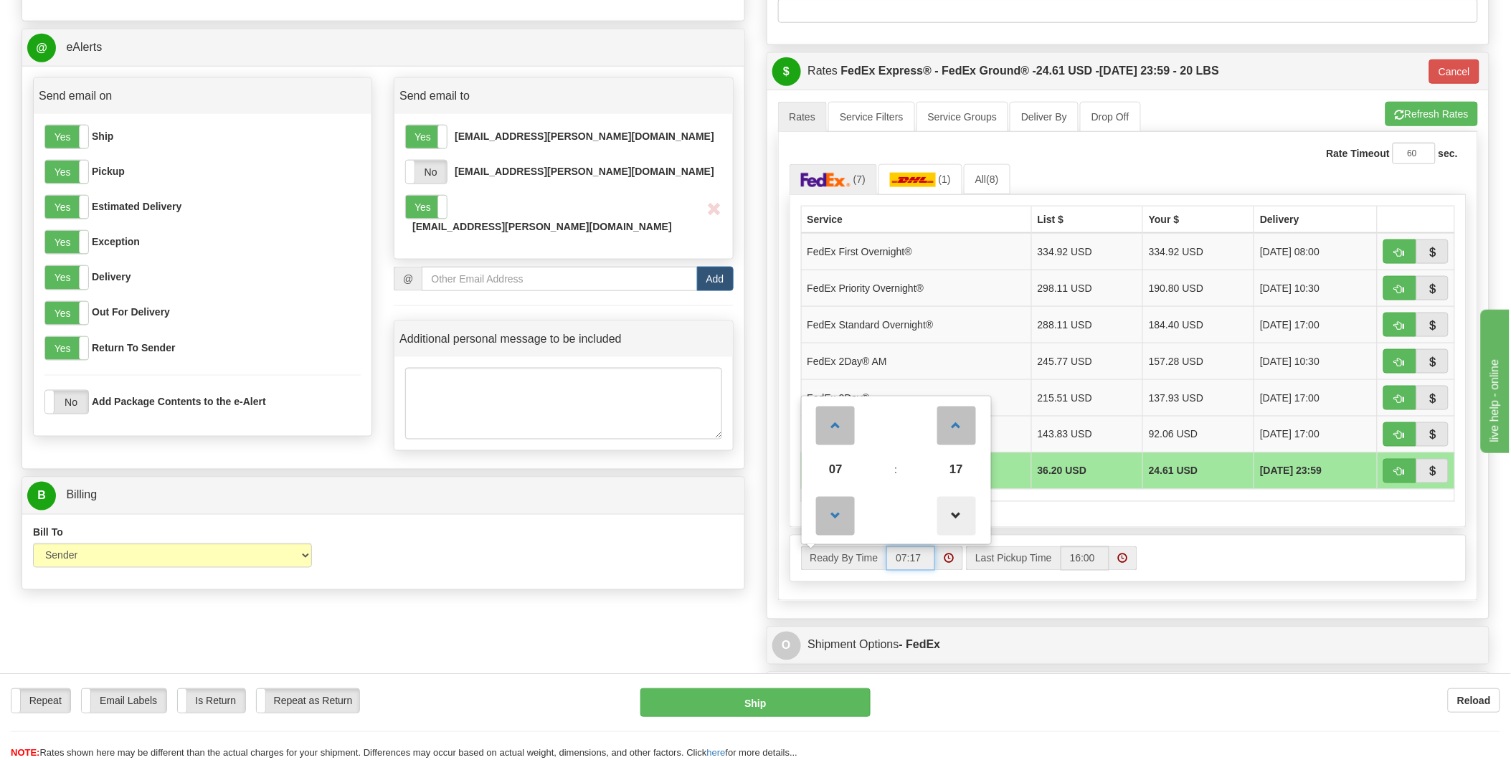
click at [953, 522] on span at bounding box center [957, 516] width 39 height 39
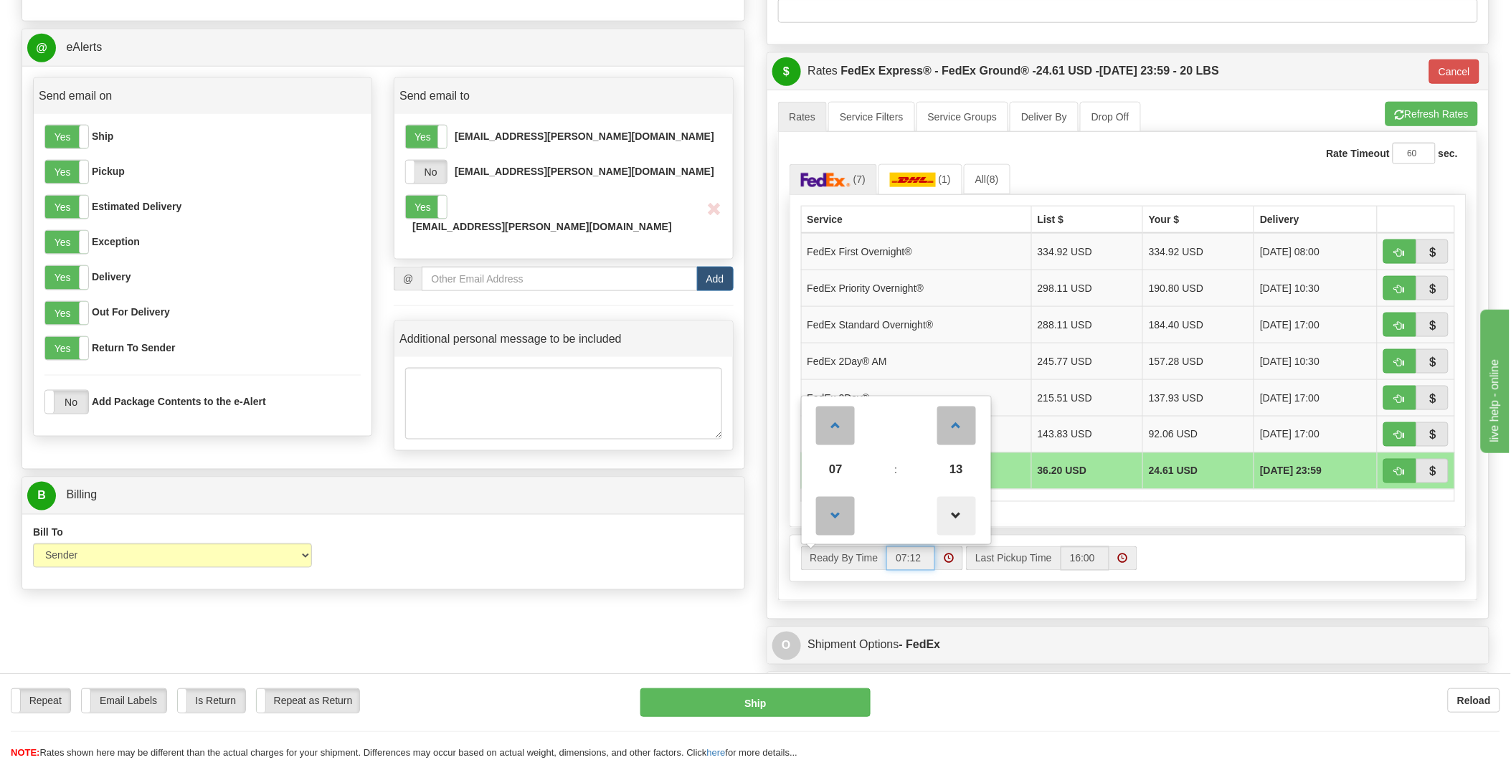
click at [953, 522] on span at bounding box center [957, 516] width 39 height 39
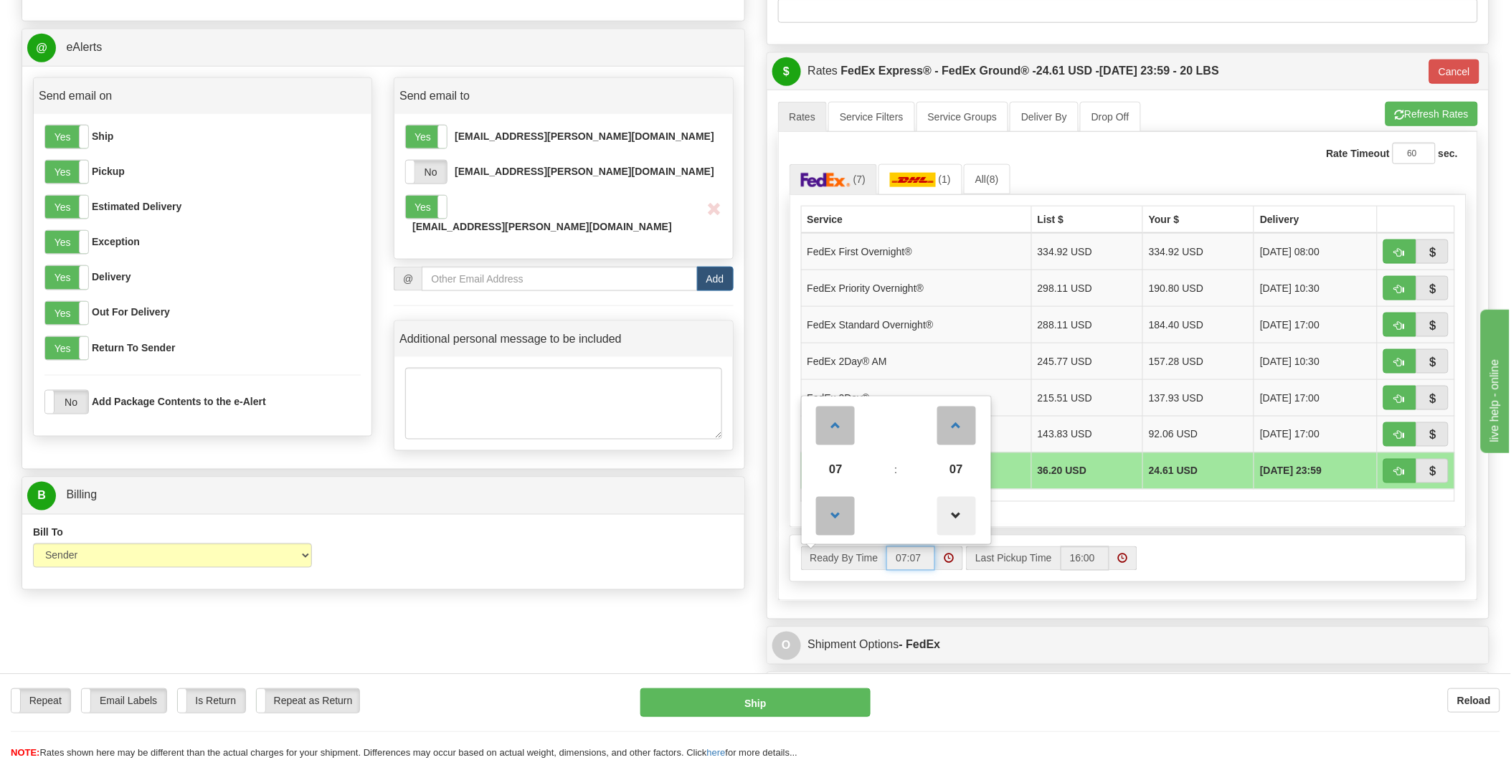
click at [953, 522] on span at bounding box center [957, 516] width 39 height 39
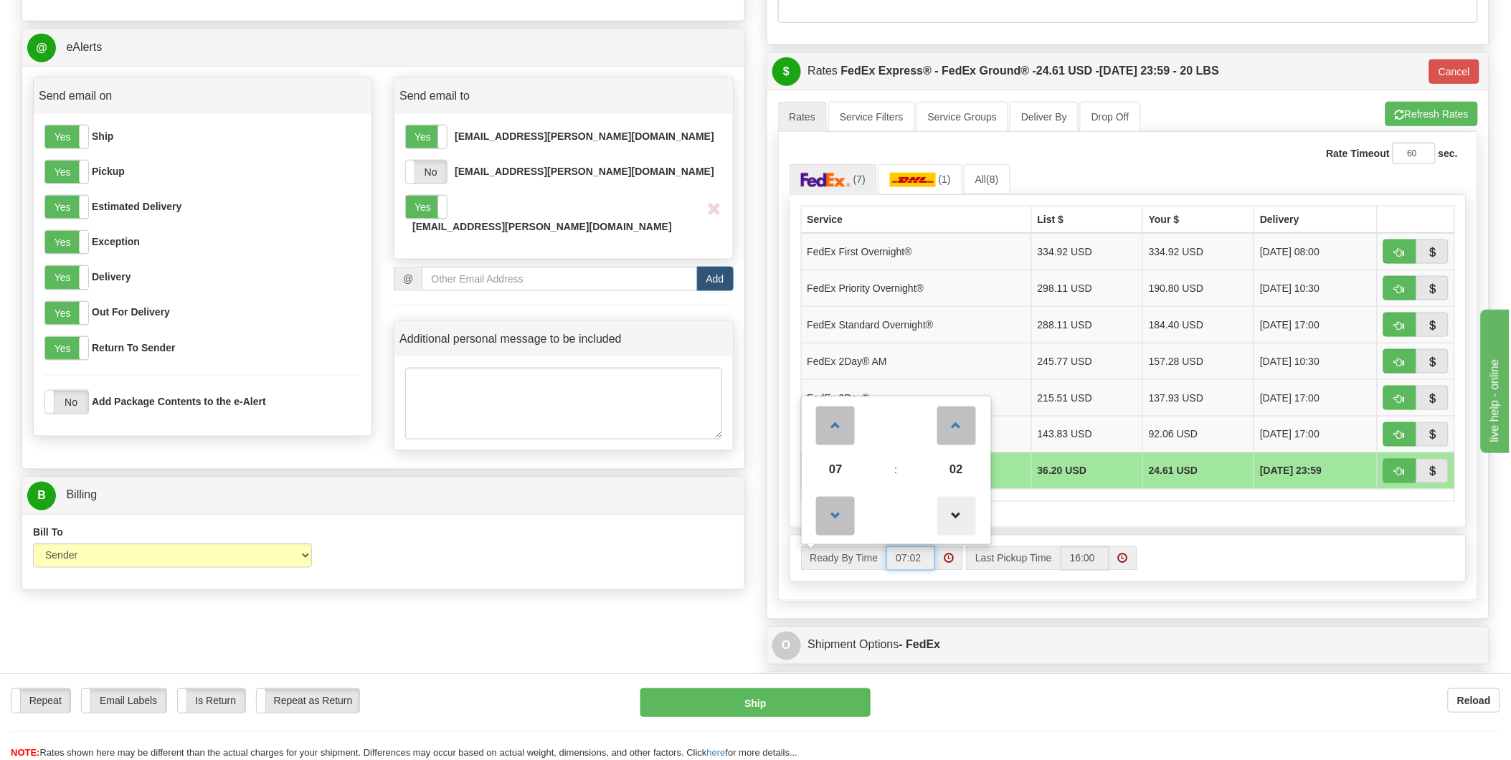
click at [953, 522] on span at bounding box center [957, 516] width 39 height 39
type input "07:00"
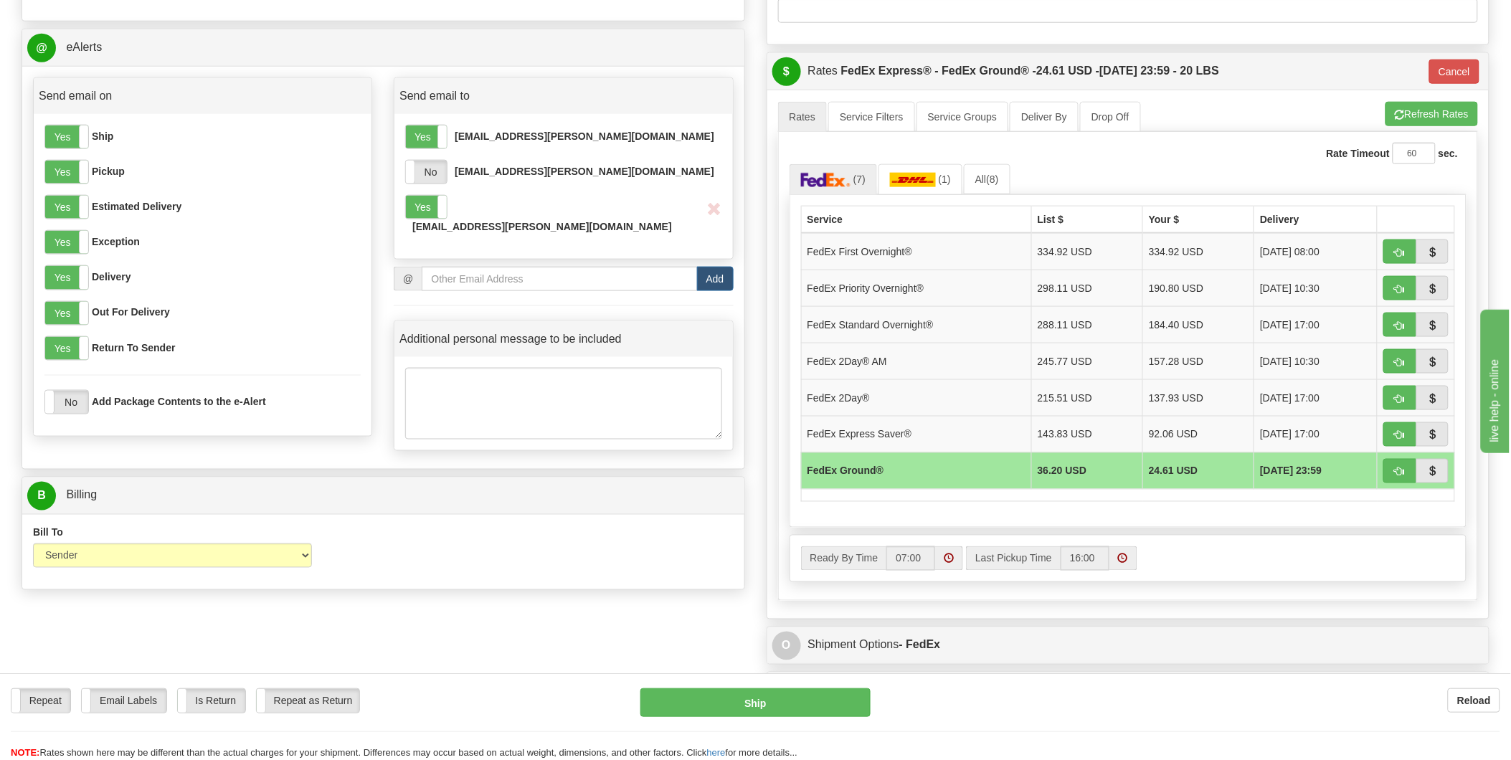
click at [1163, 547] on div "Ready By Time 07:00 Last Pickup Time 16:00" at bounding box center [1128, 559] width 676 height 46
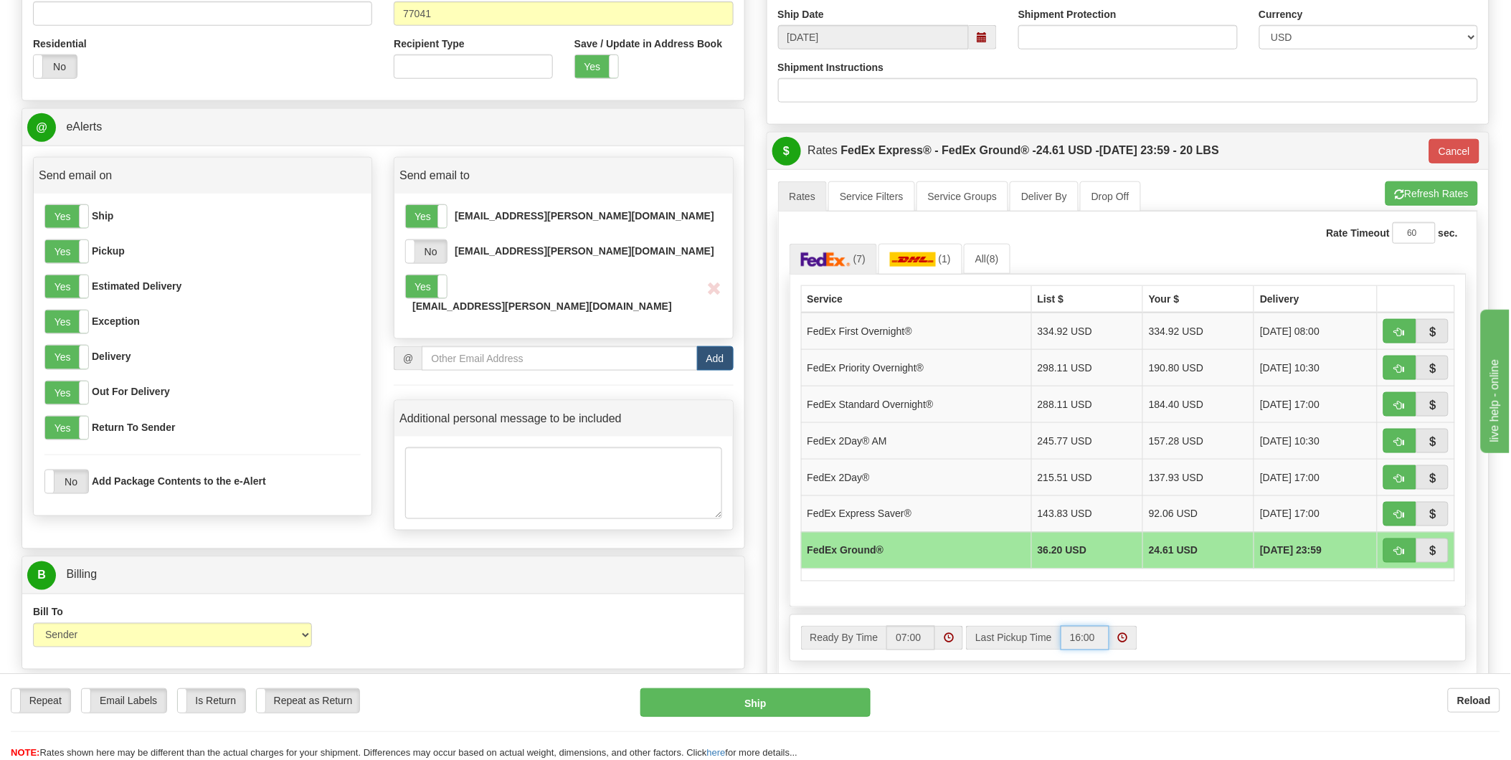
click at [1100, 640] on input "16:00" at bounding box center [1085, 638] width 49 height 24
click at [1124, 643] on span at bounding box center [1123, 638] width 10 height 10
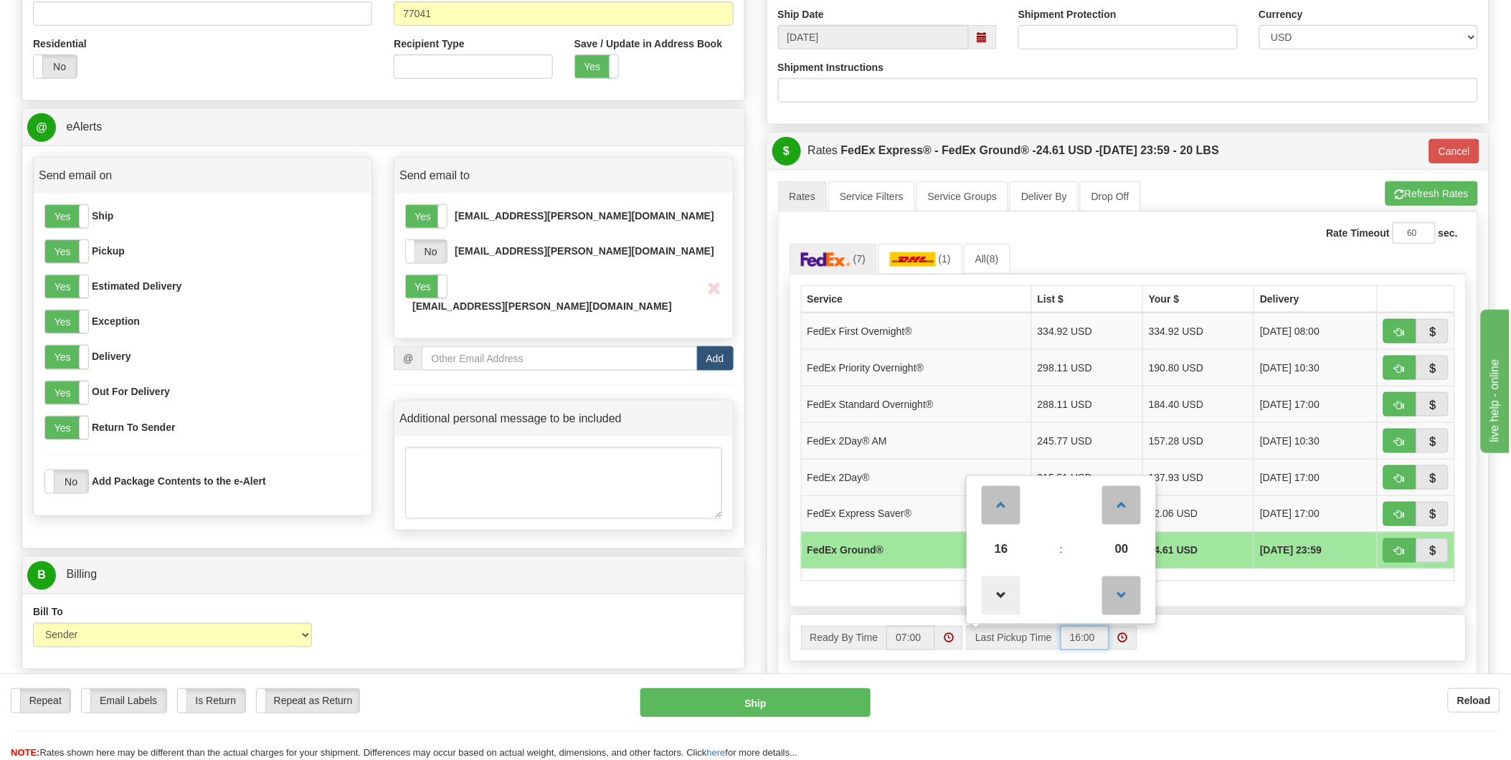
click at [1001, 601] on span at bounding box center [1001, 596] width 39 height 39
click at [1001, 600] on span at bounding box center [1001, 596] width 39 height 39
click at [1001, 512] on span at bounding box center [1001, 505] width 39 height 39
type input "14:00"
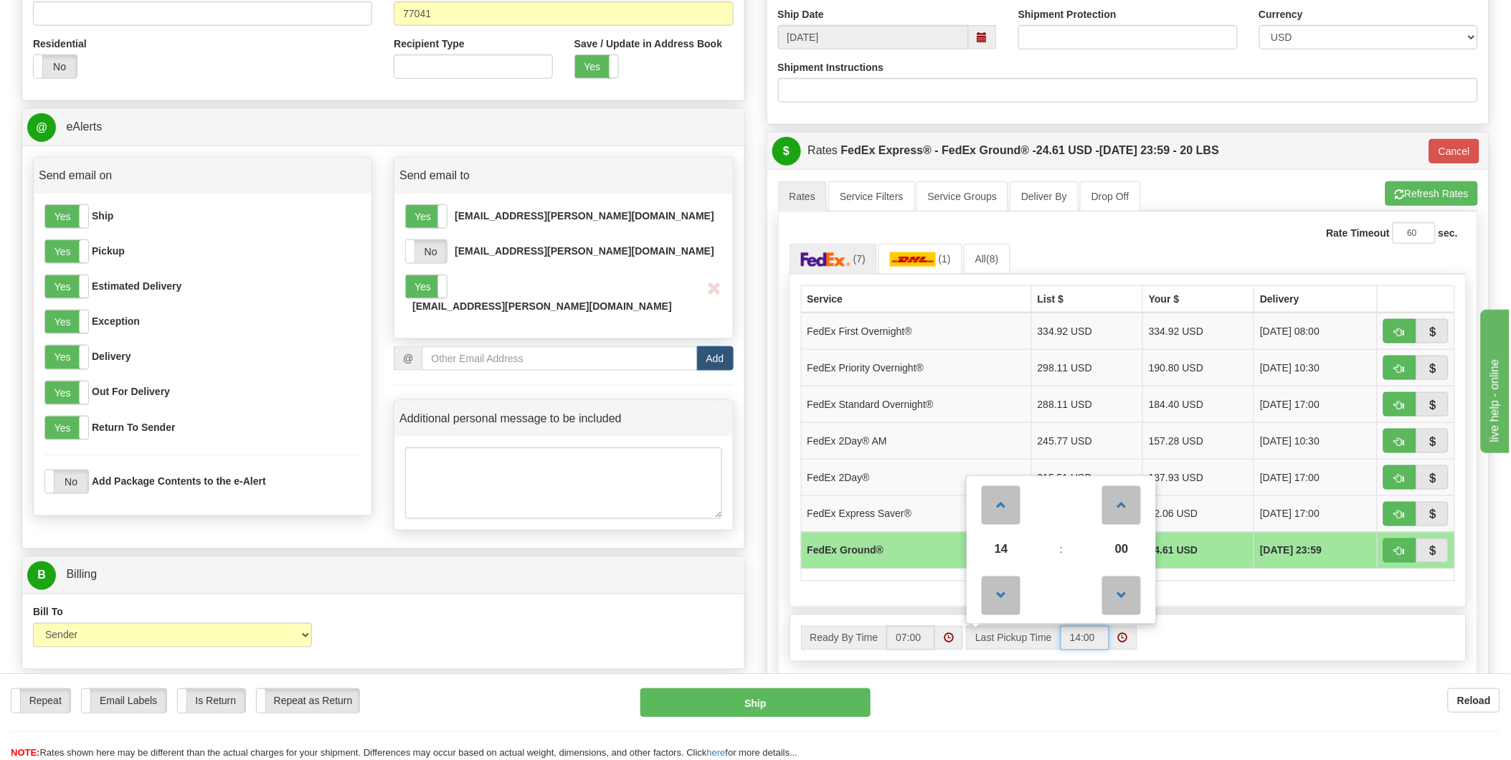
click at [1128, 643] on span at bounding box center [1123, 638] width 10 height 10
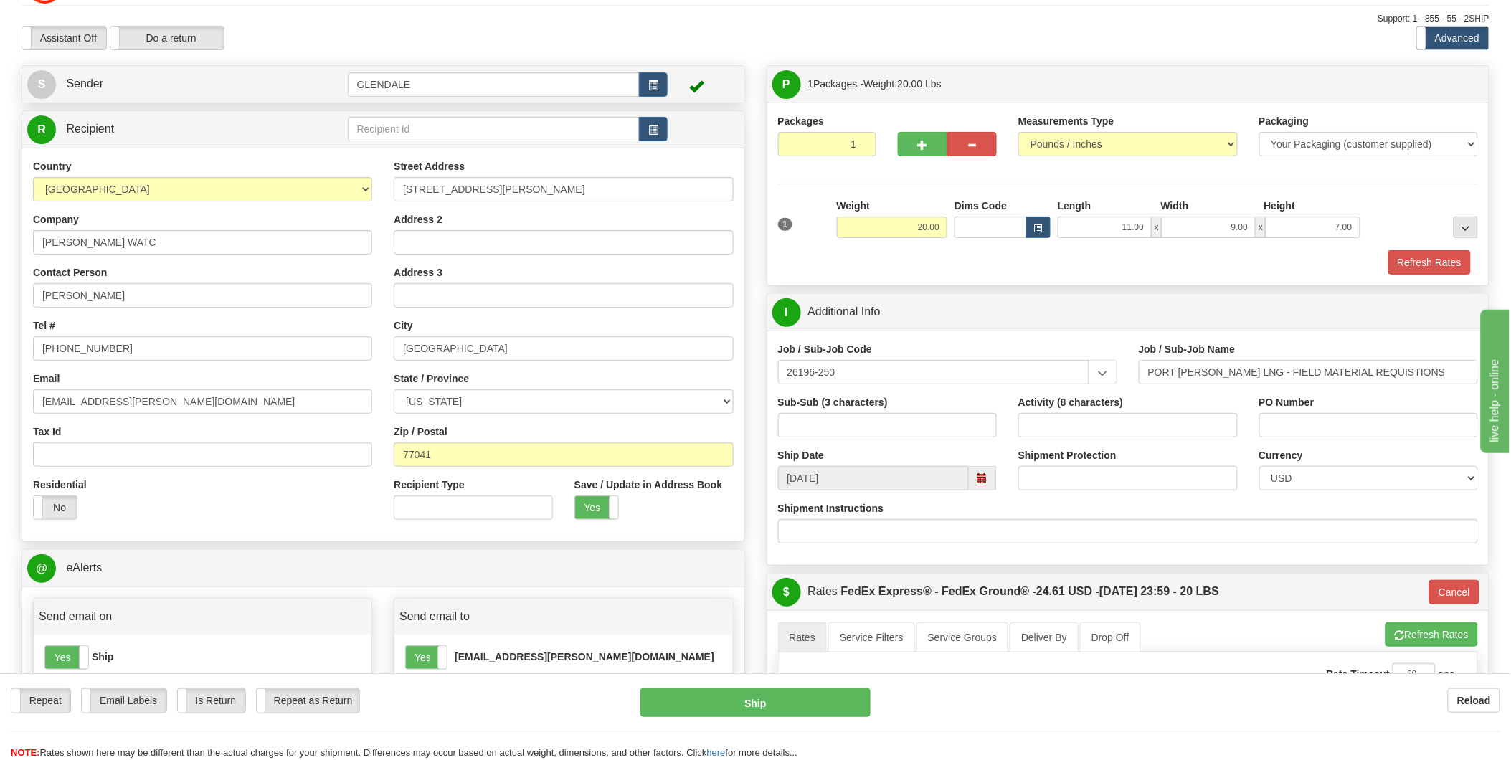
scroll to position [0, 0]
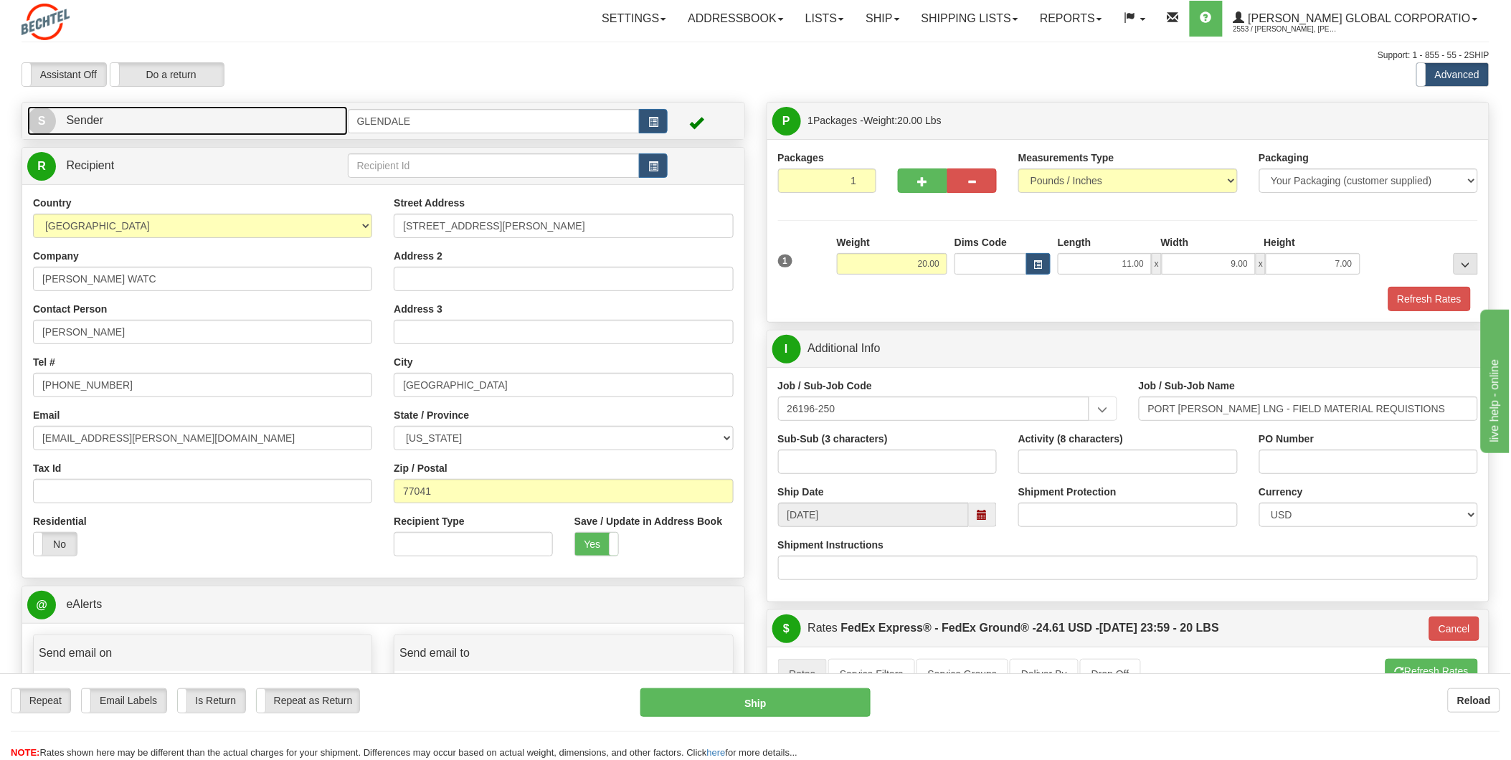
click at [101, 123] on span "Sender" at bounding box center [84, 120] width 37 height 12
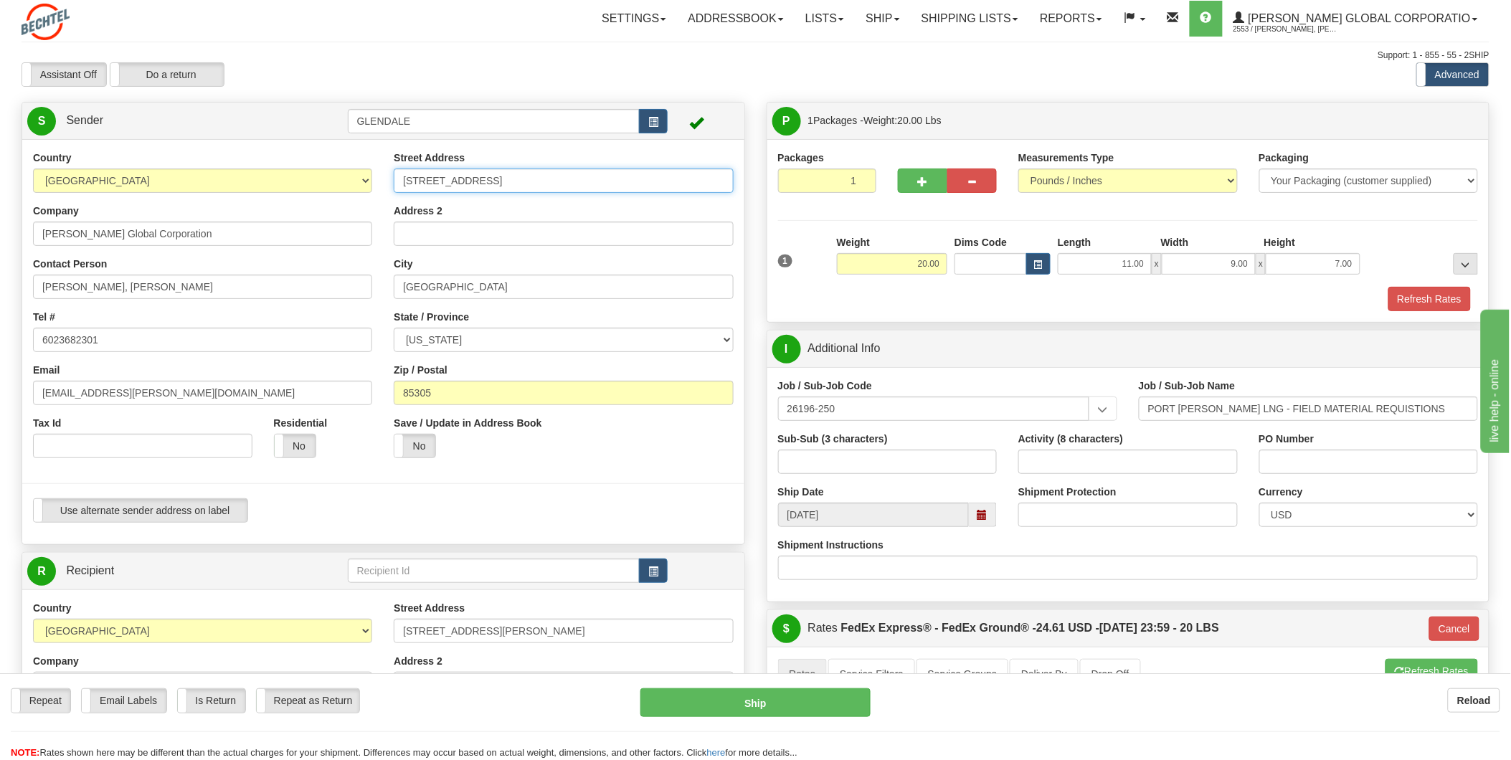
drag, startPoint x: 500, startPoint y: 182, endPoint x: 306, endPoint y: 178, distance: 193.7
click at [306, 178] on div "Country [GEOGRAPHIC_DATA] [GEOGRAPHIC_DATA] [GEOGRAPHIC_DATA] [GEOGRAPHIC_DATA]…" at bounding box center [383, 342] width 722 height 383
click at [520, 183] on input "Street Address" at bounding box center [563, 181] width 339 height 24
type input "[STREET_ADDRESS]"
type input "LEASE DOCK"
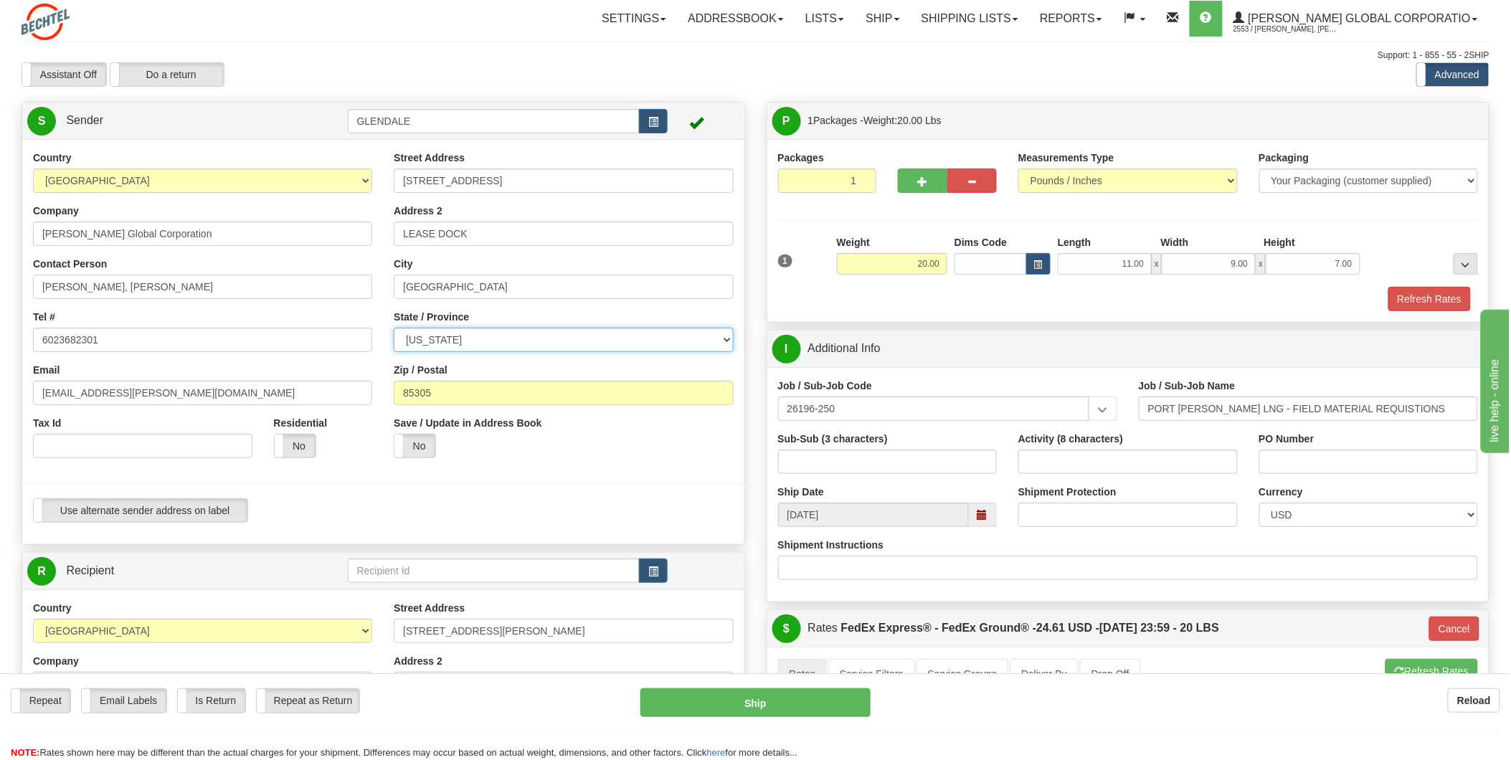
select select "[GEOGRAPHIC_DATA]"
type input "LEASE DOCK"
click at [552, 388] on input "85305" at bounding box center [563, 393] width 339 height 24
type input "8"
click at [557, 399] on input "77640" at bounding box center [563, 393] width 339 height 24
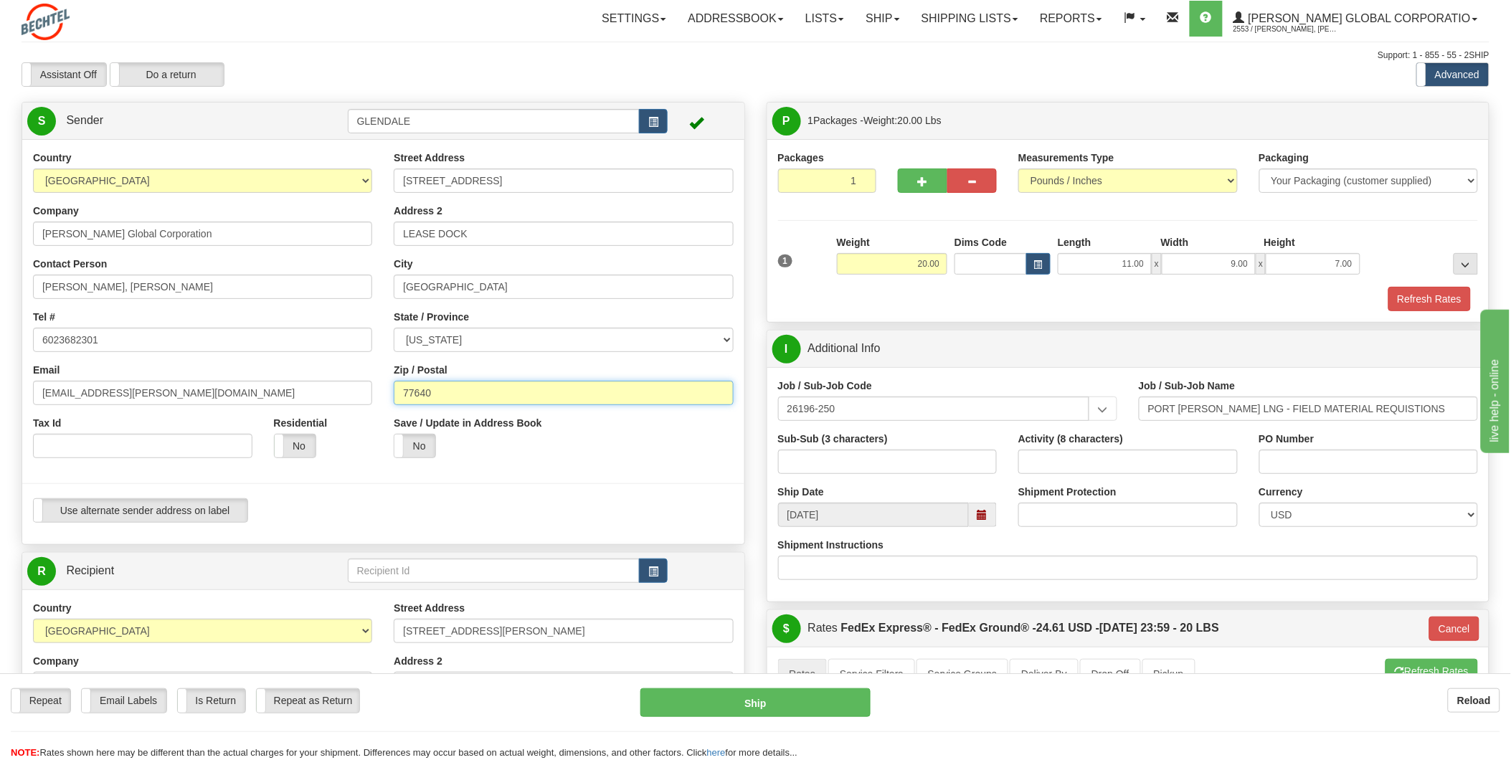
type input "77640"
type input "92"
click at [356, 474] on div at bounding box center [383, 483] width 744 height 29
click at [468, 283] on input "[GEOGRAPHIC_DATA]" at bounding box center [563, 287] width 339 height 24
drag, startPoint x: 468, startPoint y: 283, endPoint x: 305, endPoint y: 278, distance: 162.9
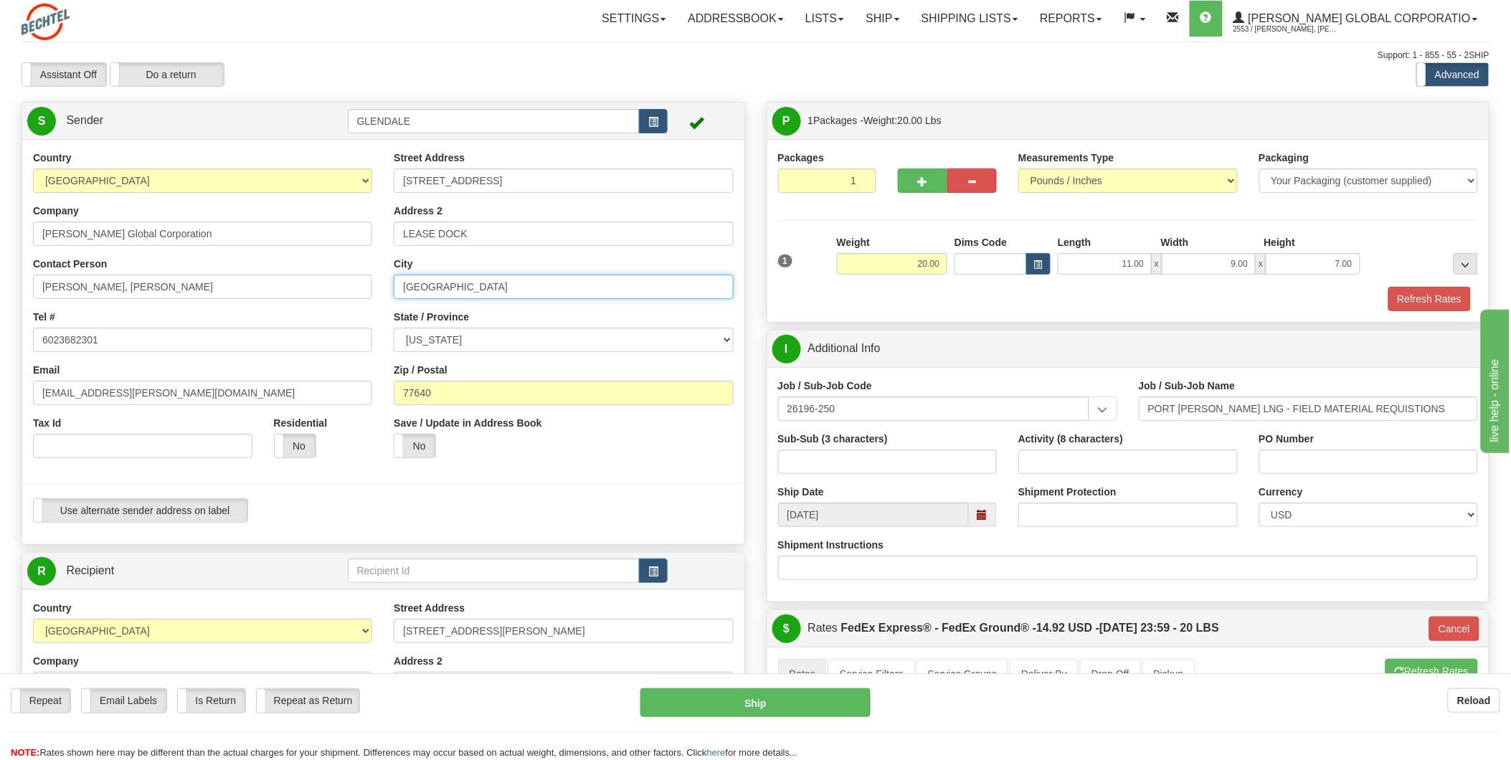
click at [305, 278] on div "Country [GEOGRAPHIC_DATA] [GEOGRAPHIC_DATA] [GEOGRAPHIC_DATA] [GEOGRAPHIC_DATA]…" at bounding box center [383, 342] width 722 height 383
click at [504, 289] on input "PORT" at bounding box center [563, 287] width 339 height 24
type input "[GEOGRAPHIC_DATA][PERSON_NAME]"
click at [482, 471] on div at bounding box center [383, 483] width 744 height 29
click at [426, 449] on label "No" at bounding box center [415, 446] width 41 height 23
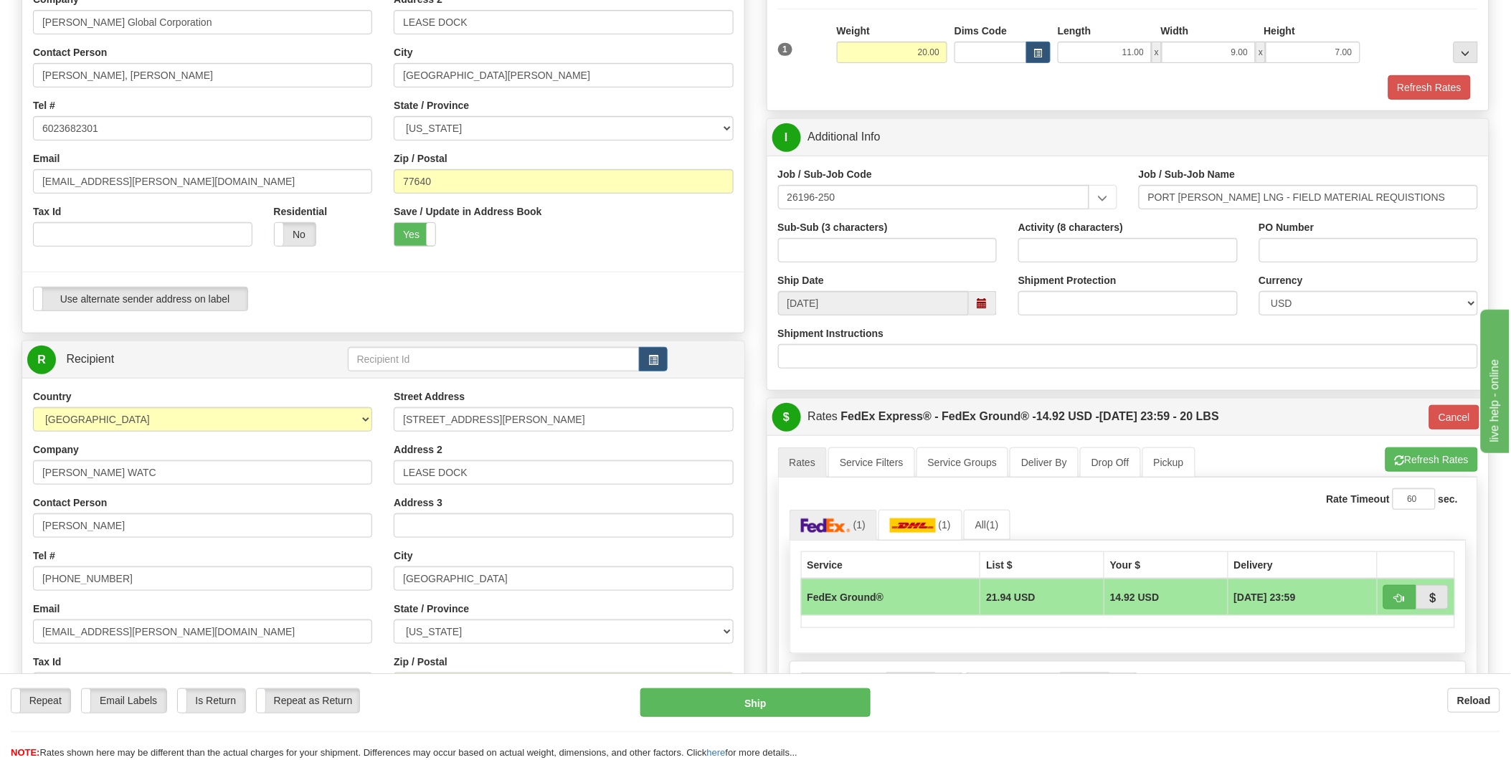
scroll to position [159, 0]
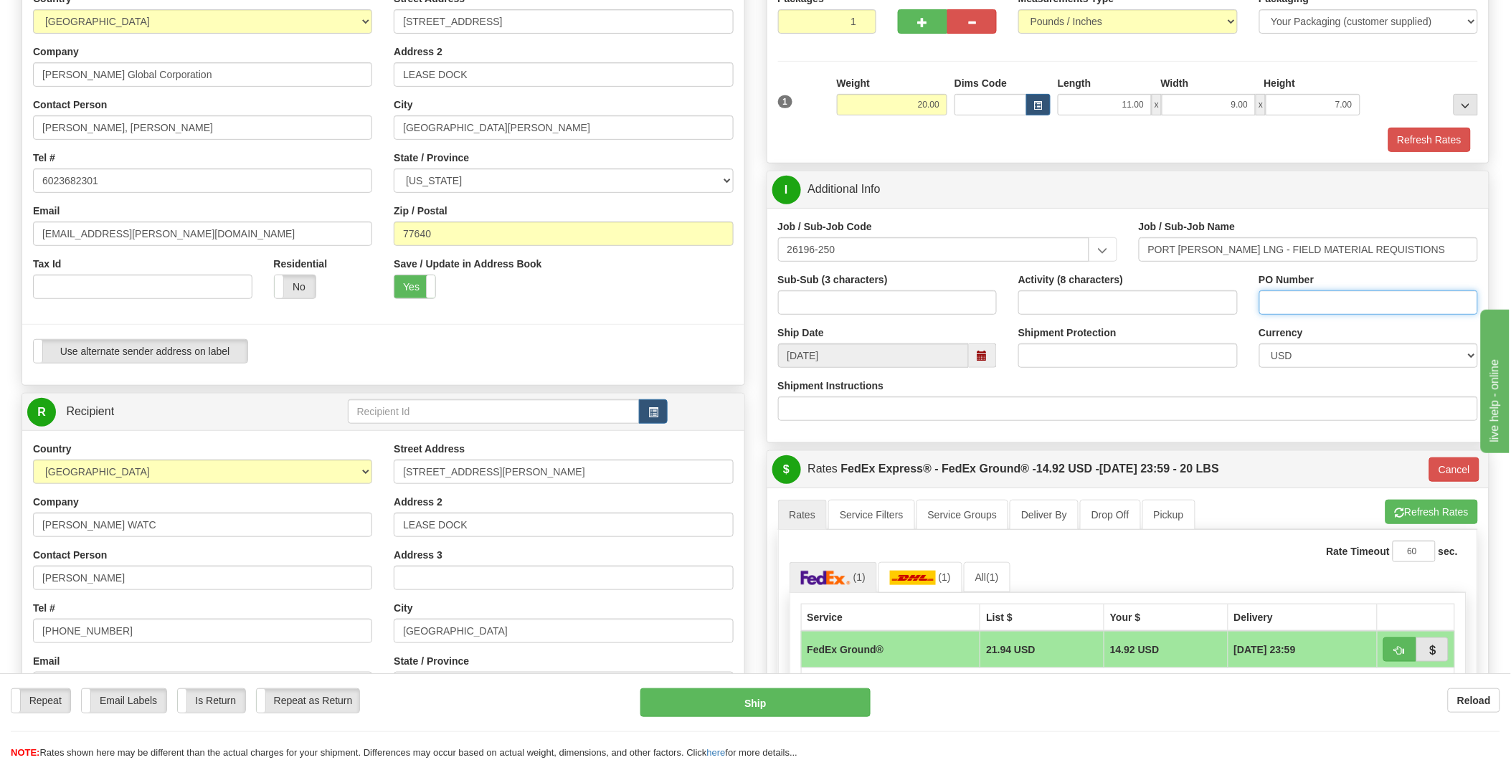
click at [1306, 311] on input "PO Number" at bounding box center [1369, 303] width 219 height 24
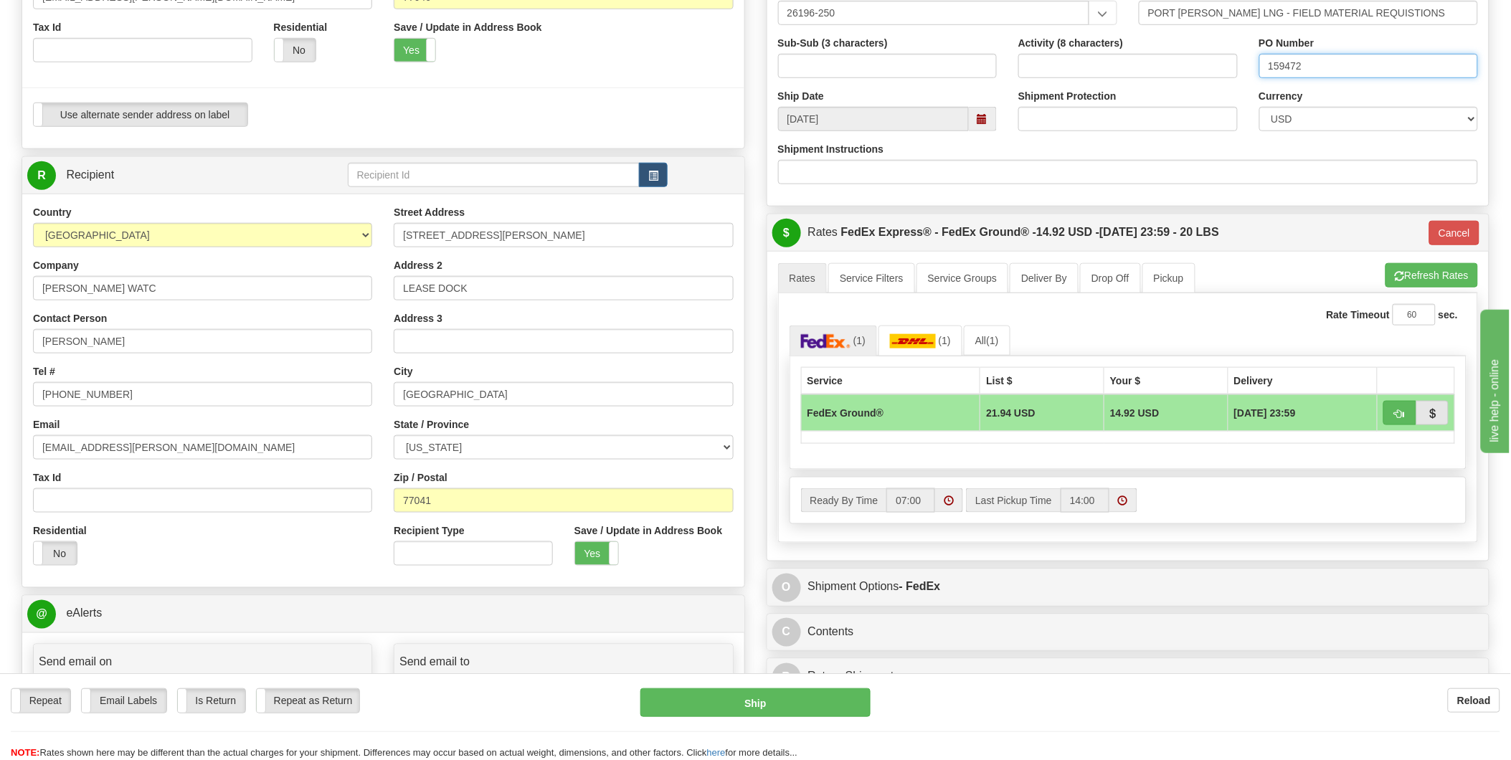
scroll to position [398, 0]
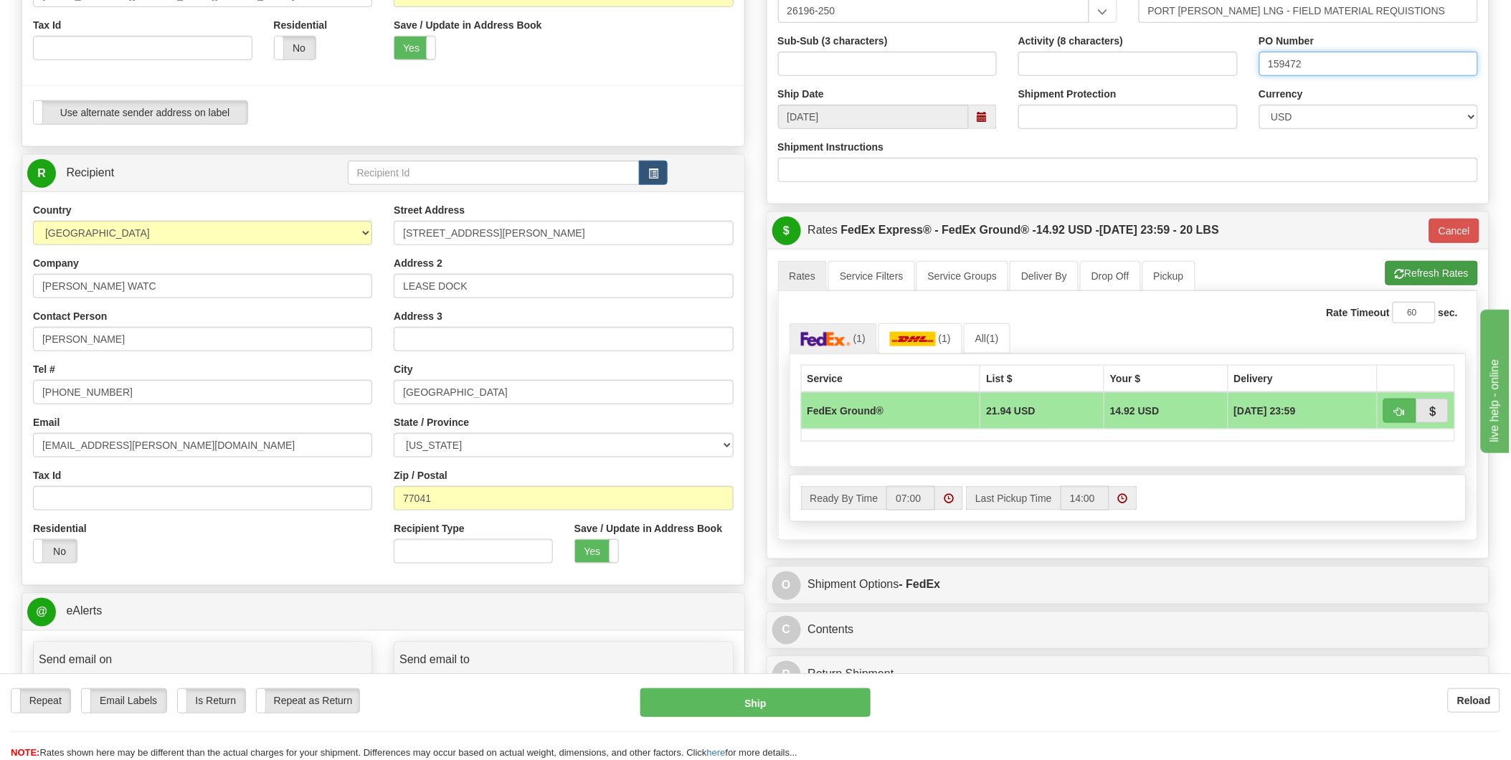
type input "159472"
click at [1427, 277] on button "Refresh Rates" at bounding box center [1432, 273] width 93 height 24
type input "92"
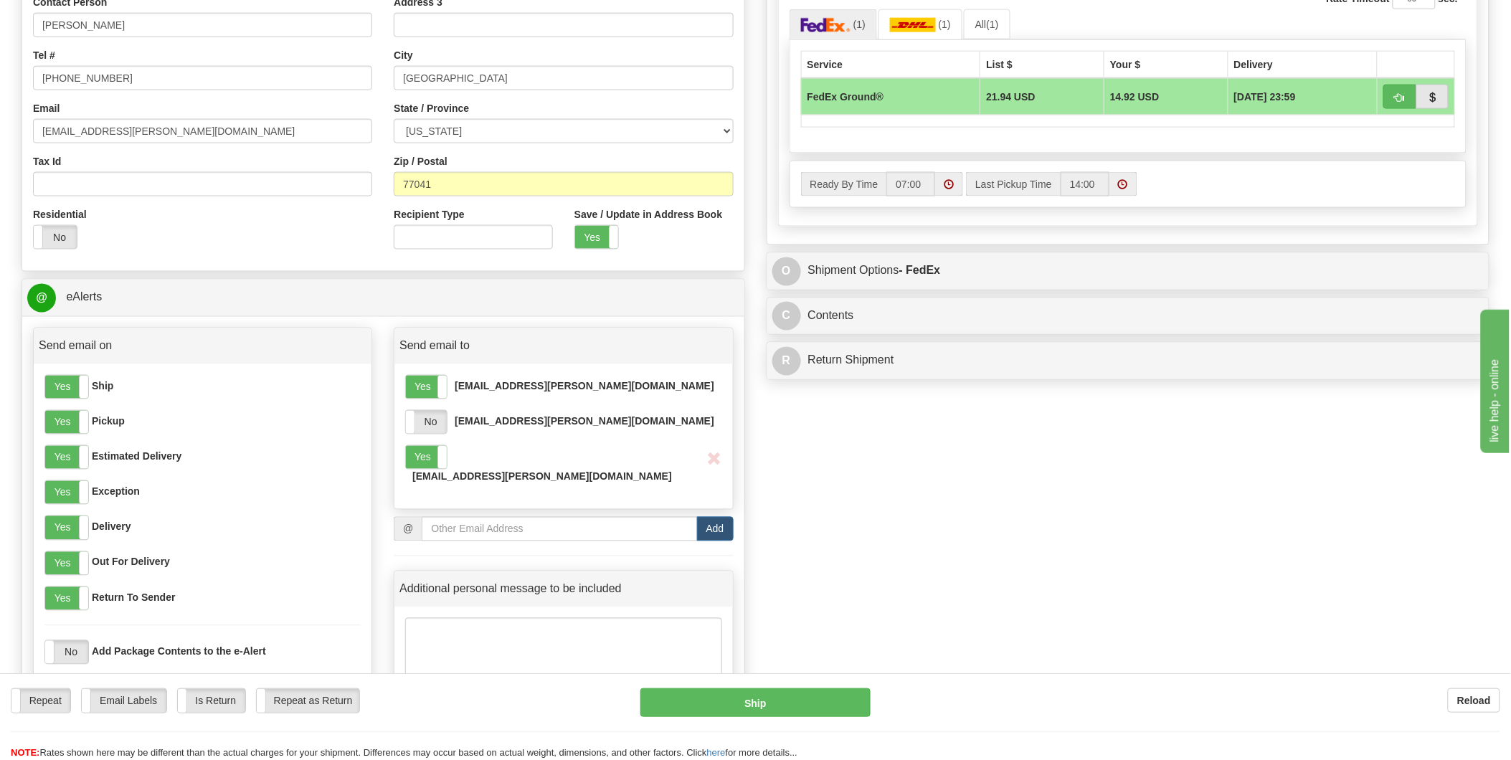
scroll to position [717, 0]
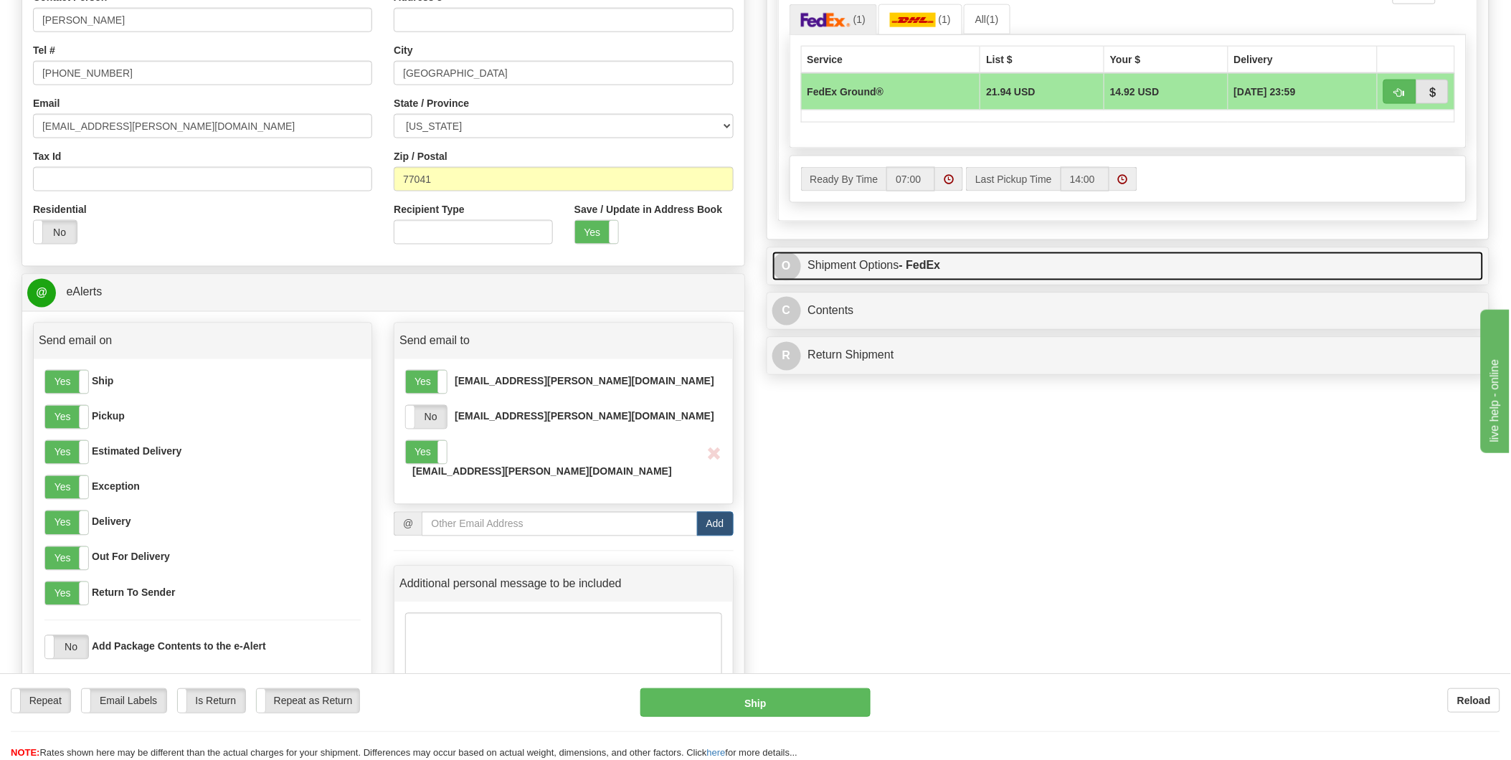
click at [1086, 266] on link "O Shipment Options - FedEx" at bounding box center [1129, 266] width 712 height 29
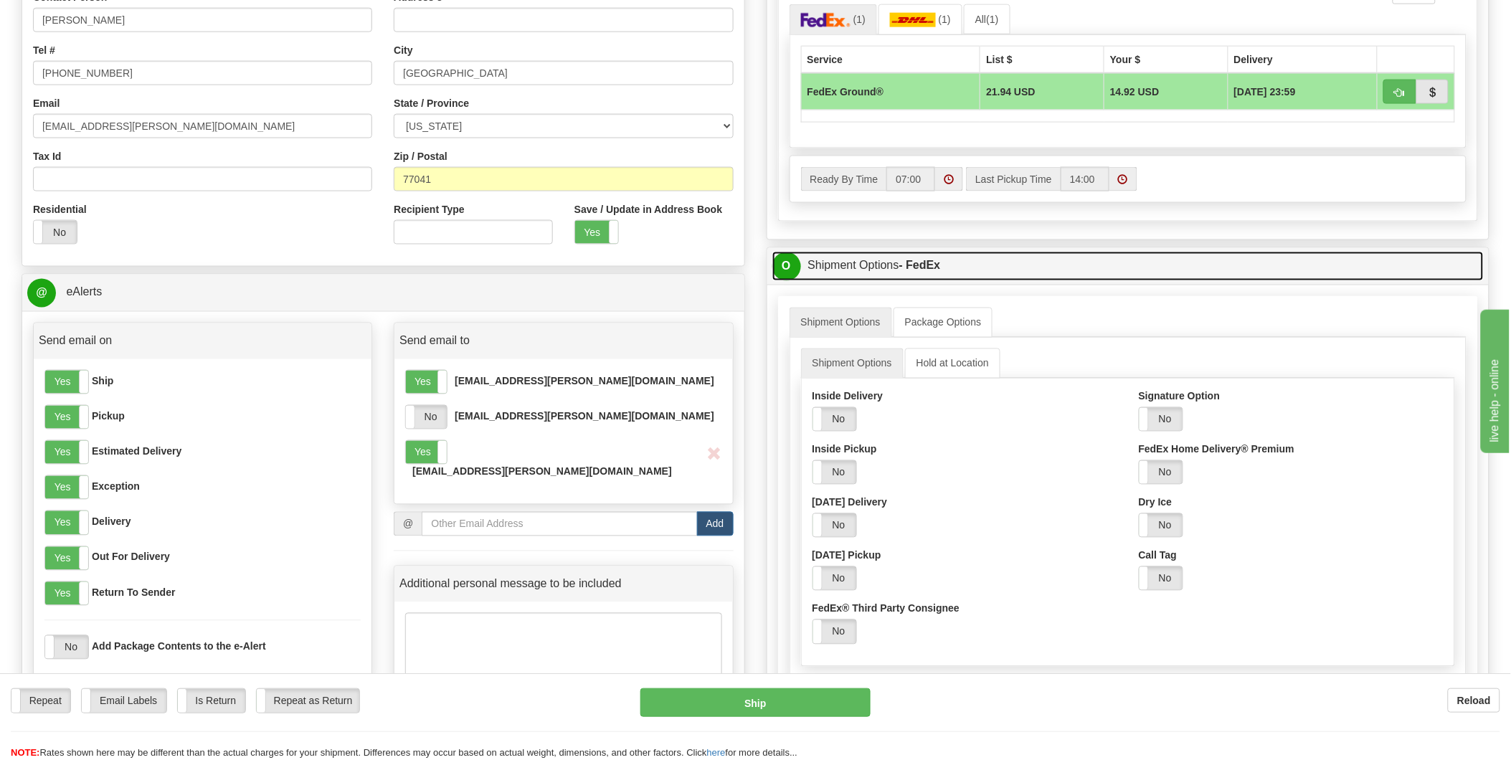
click at [1084, 268] on link "O Shipment Options - FedEx" at bounding box center [1129, 266] width 712 height 29
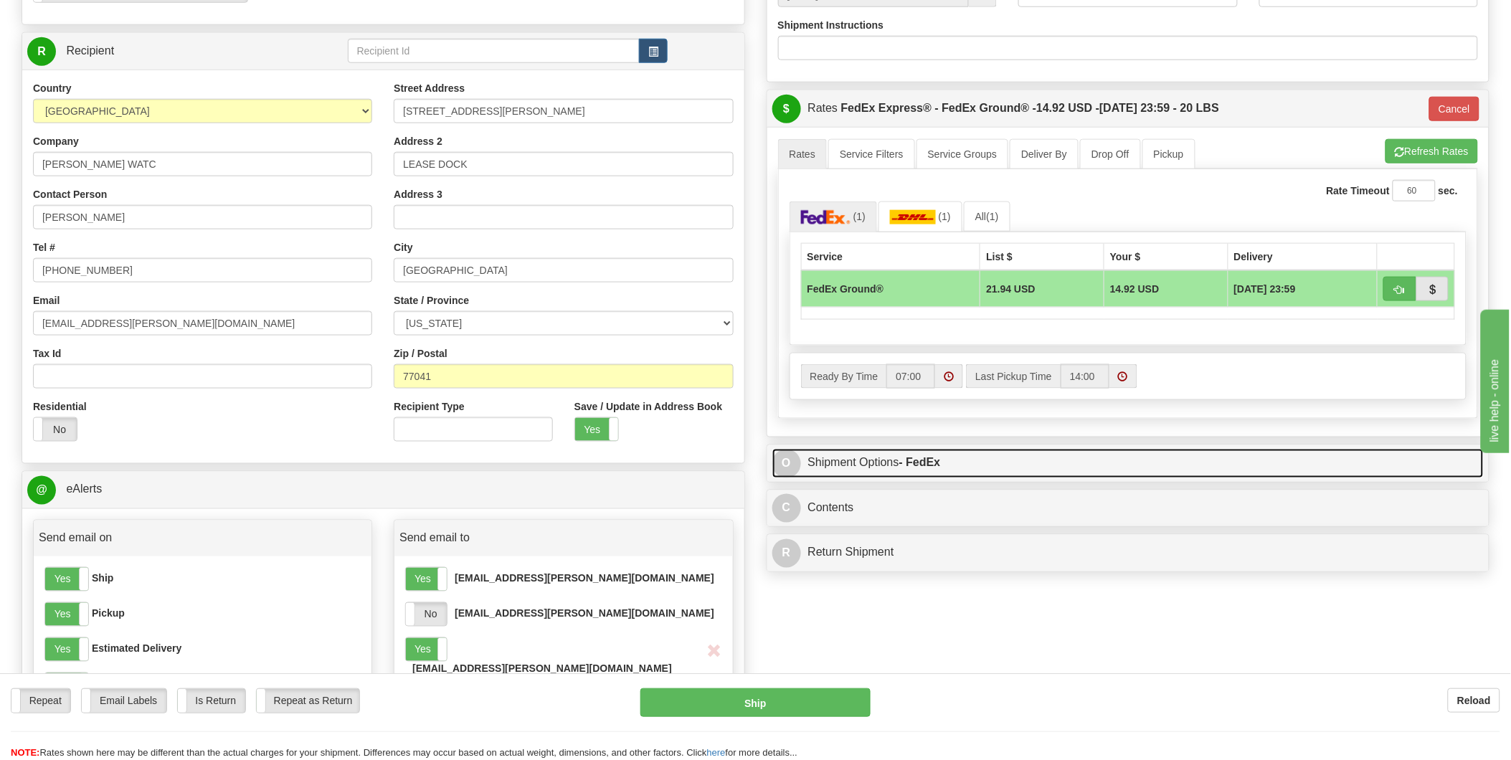
scroll to position [557, 0]
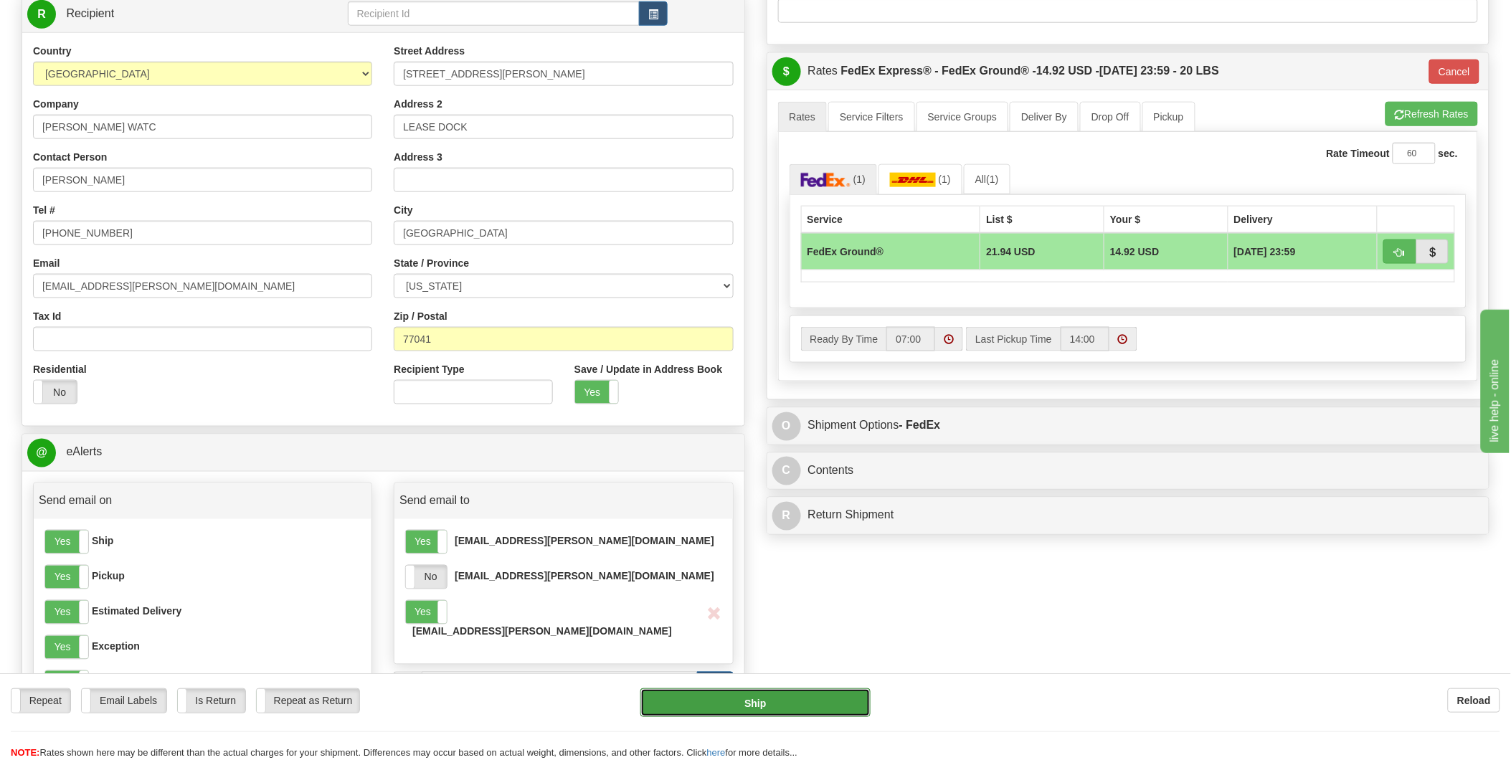
click at [780, 703] on button "Ship" at bounding box center [756, 703] width 230 height 29
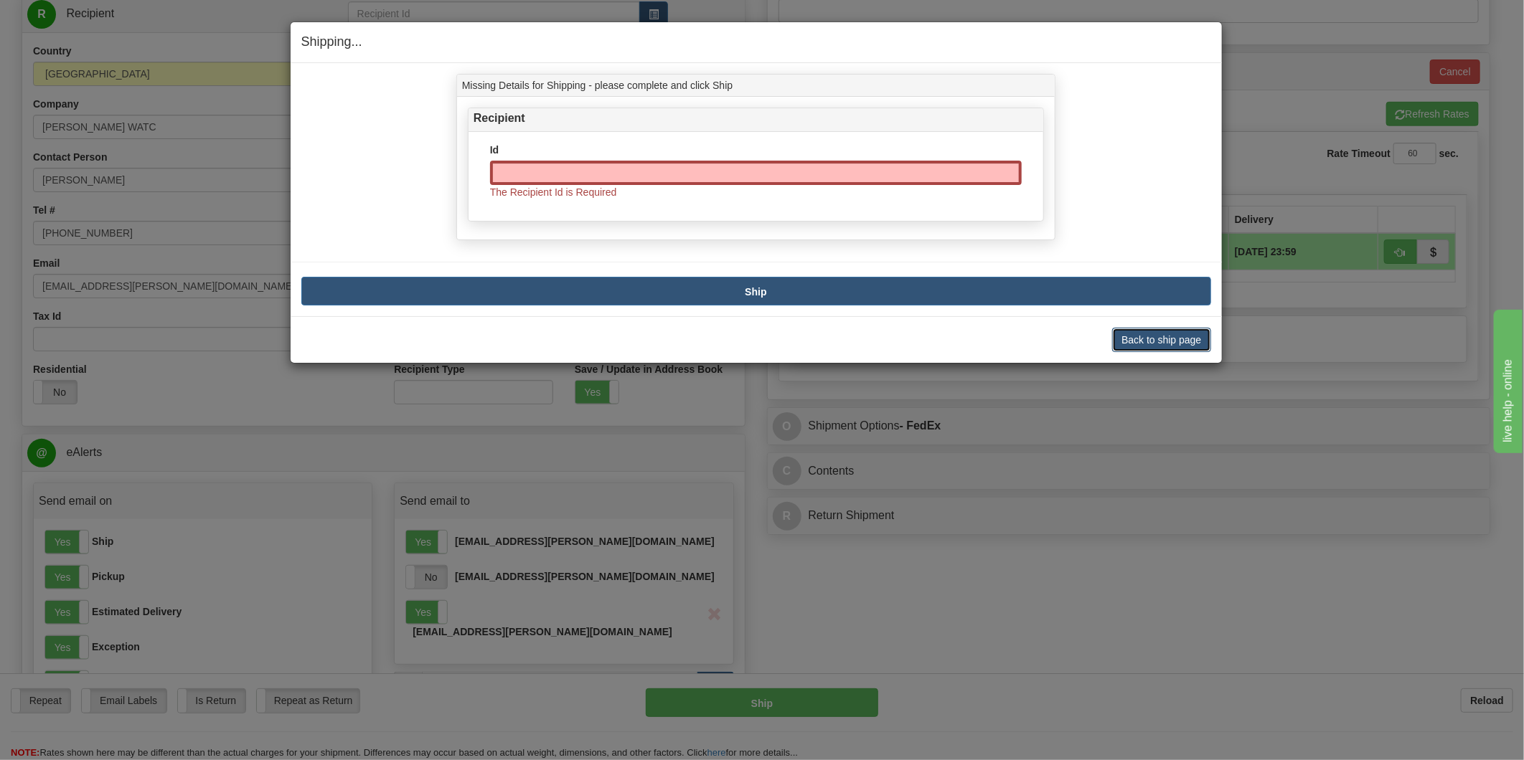
click at [1131, 336] on button "Back to ship page" at bounding box center [1161, 340] width 98 height 24
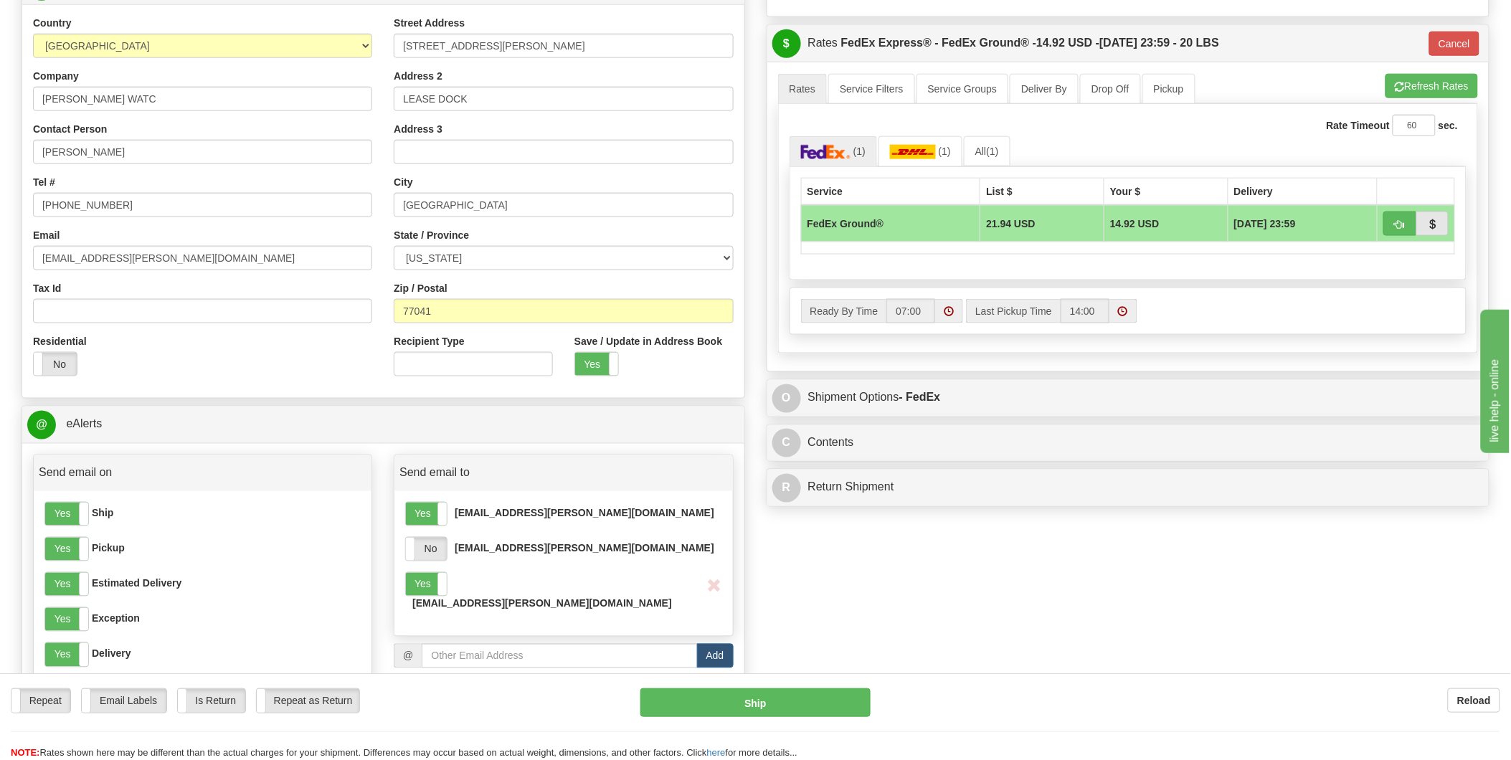
scroll to position [637, 0]
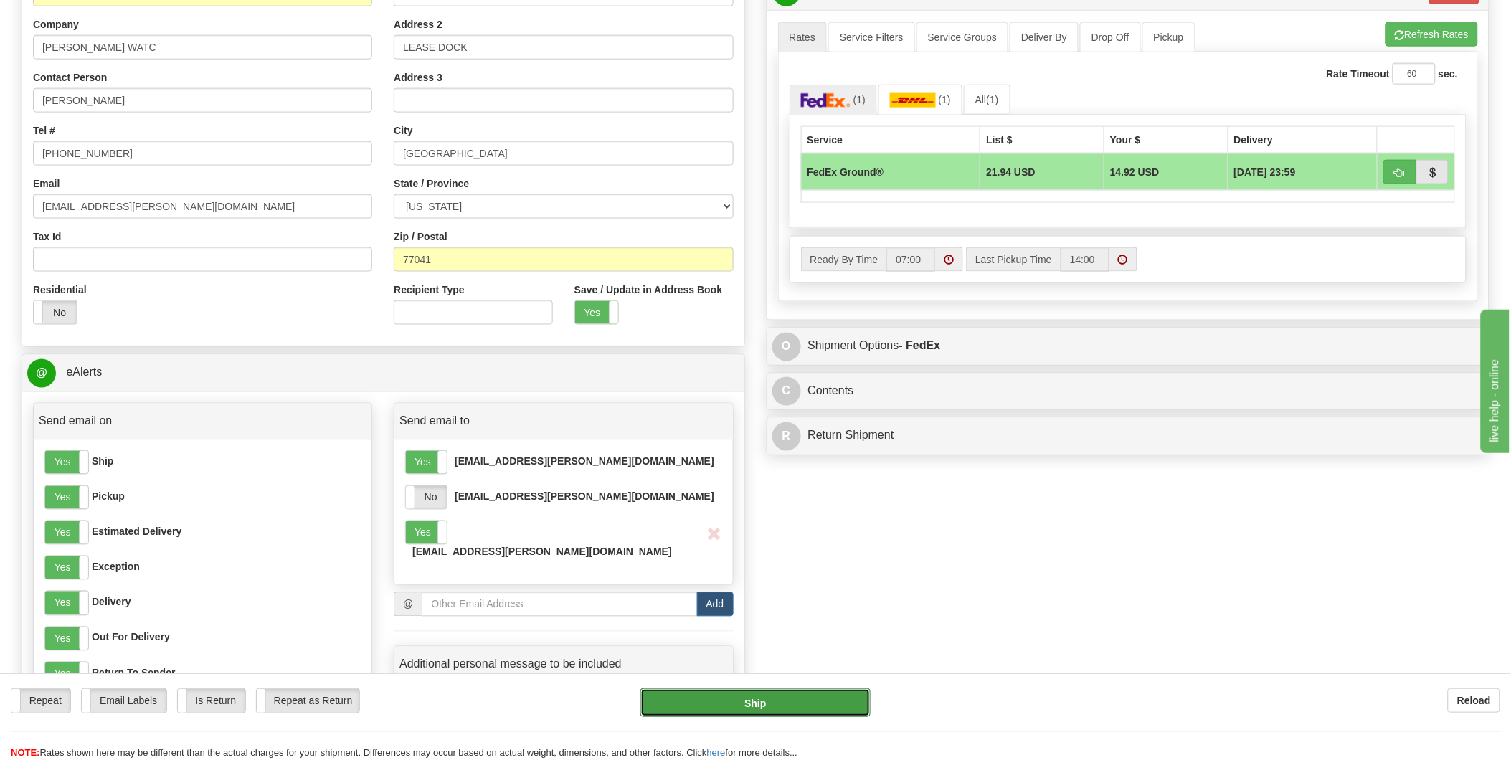
click at [844, 704] on button "Ship" at bounding box center [756, 703] width 230 height 29
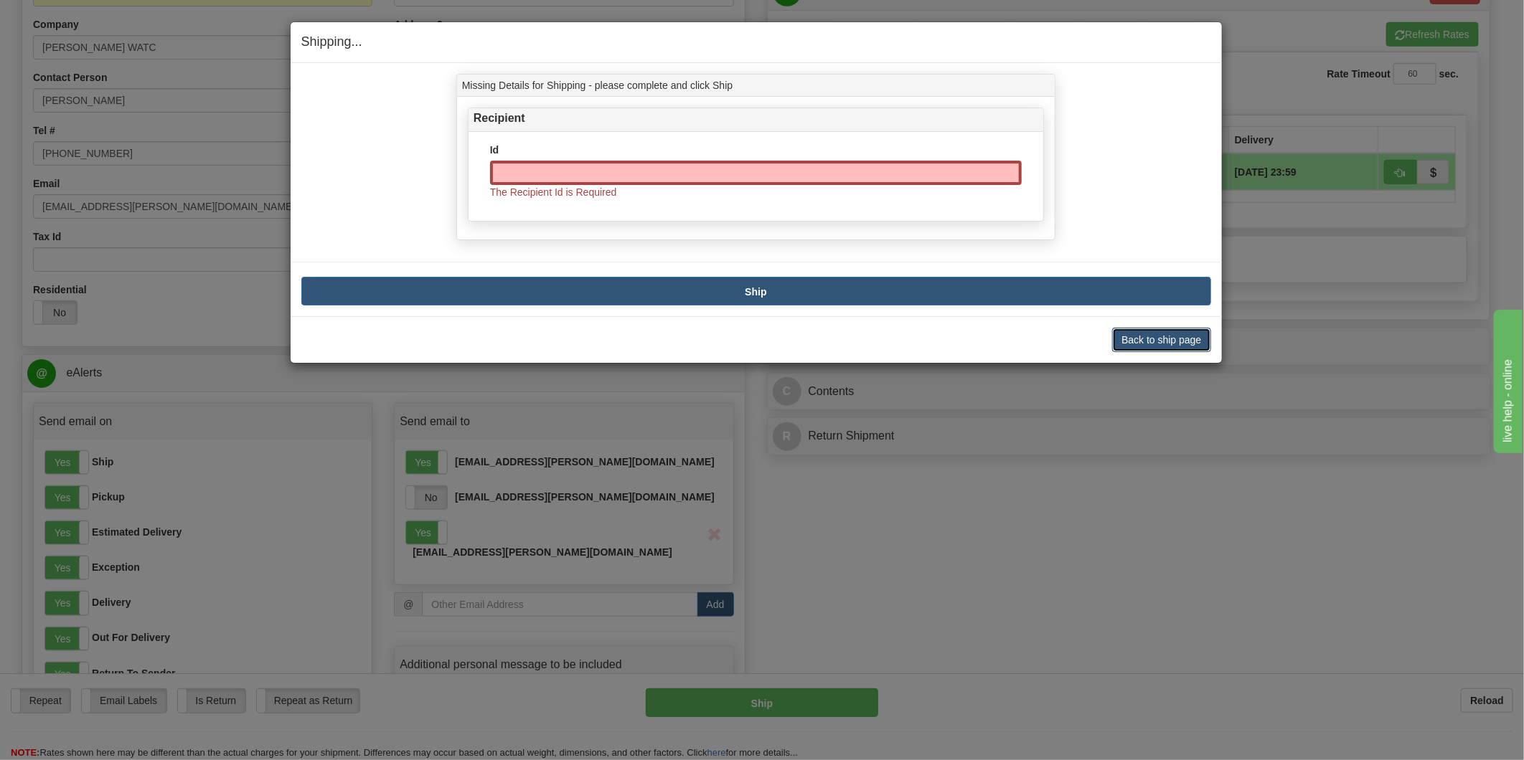
click at [1144, 339] on button "Back to ship page" at bounding box center [1161, 340] width 98 height 24
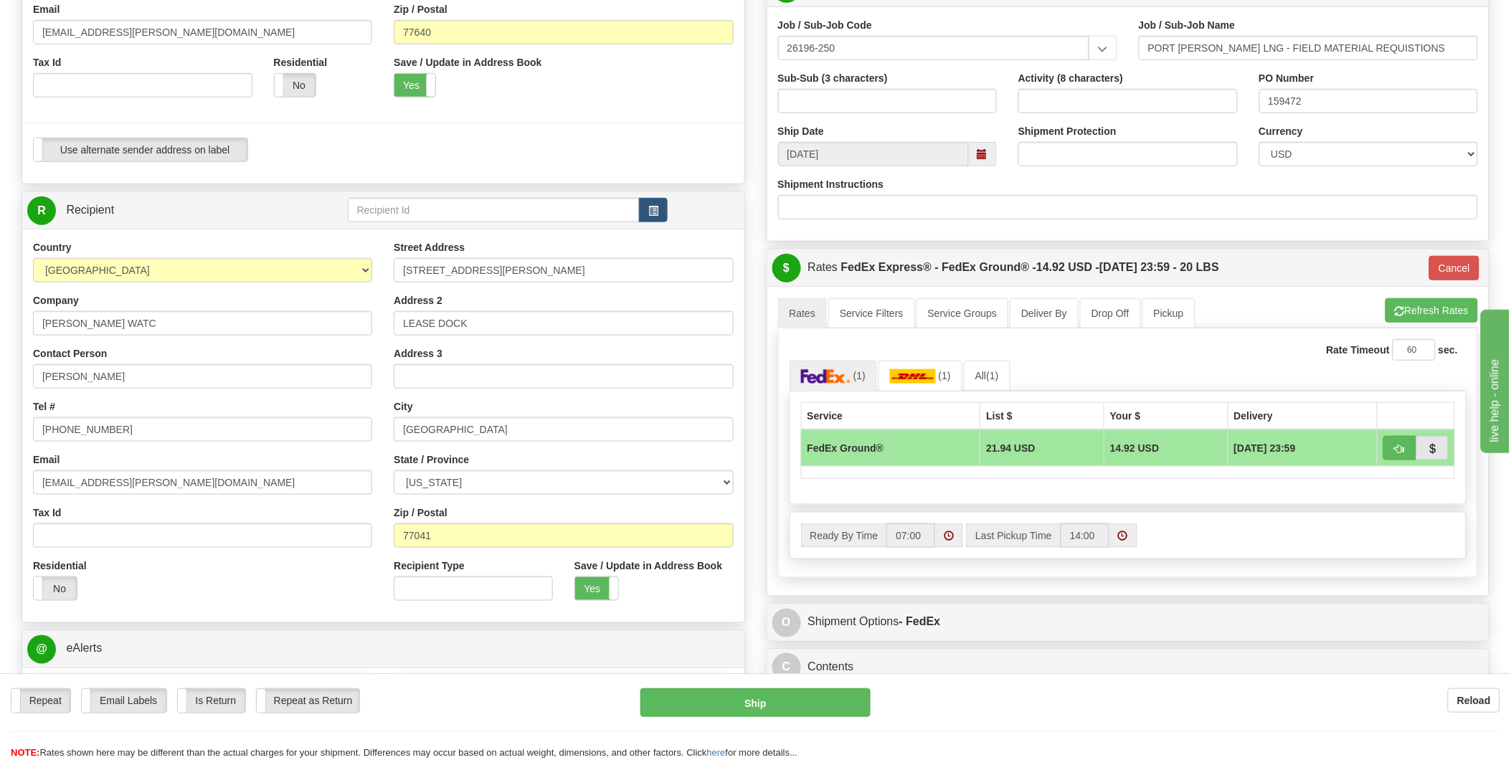
scroll to position [318, 0]
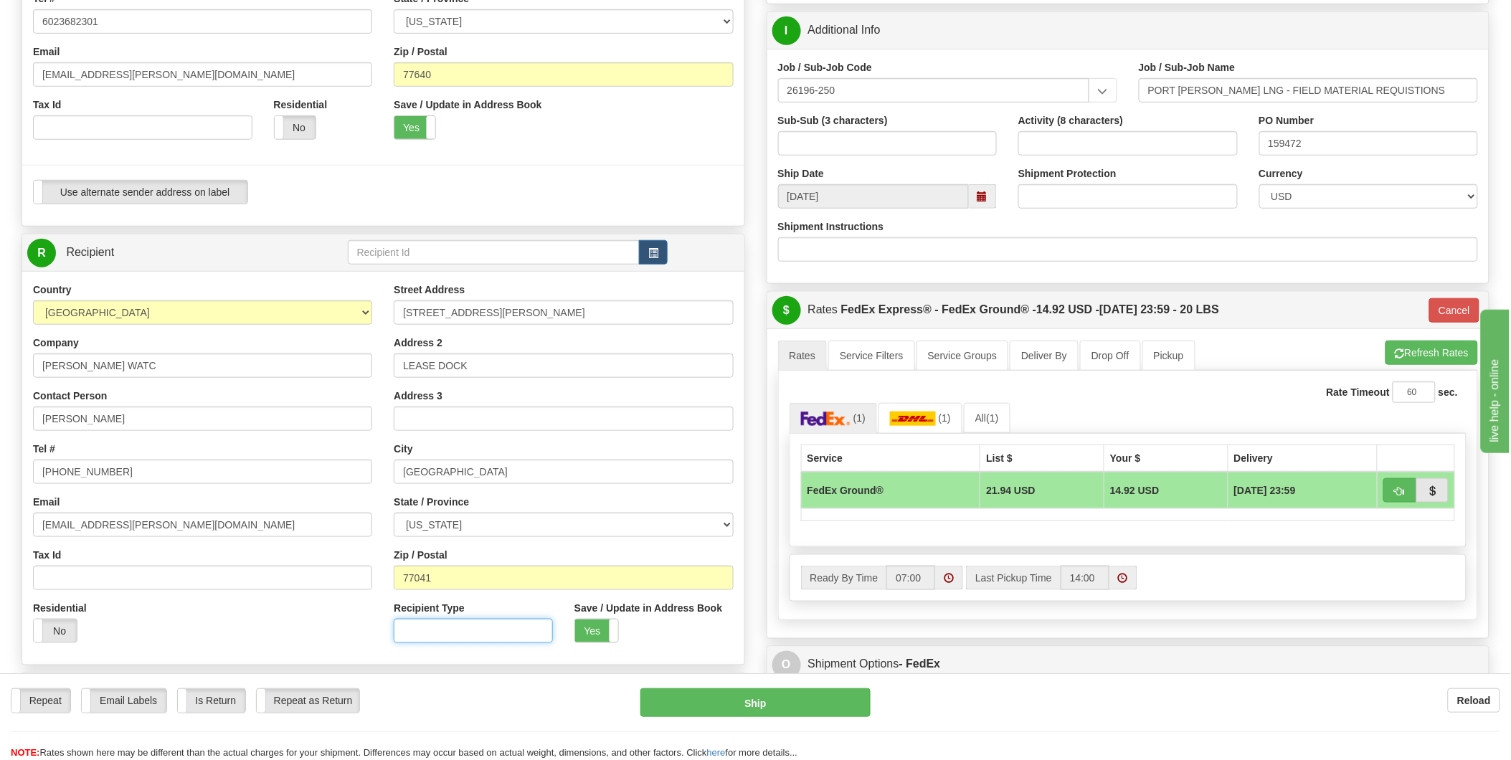
click at [488, 633] on input "Recipient Type" at bounding box center [473, 631] width 159 height 24
type input "BUSINESS"
click at [697, 698] on button "Ship" at bounding box center [756, 703] width 230 height 29
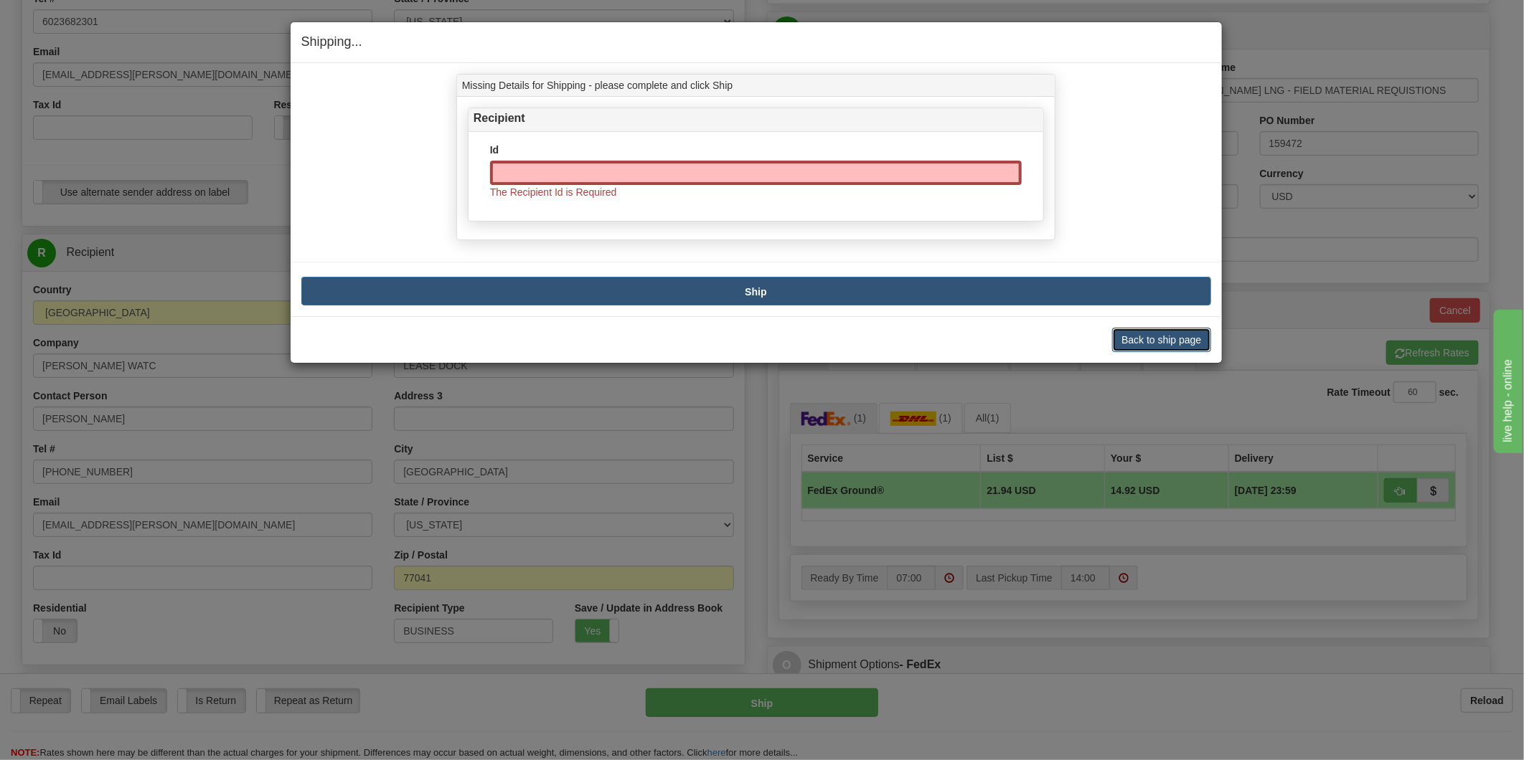
click at [1172, 344] on button "Back to ship page" at bounding box center [1161, 340] width 98 height 24
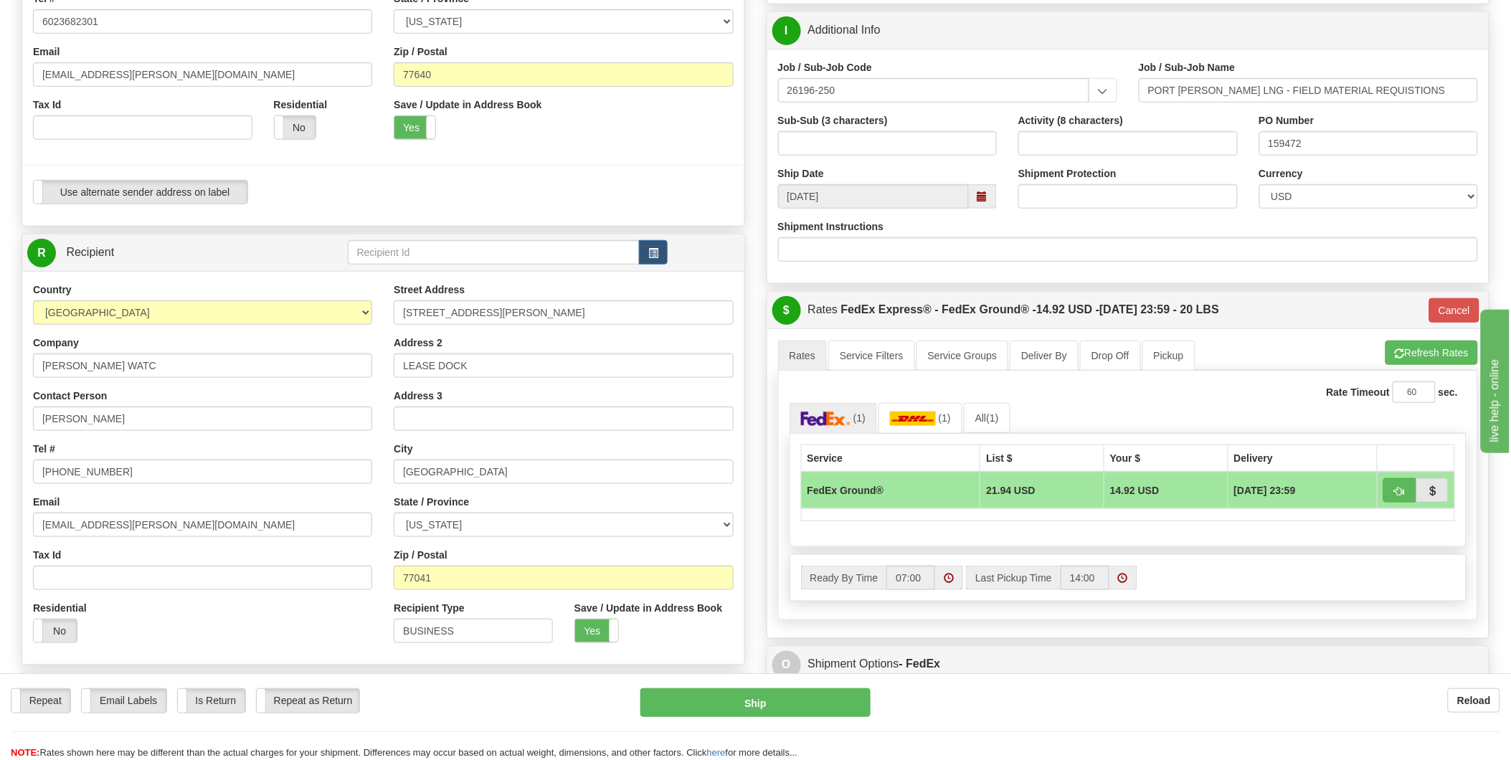
scroll to position [398, 0]
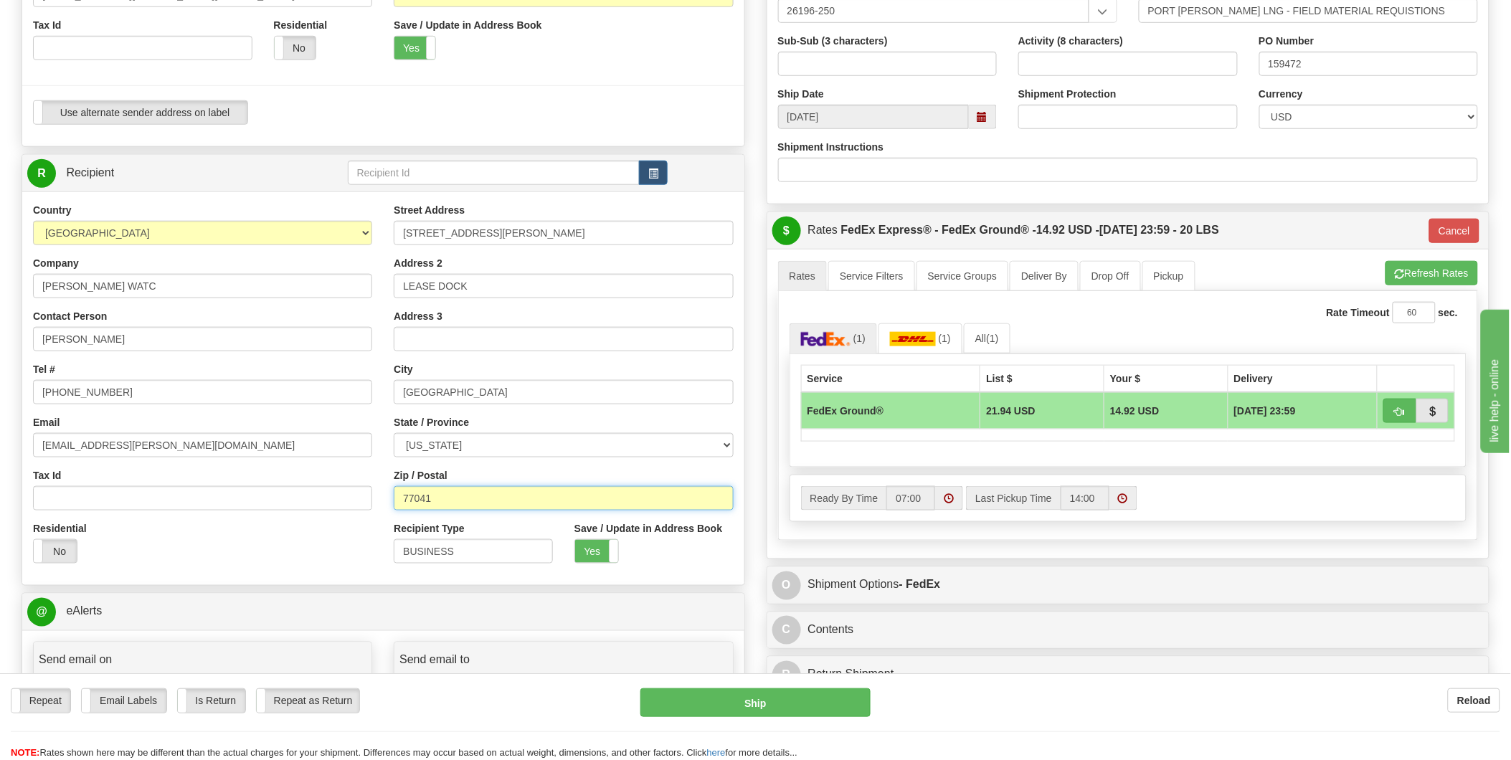
click at [484, 502] on input "77041" at bounding box center [563, 498] width 339 height 24
type input "[EMAIL_ADDRESS][PERSON_NAME][DOMAIN_NAME]"
click at [740, 704] on button "Ship" at bounding box center [756, 703] width 230 height 29
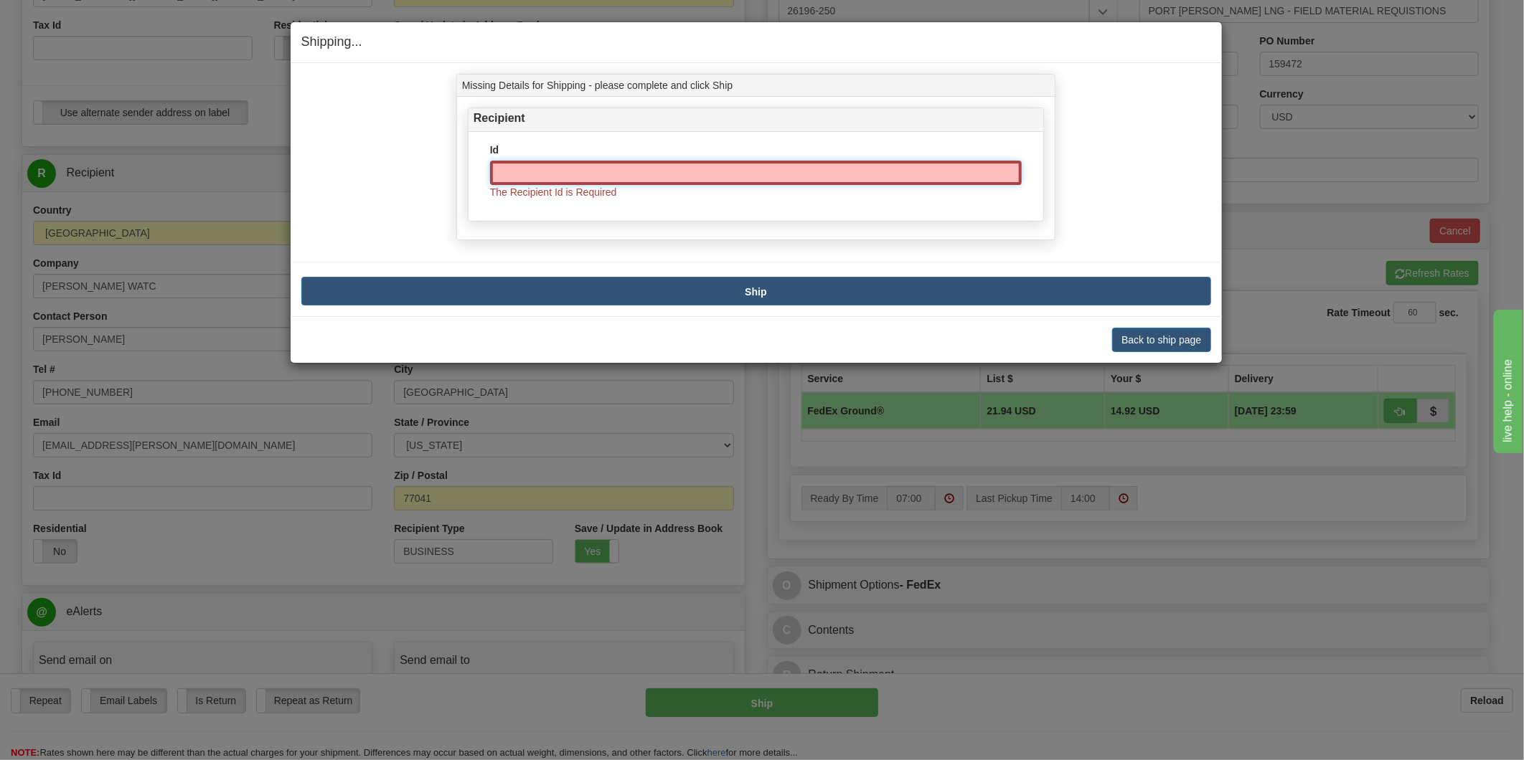
click at [610, 173] on input "Id" at bounding box center [756, 173] width 532 height 24
click at [492, 140] on div "Id The Recipient Id is Required" at bounding box center [755, 176] width 575 height 89
drag, startPoint x: 502, startPoint y: 175, endPoint x: 503, endPoint y: 182, distance: 7.2
click at [503, 178] on input "Id" at bounding box center [756, 173] width 532 height 24
click at [506, 196] on span "The Recipient Id is Required" at bounding box center [553, 192] width 127 height 11
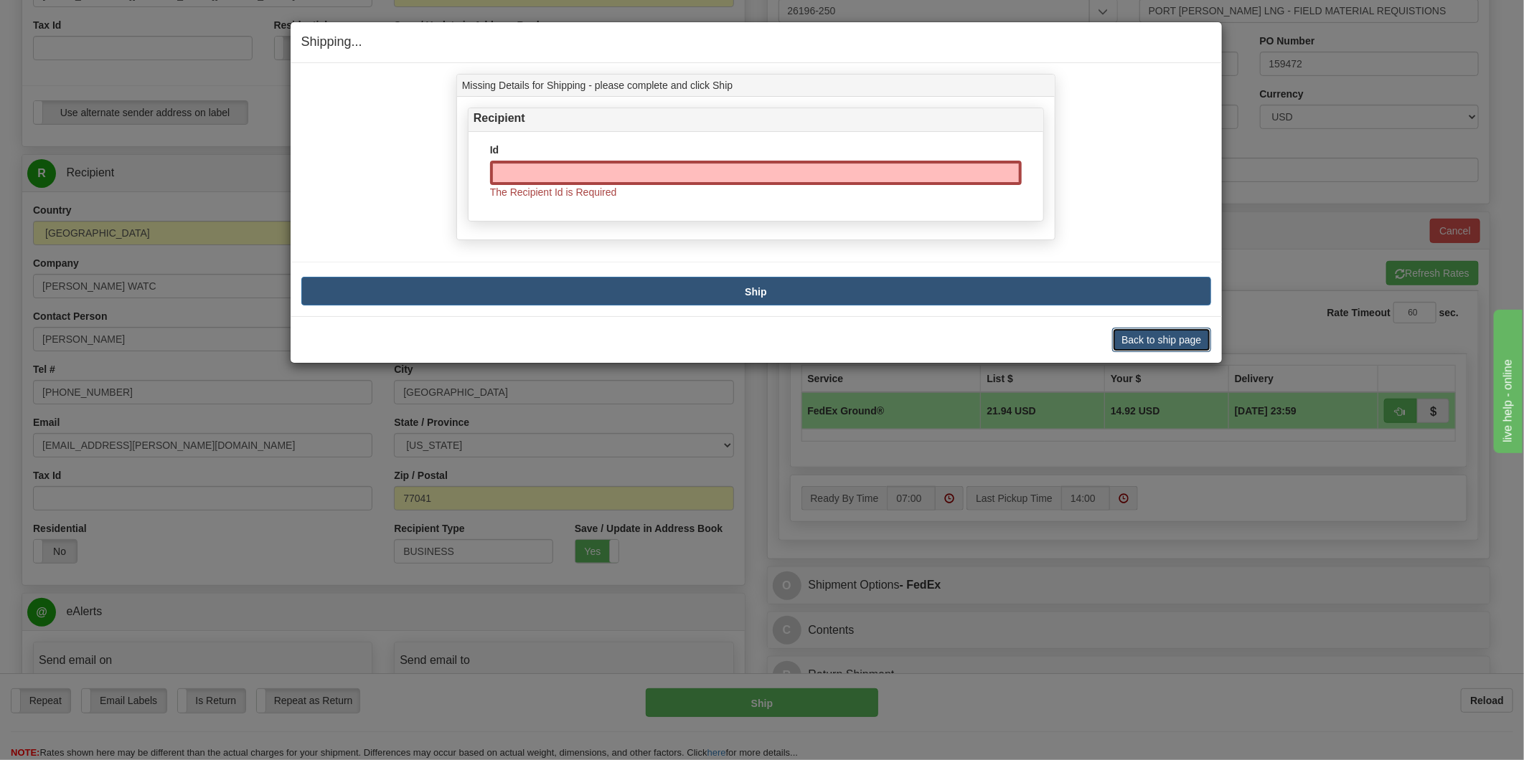
click at [1162, 342] on button "Back to ship page" at bounding box center [1161, 340] width 98 height 24
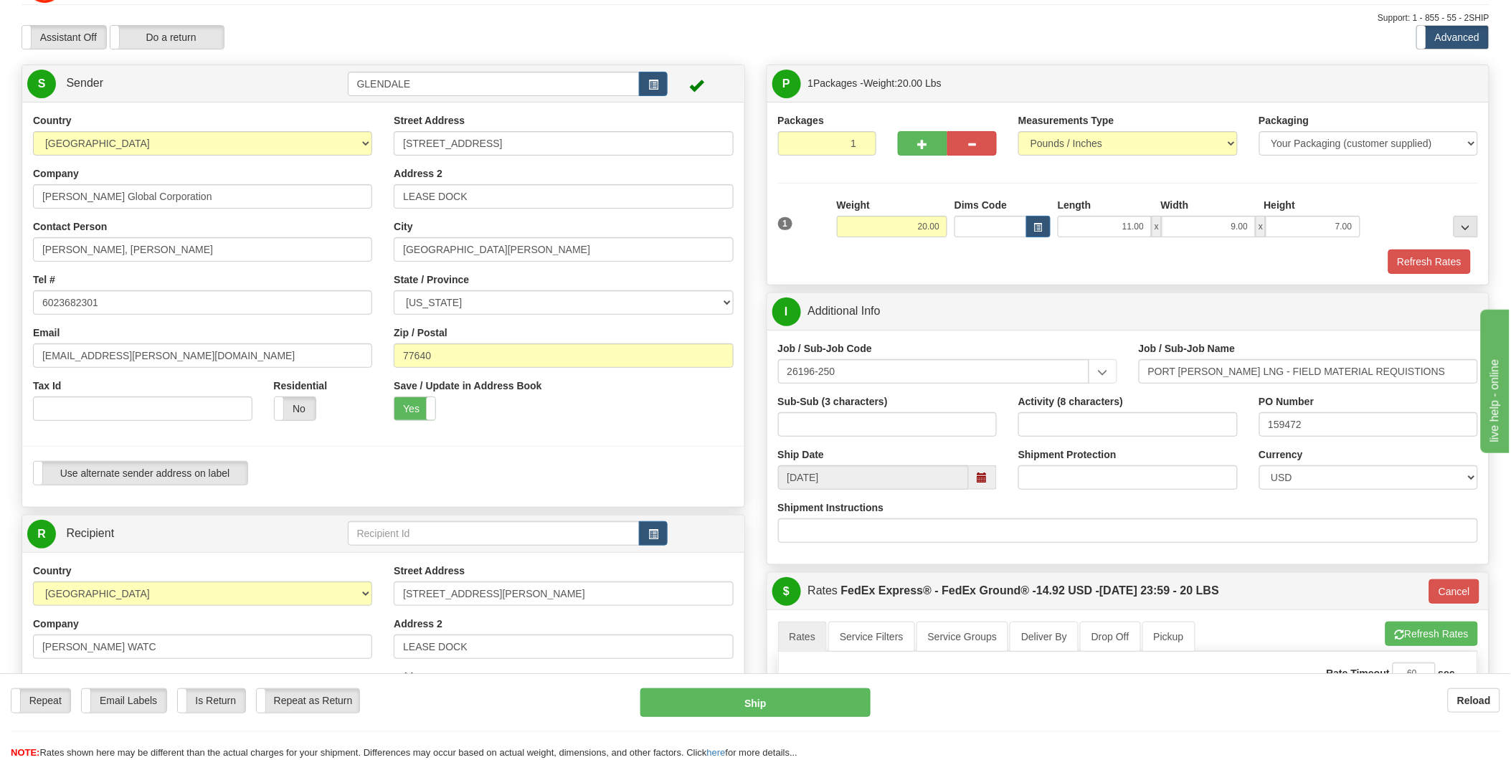
scroll to position [0, 0]
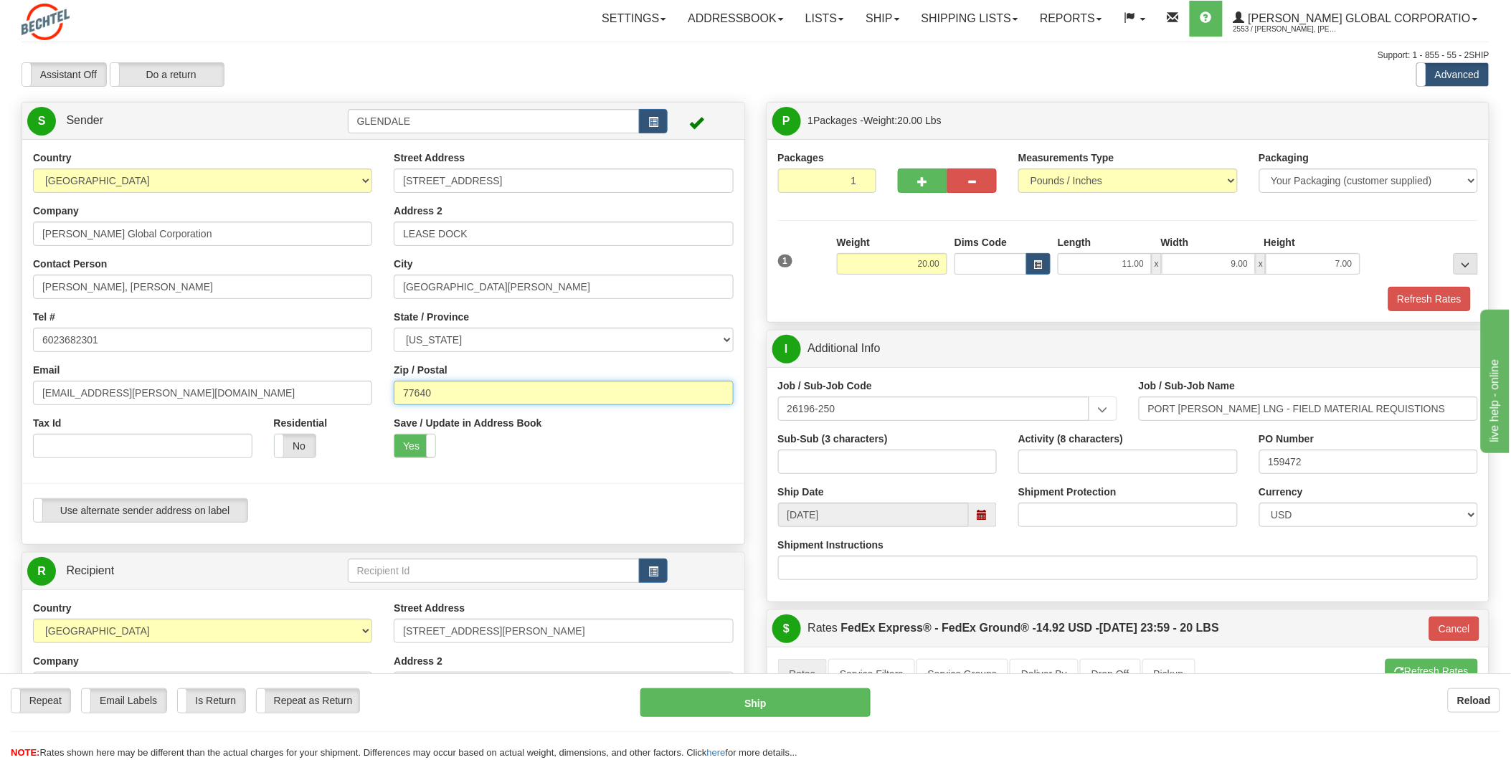
click at [493, 388] on input "77640" at bounding box center [563, 393] width 339 height 24
click at [594, 478] on div at bounding box center [383, 483] width 744 height 29
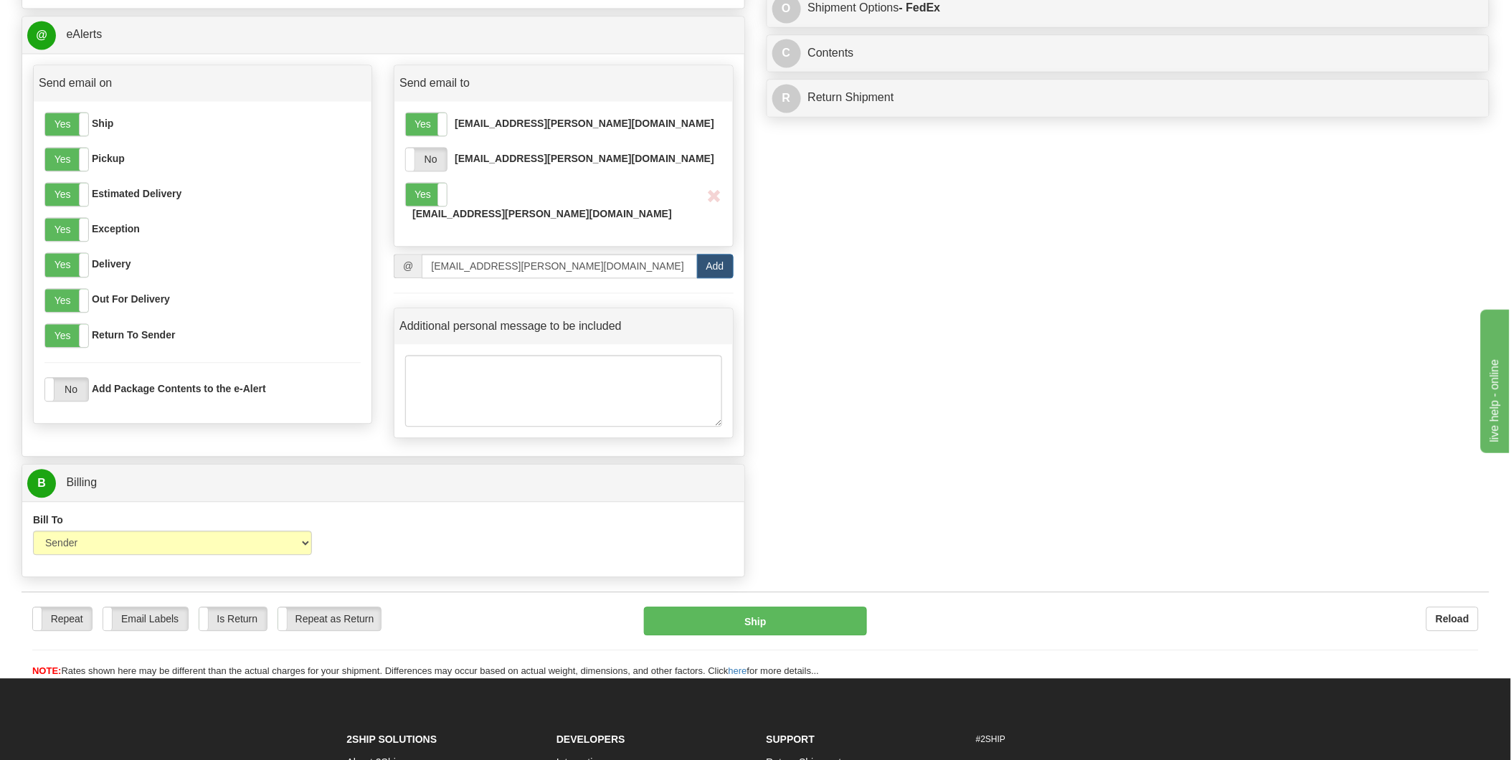
scroll to position [1036, 0]
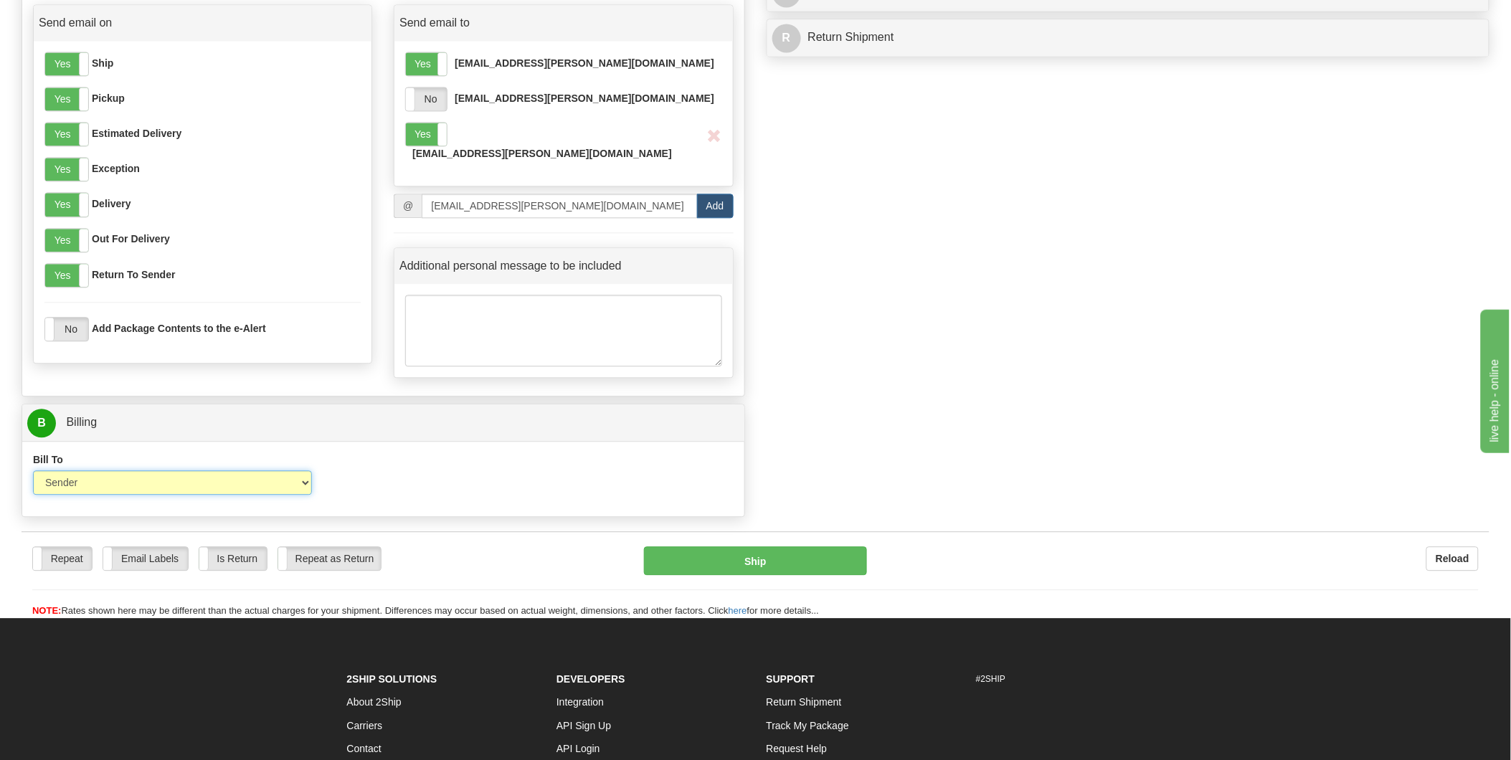
click at [303, 471] on select "Sender Recipient Third Party Collect" at bounding box center [172, 483] width 279 height 24
click at [33, 471] on select "Sender Recipient Third Party Collect" at bounding box center [172, 483] width 279 height 24
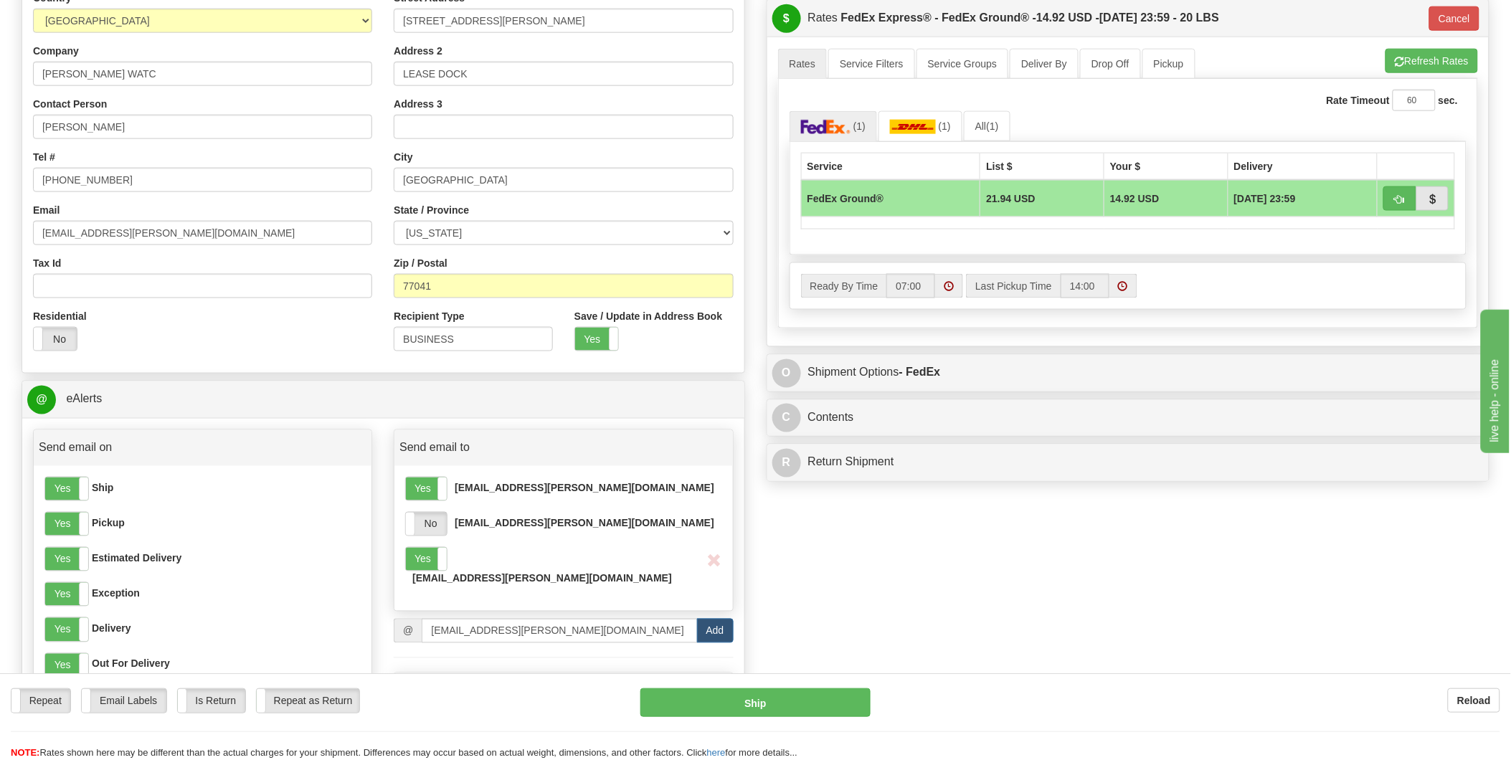
scroll to position [637, 0]
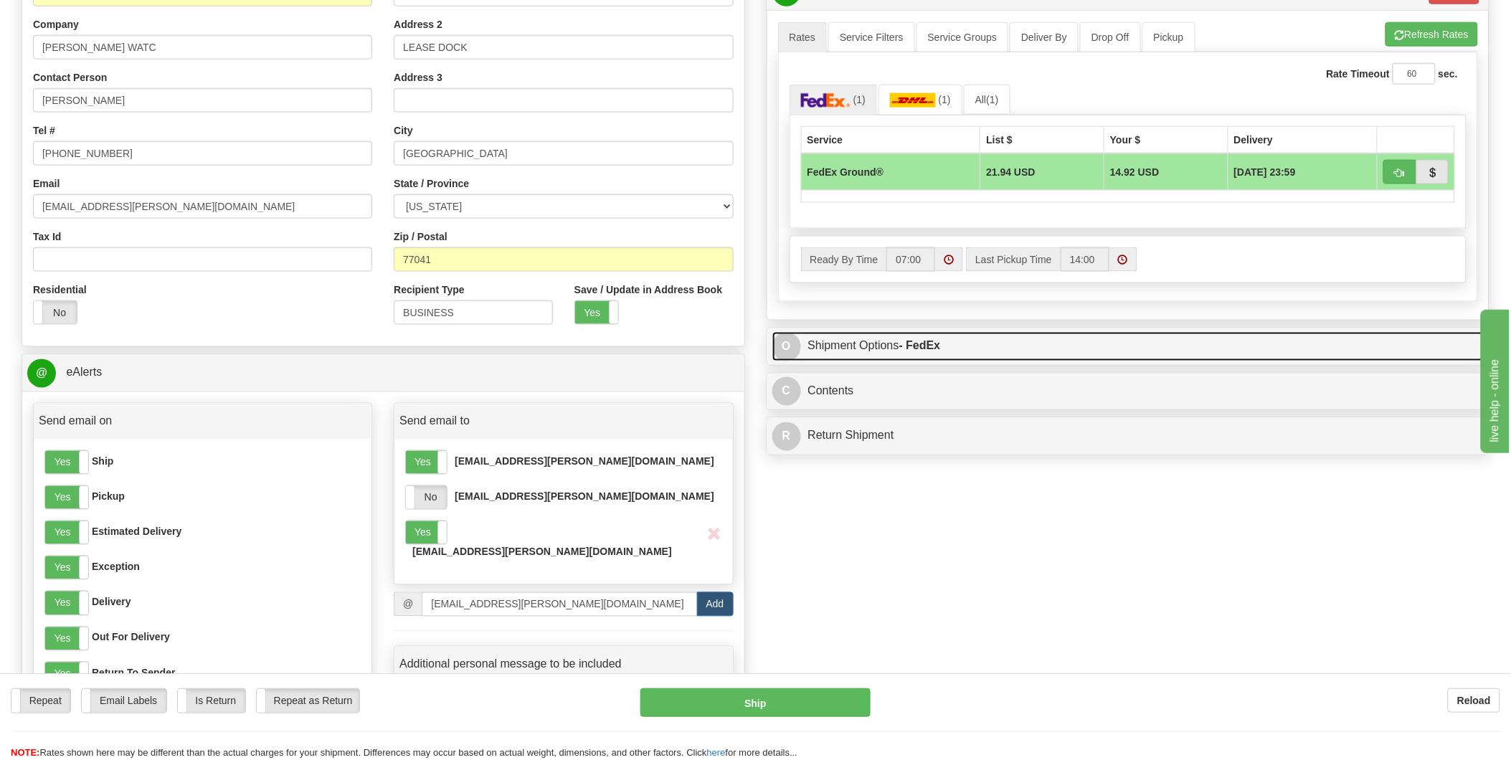
click at [1119, 344] on link "O Shipment Options - FedEx" at bounding box center [1129, 346] width 712 height 29
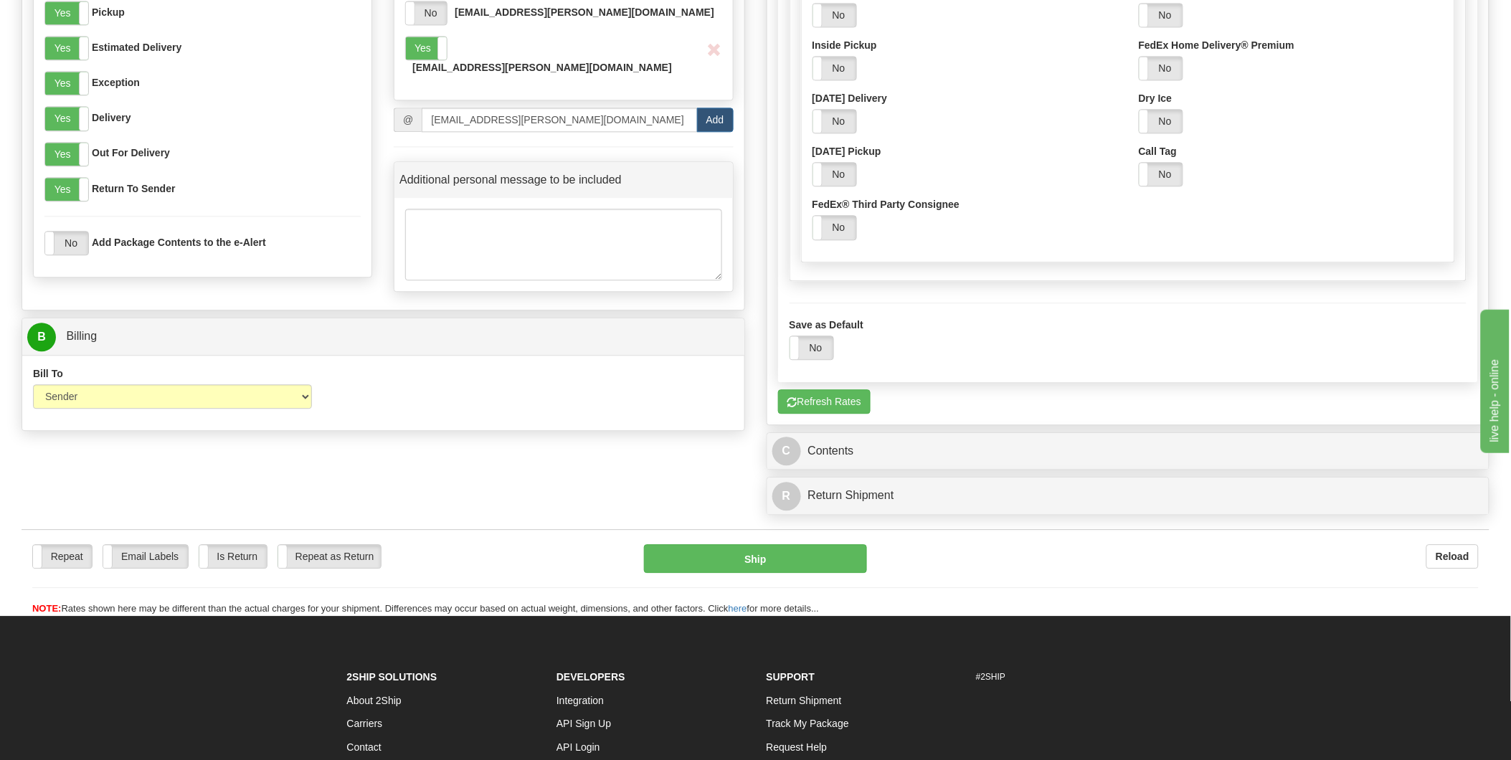
scroll to position [1195, 0]
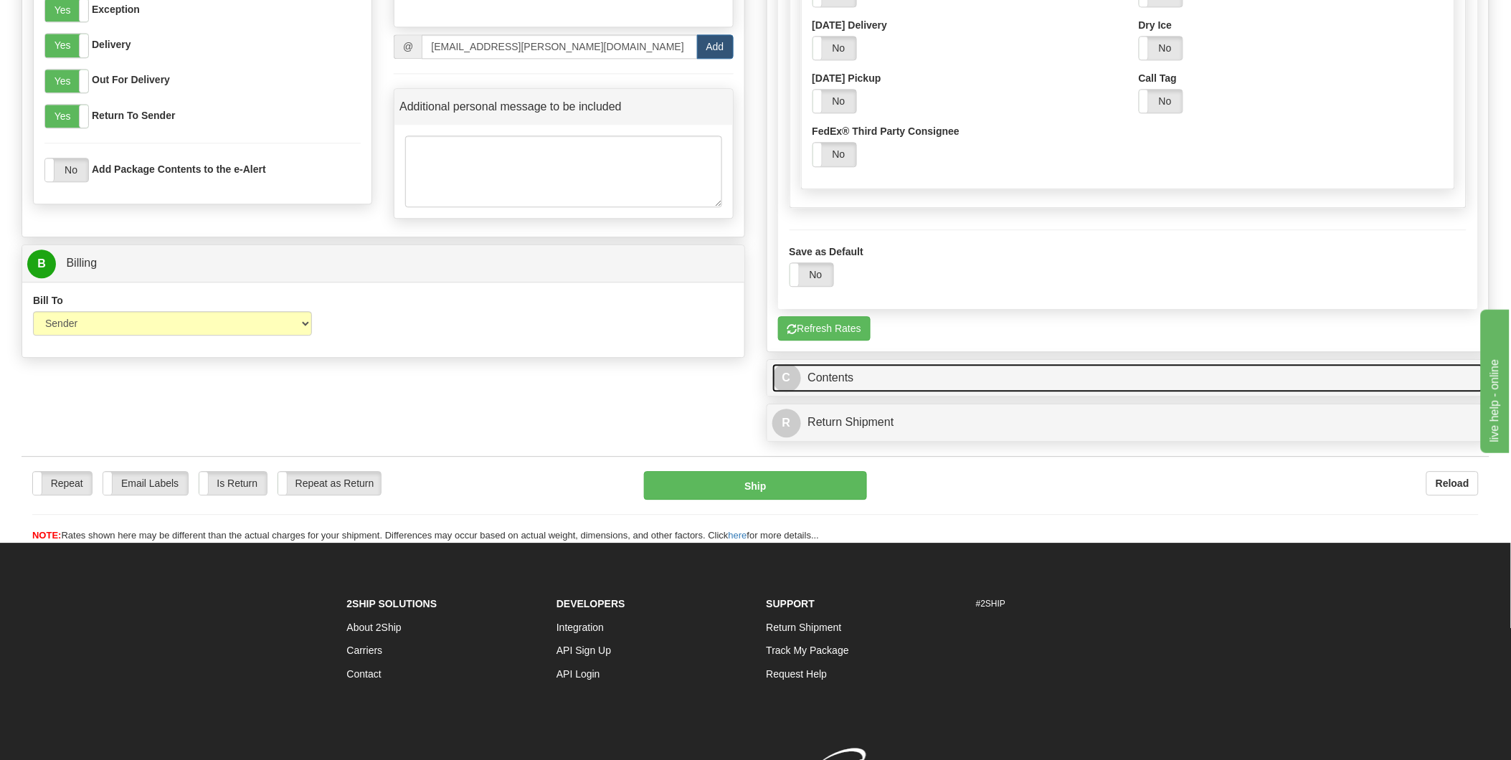
click at [1113, 378] on link "C Contents" at bounding box center [1129, 378] width 712 height 29
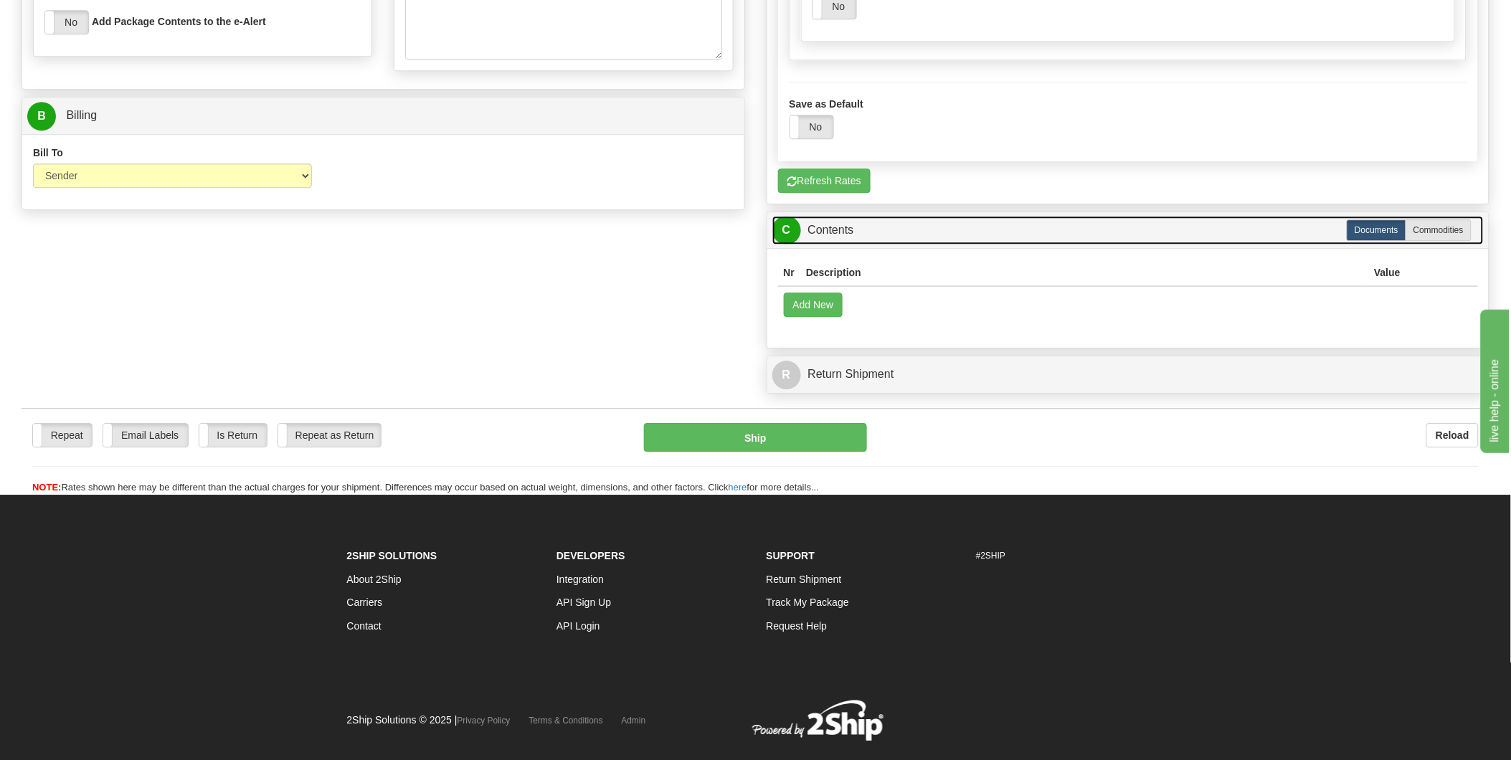
scroll to position [1379, 0]
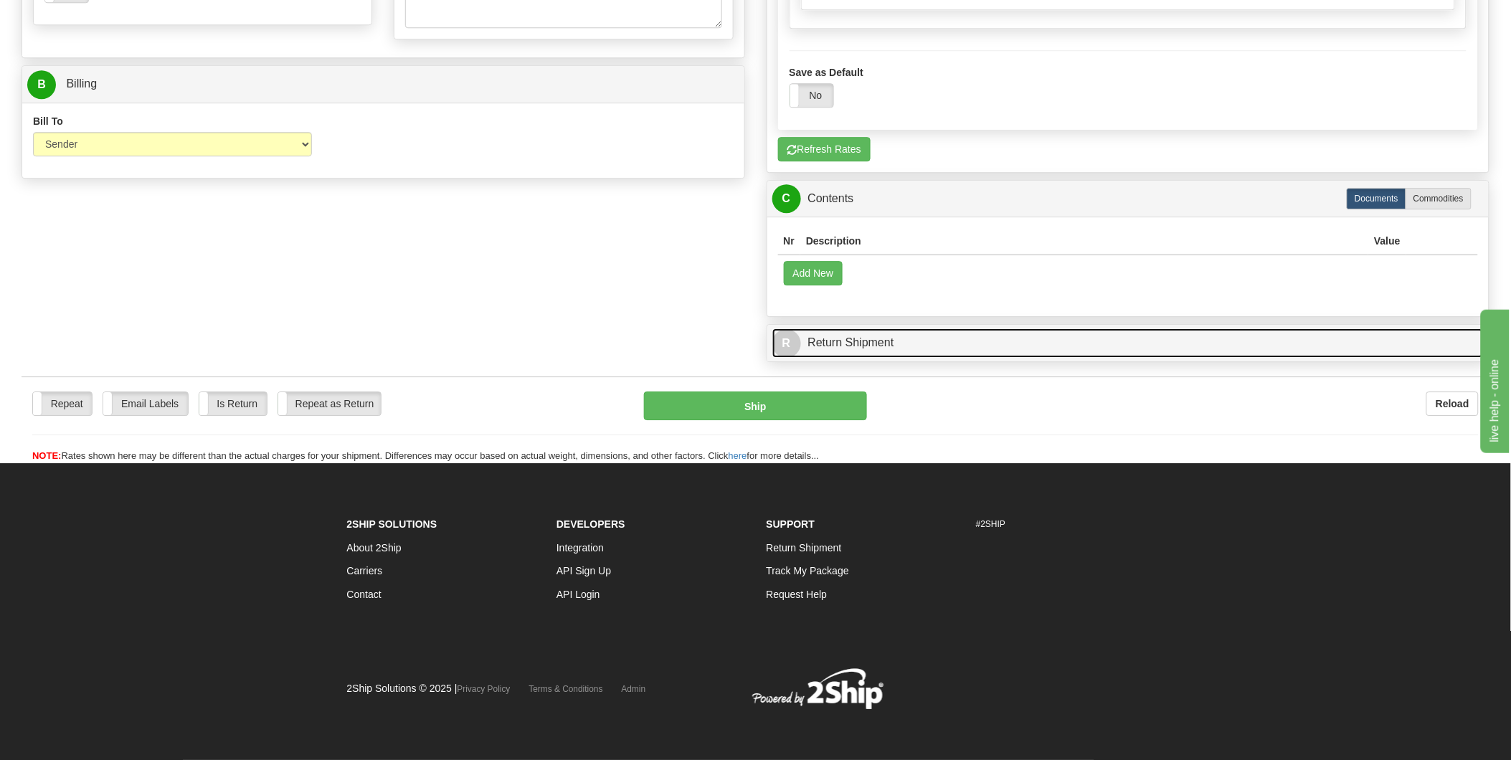
click at [1120, 352] on link "R Return Shipment" at bounding box center [1129, 343] width 712 height 29
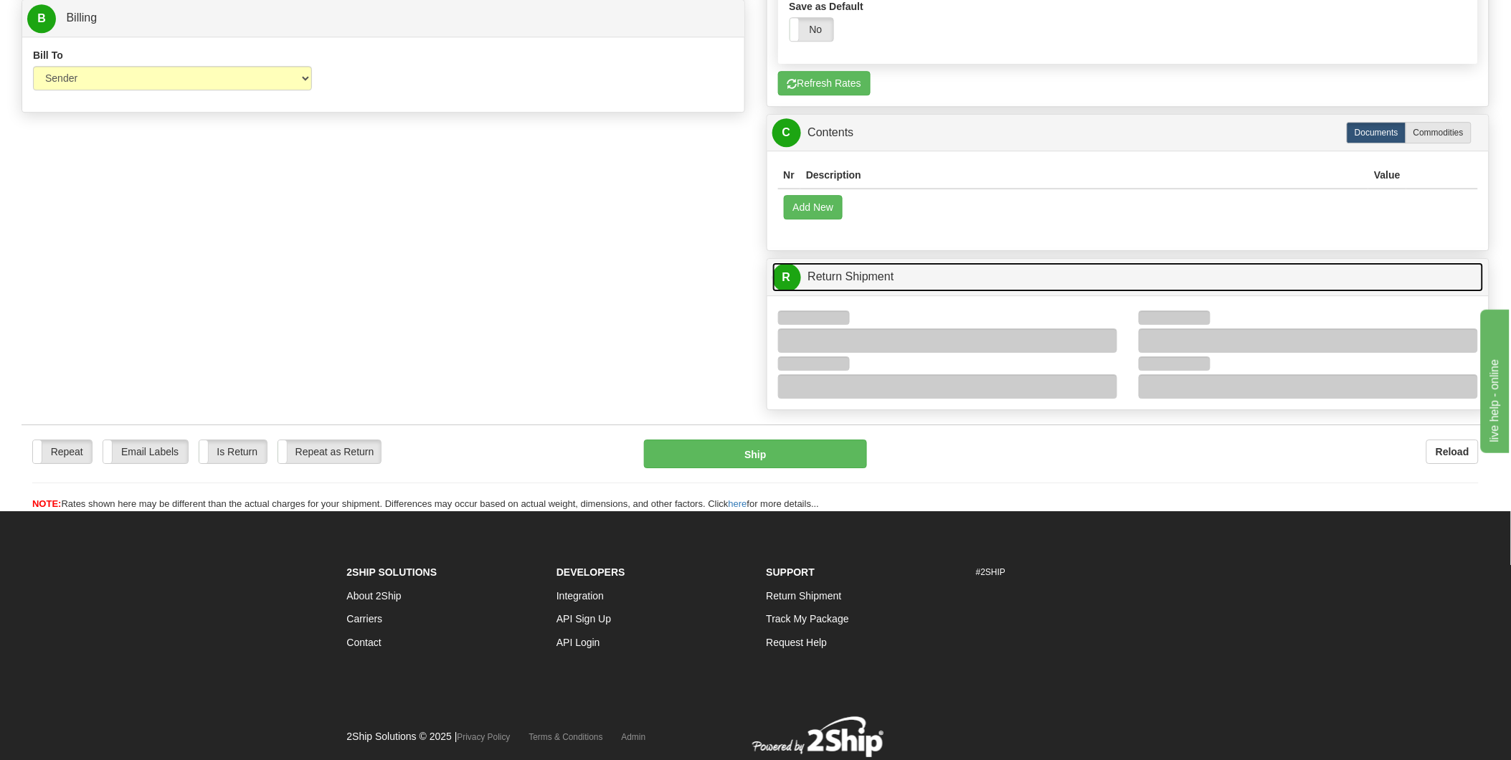
scroll to position [1413, 0]
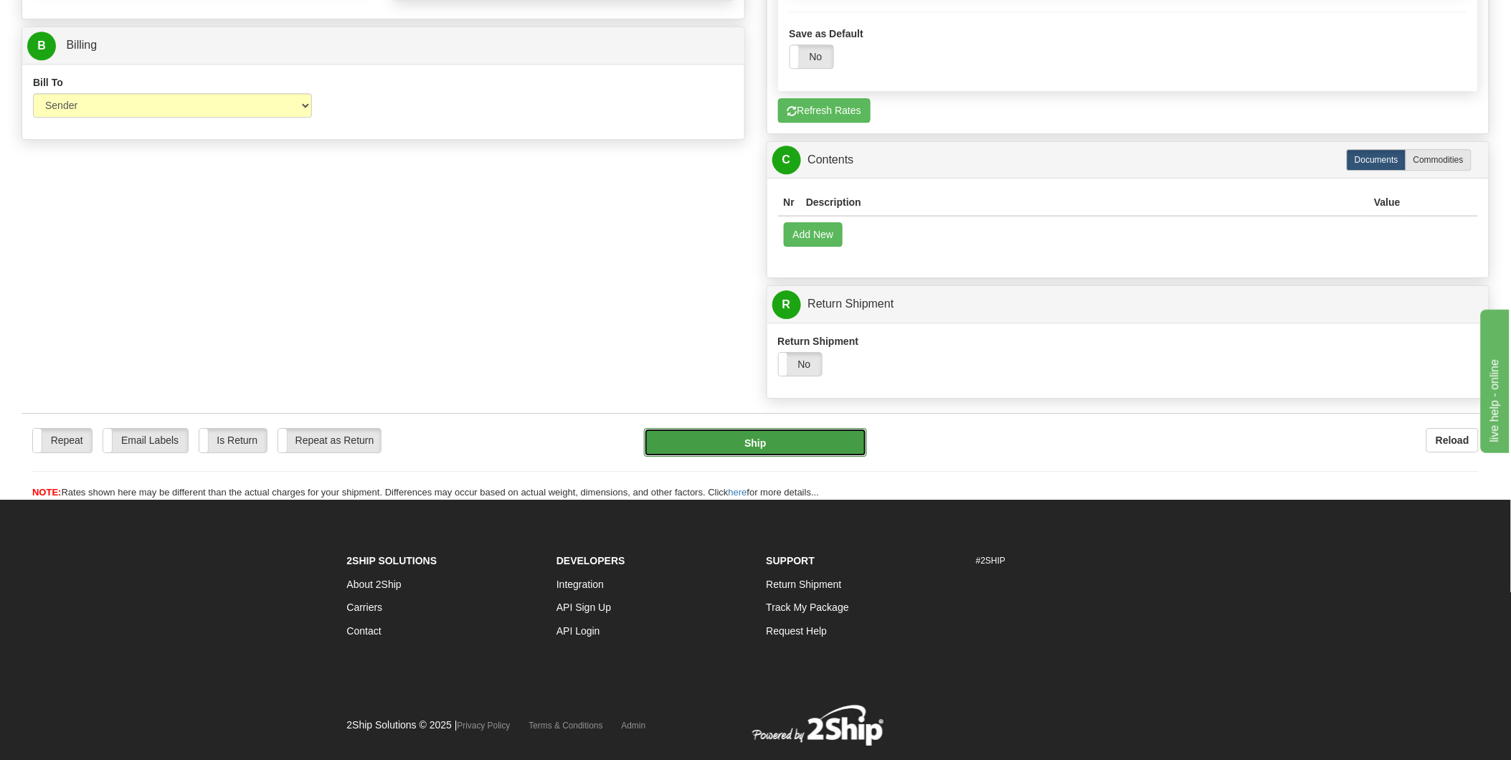
click at [735, 448] on button "Ship" at bounding box center [755, 442] width 223 height 29
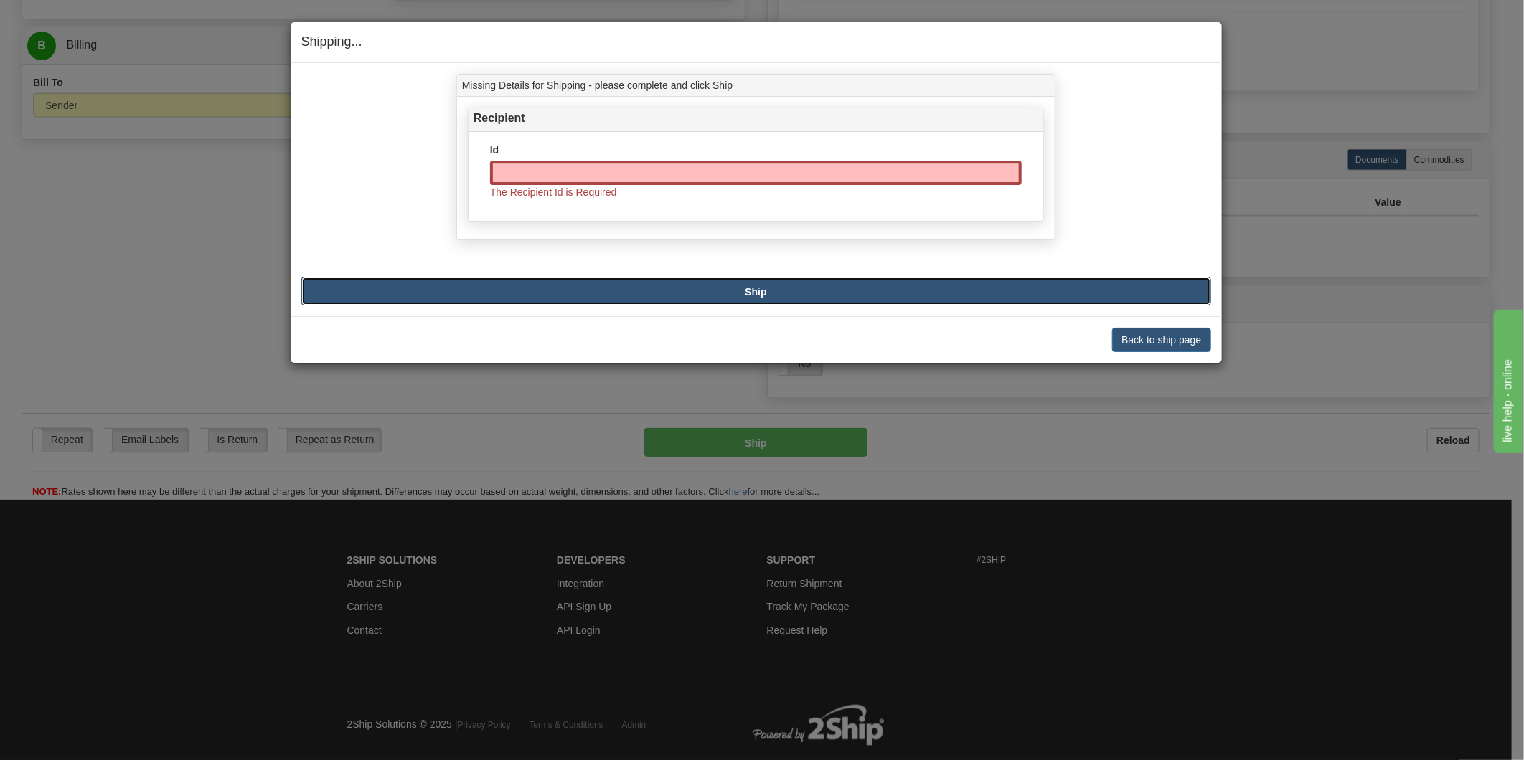
click at [763, 298] on button "Ship" at bounding box center [756, 291] width 910 height 29
click at [1148, 332] on button "Back to ship page" at bounding box center [1161, 340] width 98 height 24
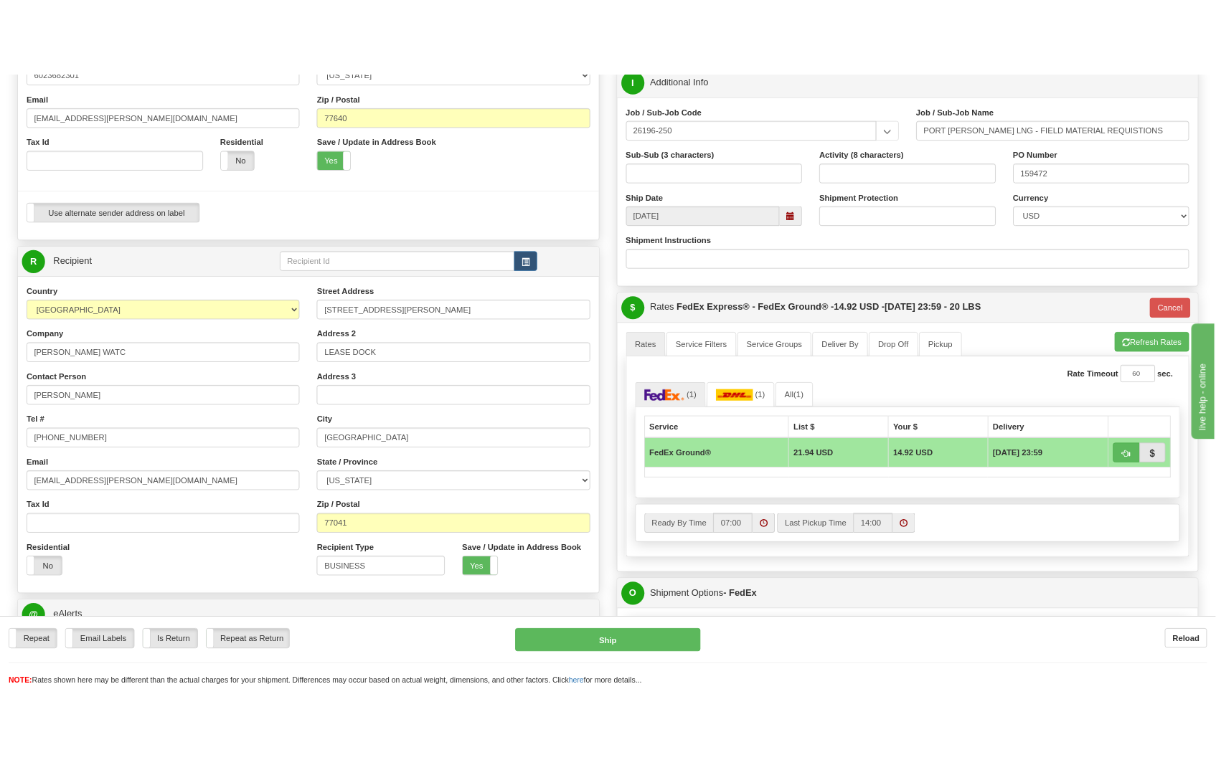
scroll to position [377, 0]
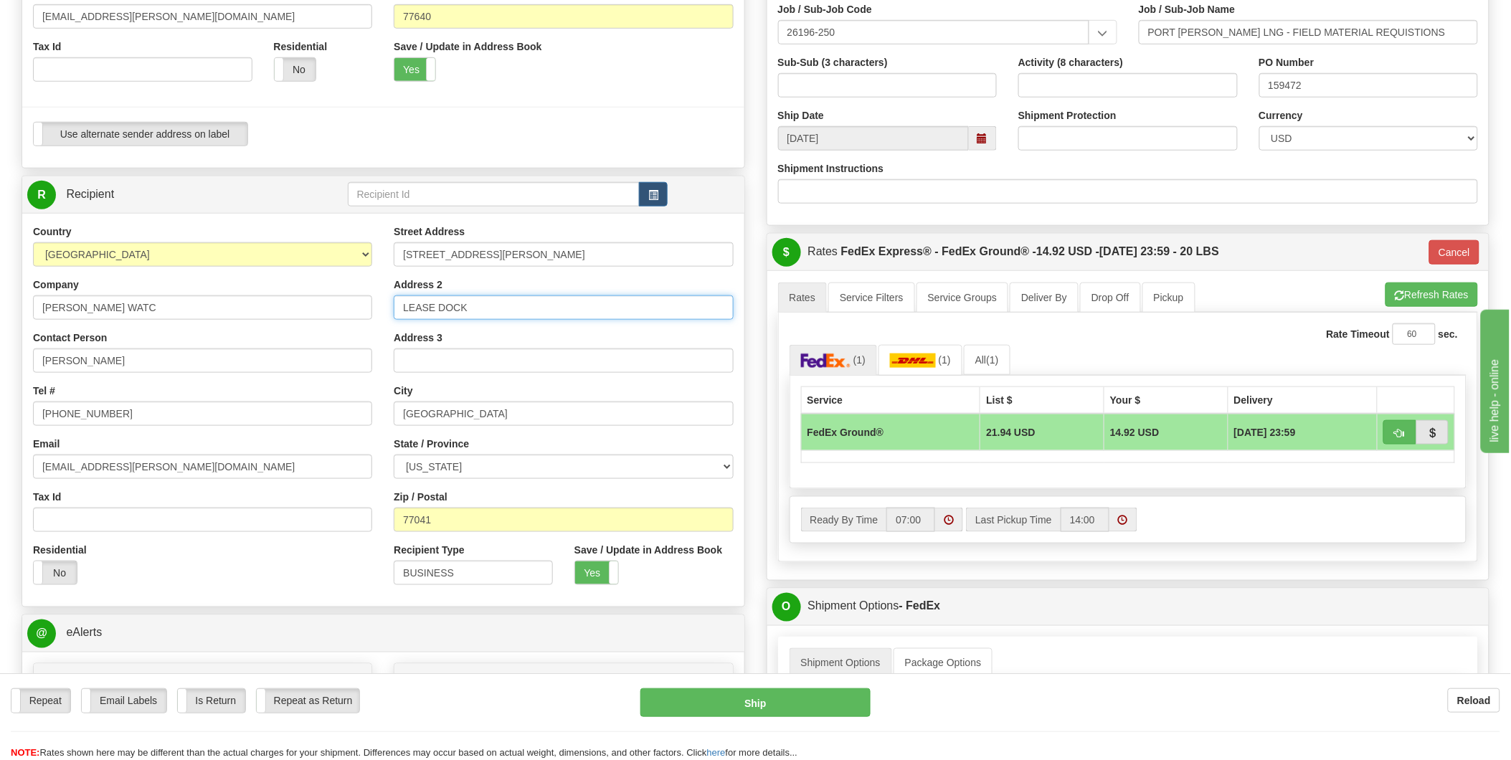
click at [481, 309] on input "LEASE DOCK" at bounding box center [563, 308] width 339 height 24
type input "L"
click at [383, 397] on div "Street Address [STREET_ADDRESS][PERSON_NAME] Address 2 Address 3 City [GEOGRAPH…" at bounding box center [563, 411] width 361 height 372
click at [590, 195] on input "text" at bounding box center [494, 194] width 293 height 24
click at [661, 196] on button "button" at bounding box center [653, 194] width 29 height 24
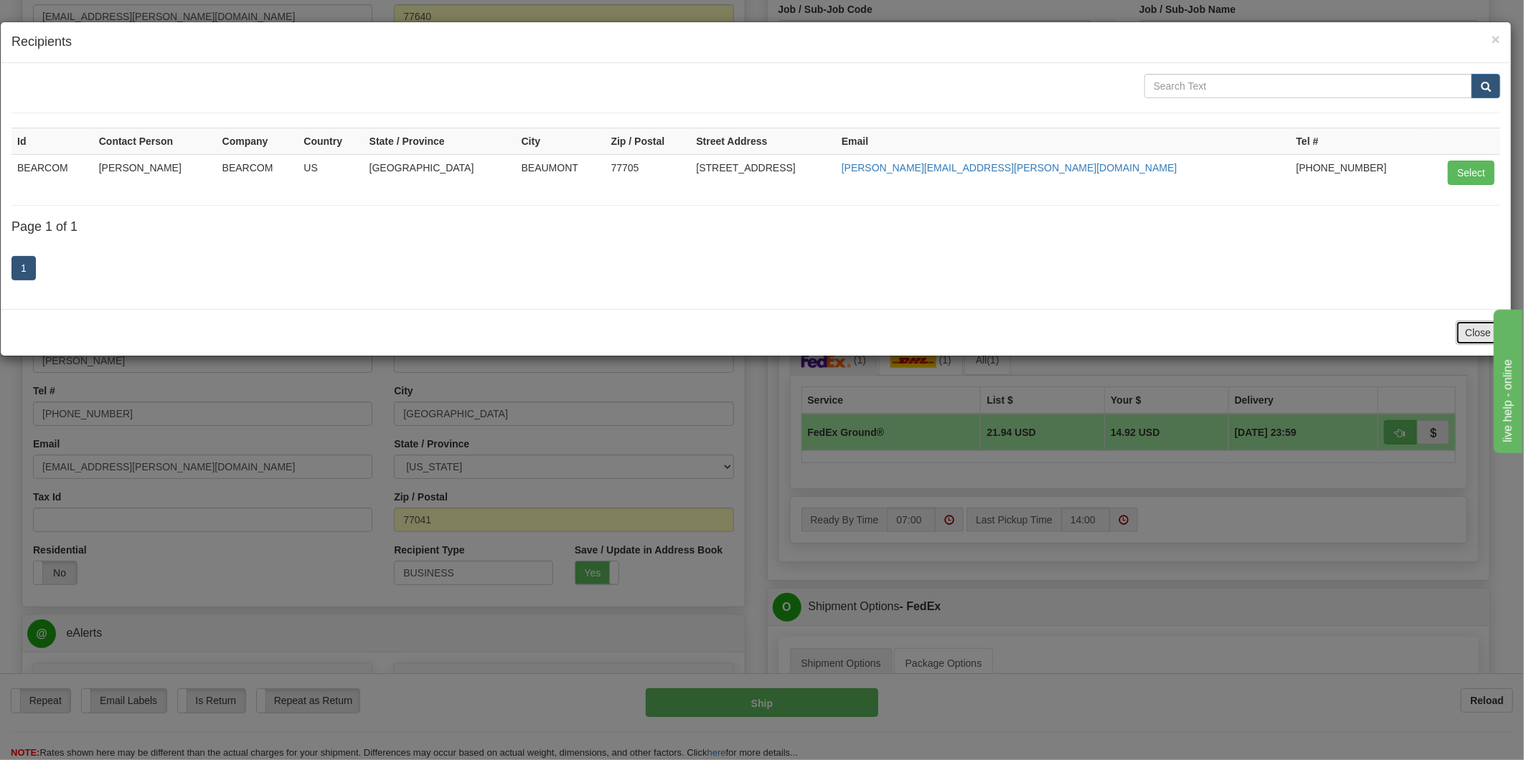
click at [1465, 333] on button "Close" at bounding box center [1477, 333] width 44 height 24
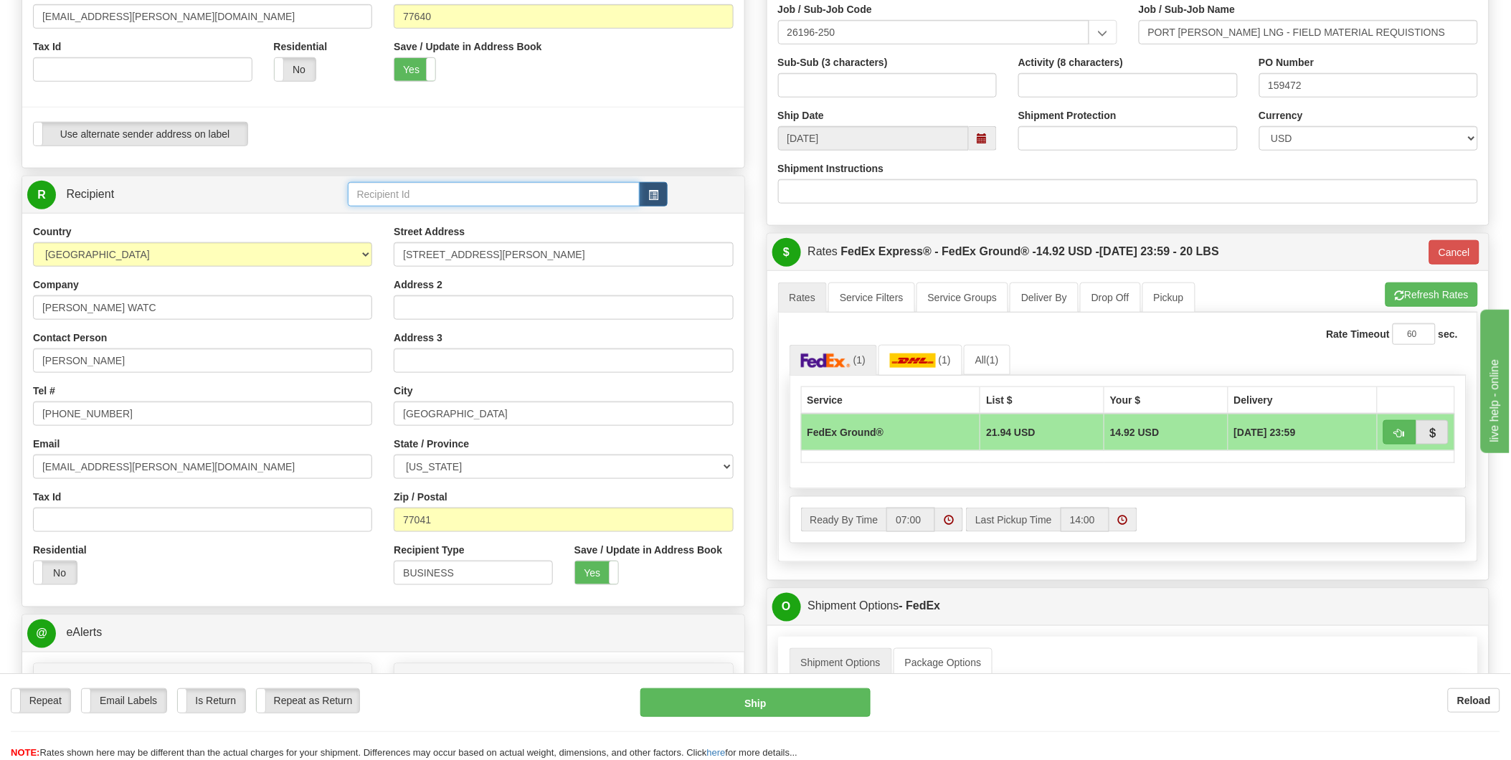
click at [463, 197] on input "text" at bounding box center [494, 194] width 293 height 24
type input "[PERSON_NAME] WATC"
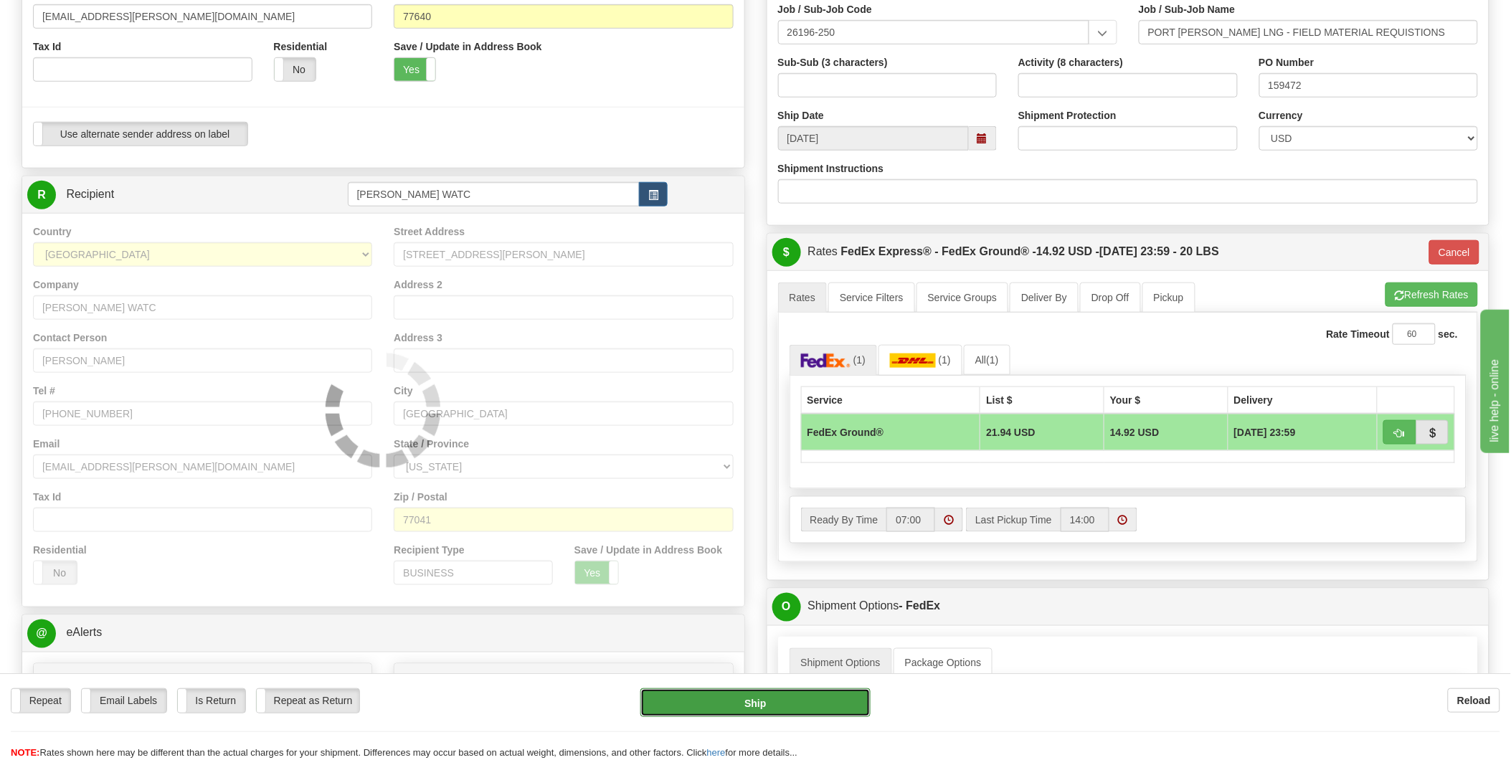
click at [733, 708] on button "Ship" at bounding box center [756, 703] width 230 height 29
type input "92"
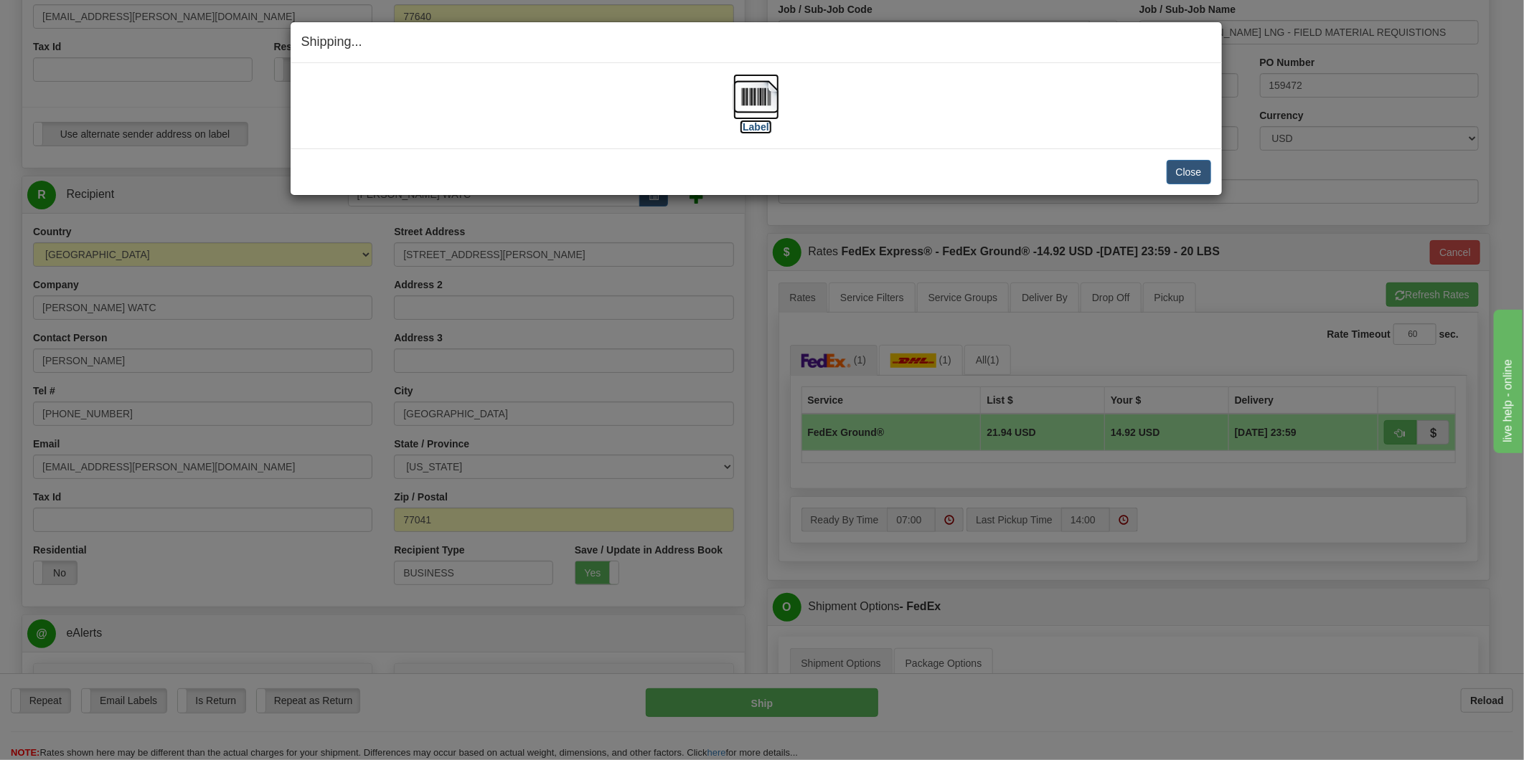
click at [749, 98] on img at bounding box center [756, 97] width 46 height 46
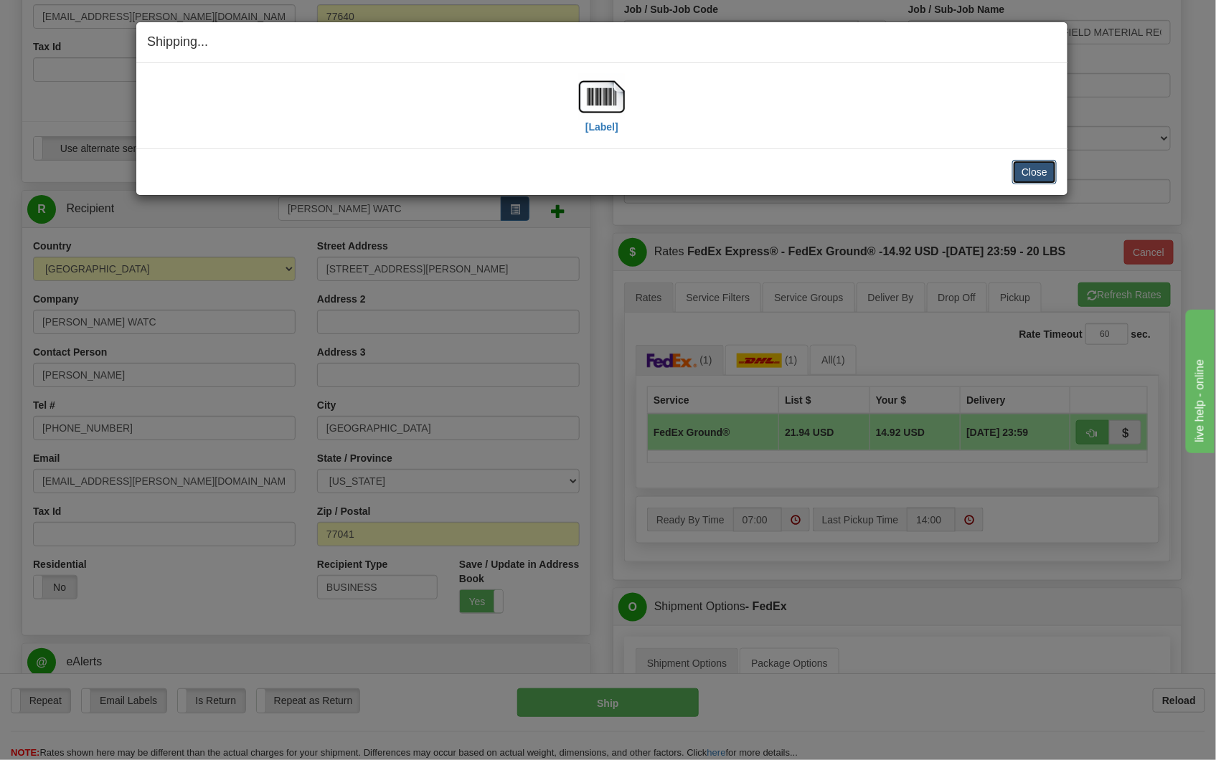
click at [1037, 172] on button "Close" at bounding box center [1034, 172] width 44 height 24
